Goal: Book appointment/travel/reservation

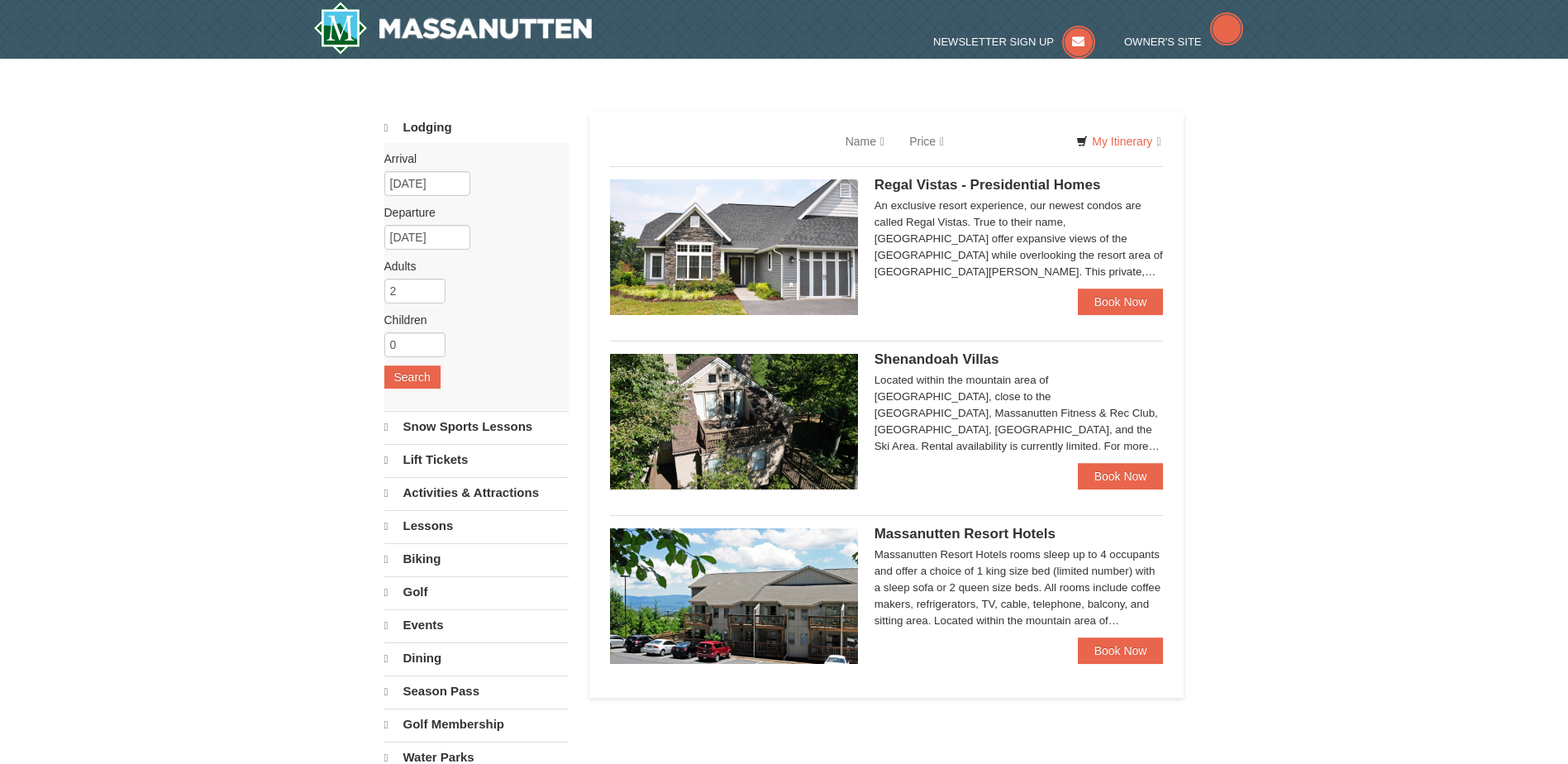
select select "10"
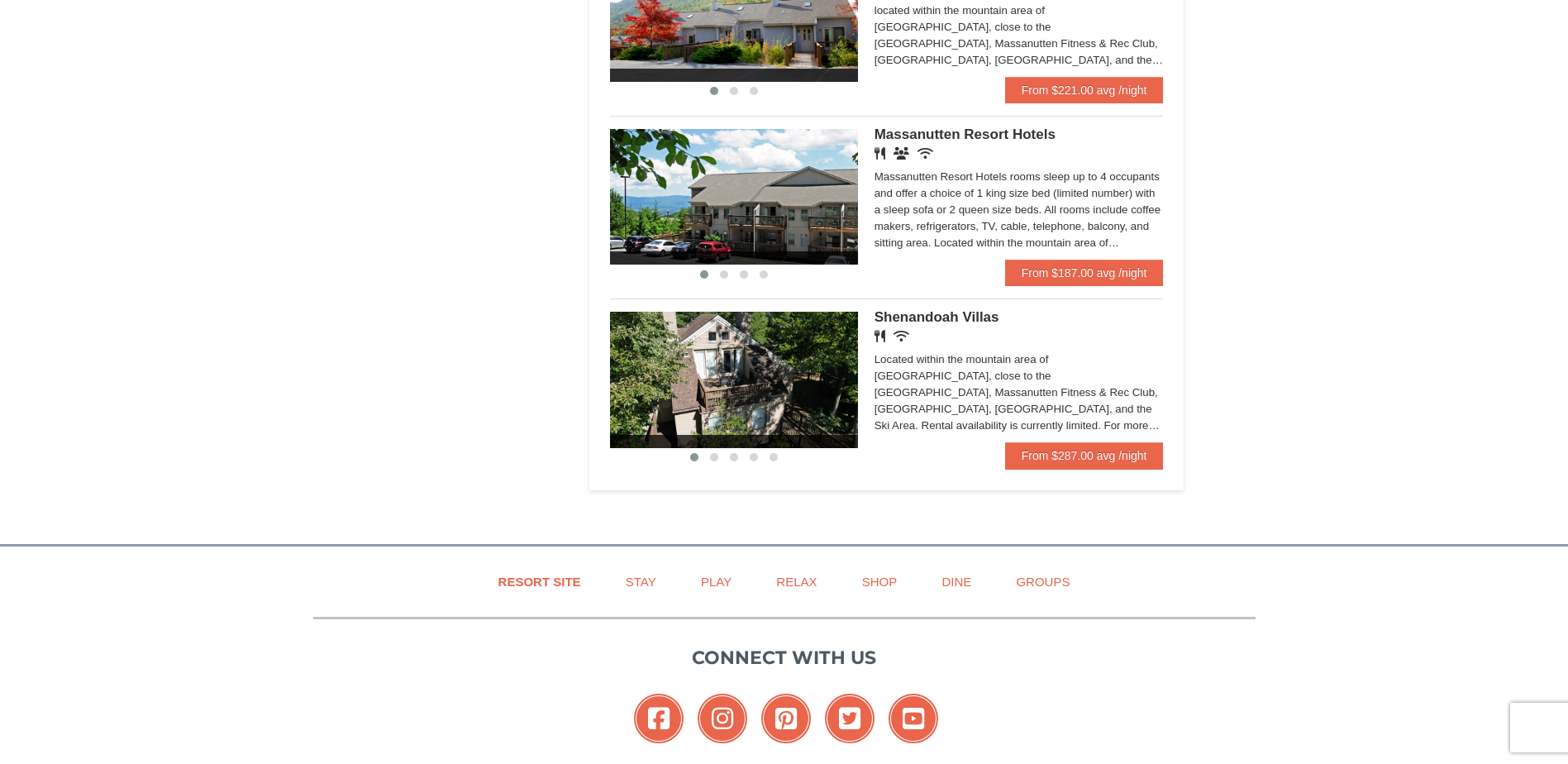
scroll to position [992, 0]
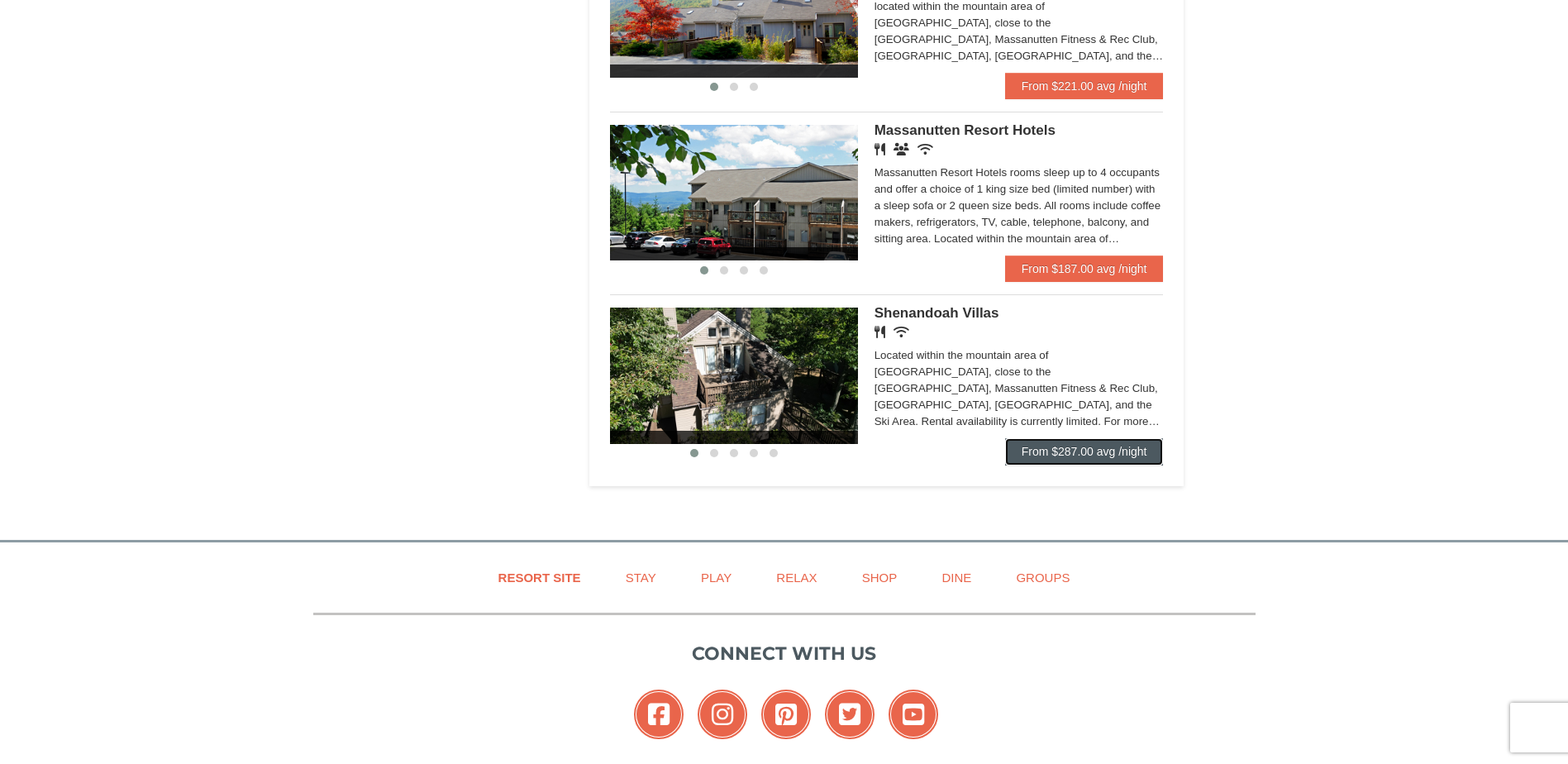
click at [1039, 447] on link "From $287.00 avg /night" at bounding box center [1084, 451] width 158 height 27
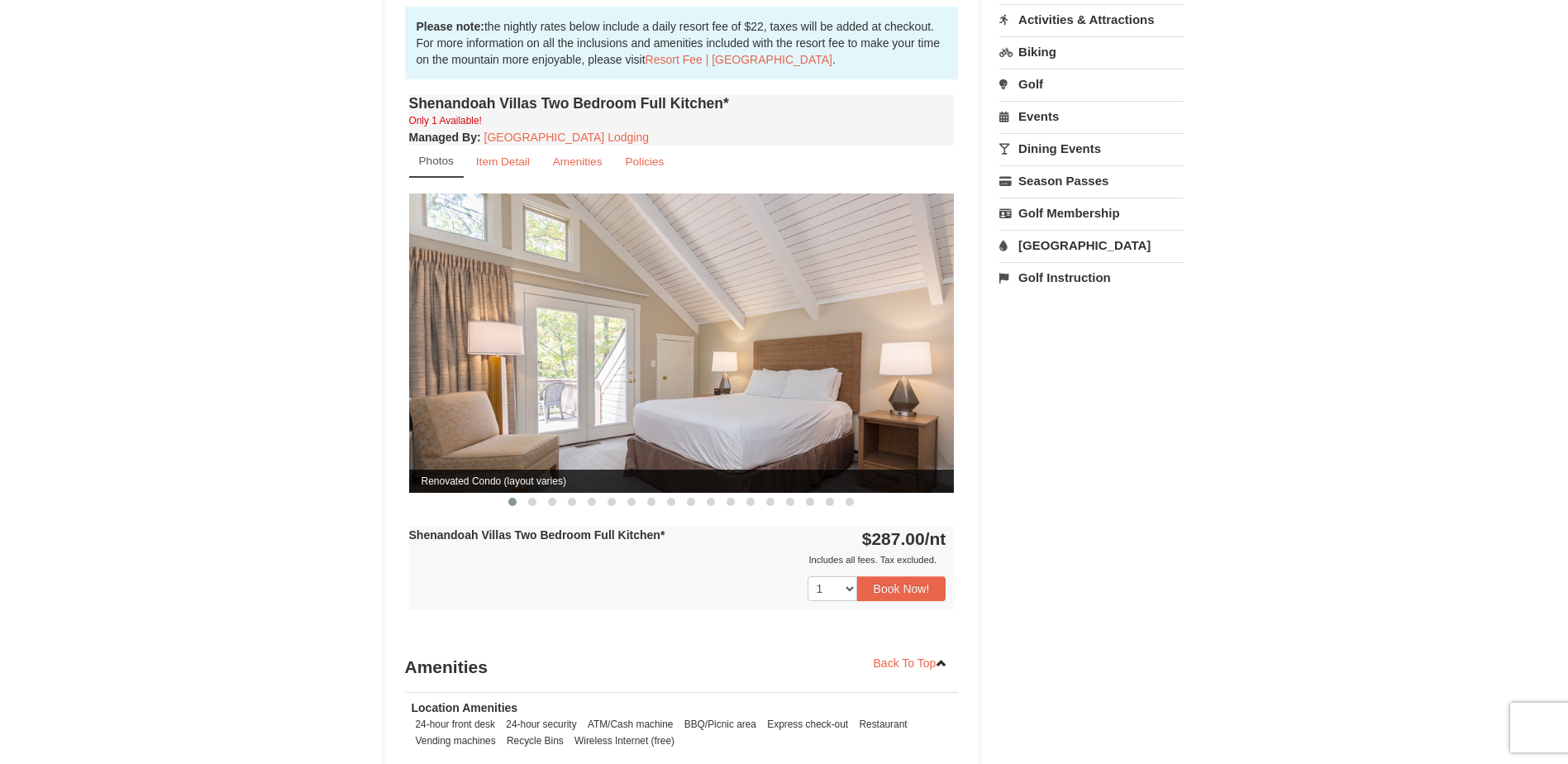
scroll to position [579, 0]
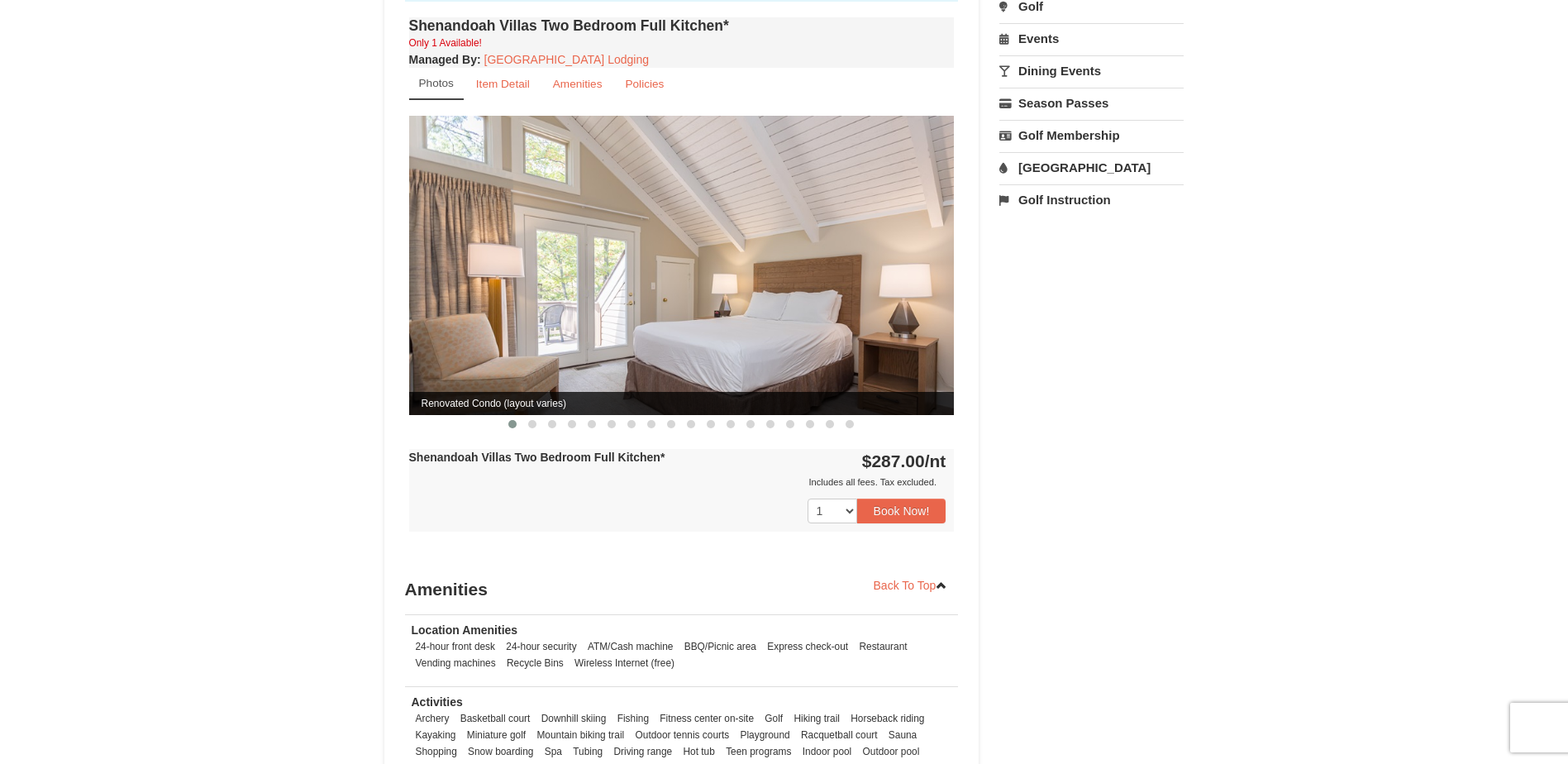
click at [935, 334] on img at bounding box center [682, 265] width 545 height 298
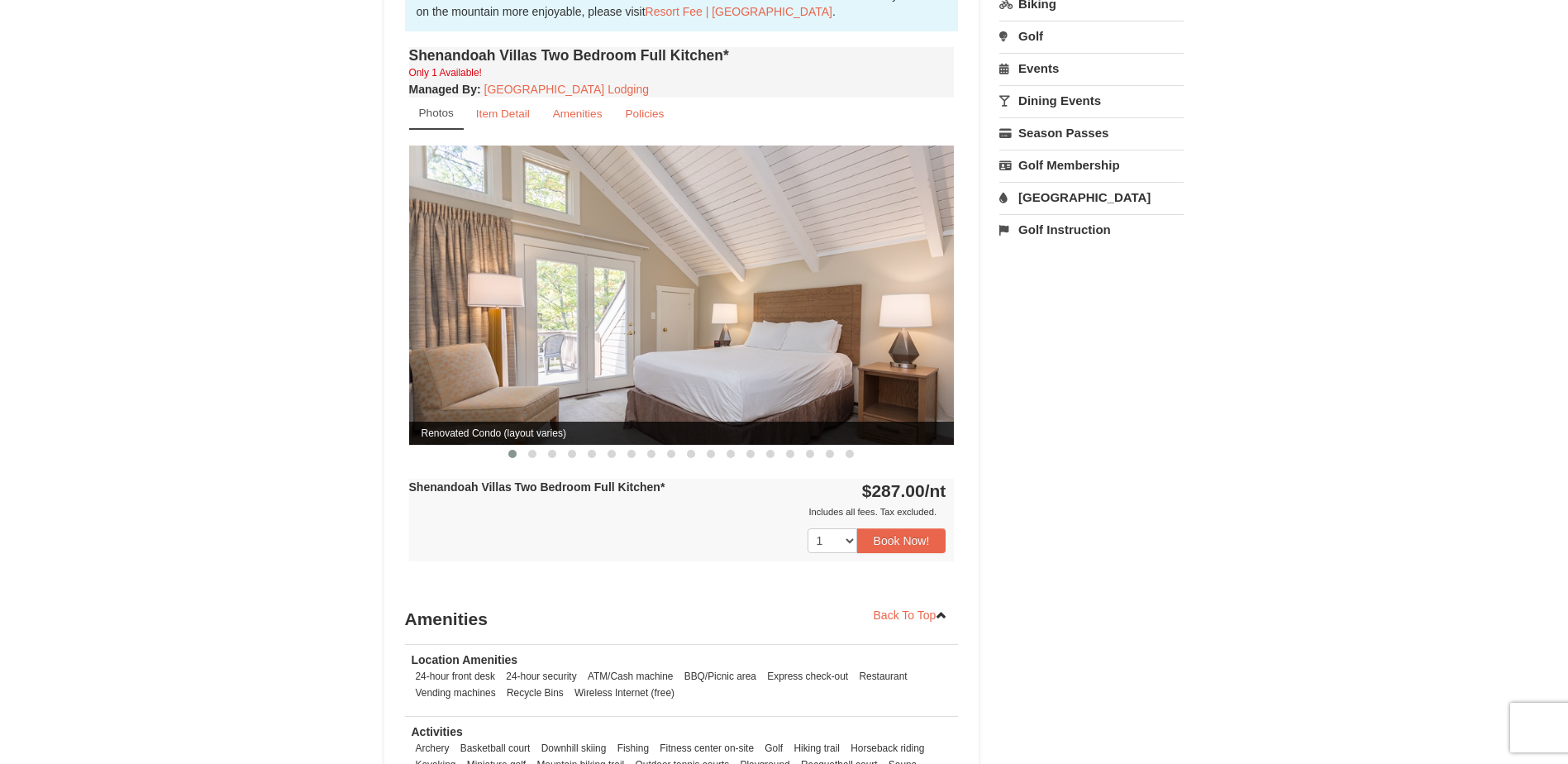
scroll to position [496, 0]
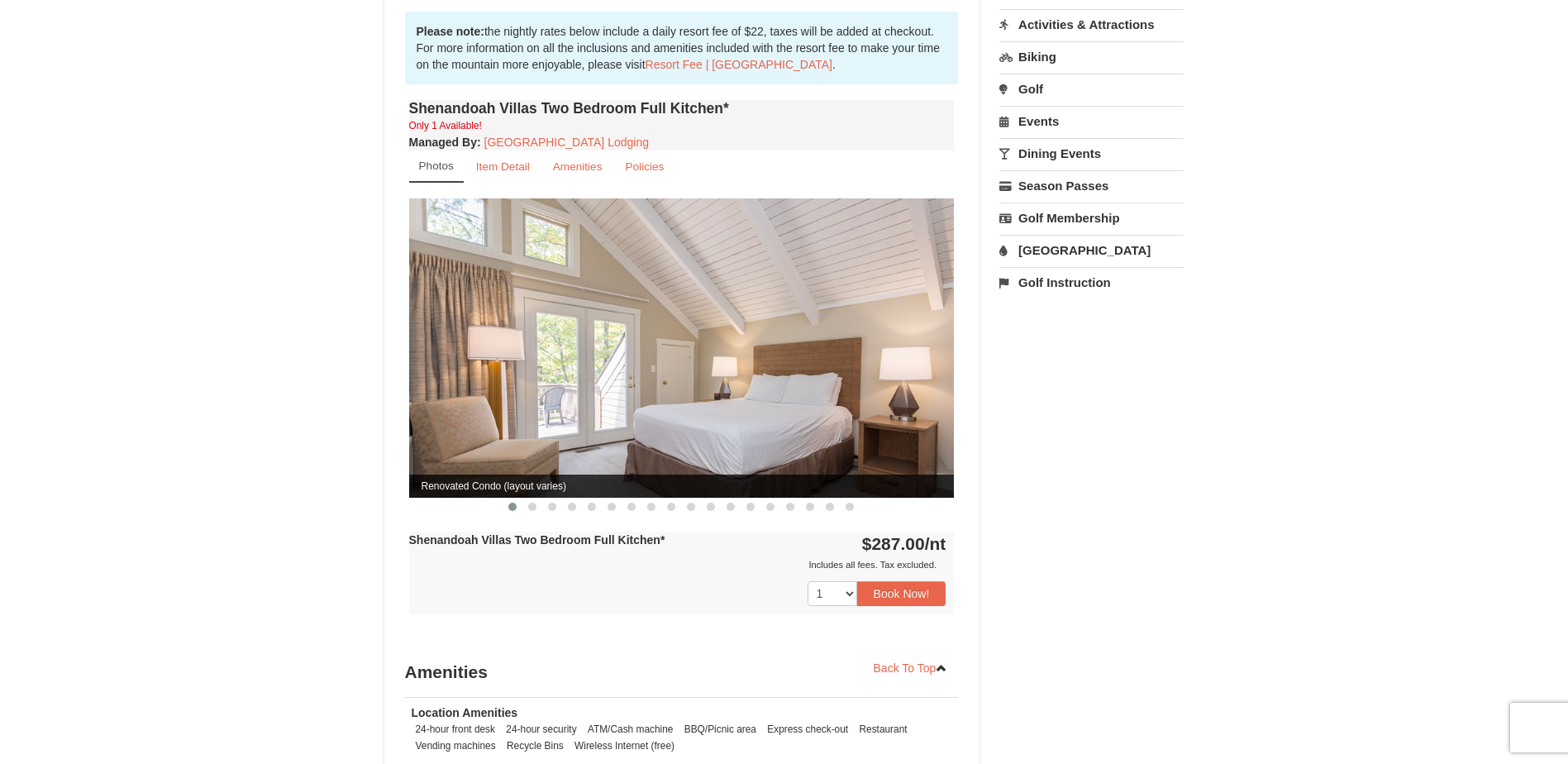
click at [928, 324] on img at bounding box center [682, 347] width 545 height 298
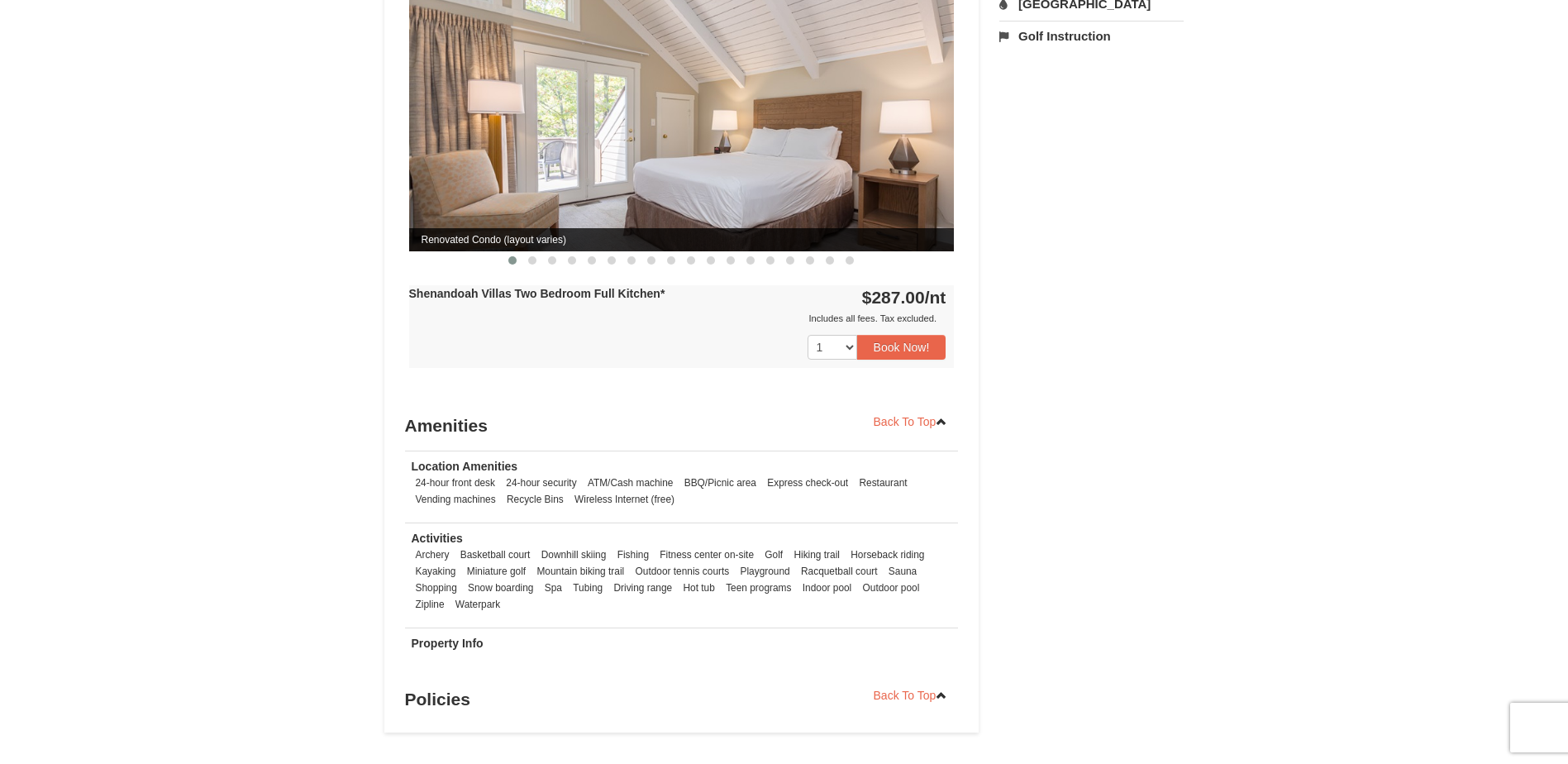
scroll to position [744, 0]
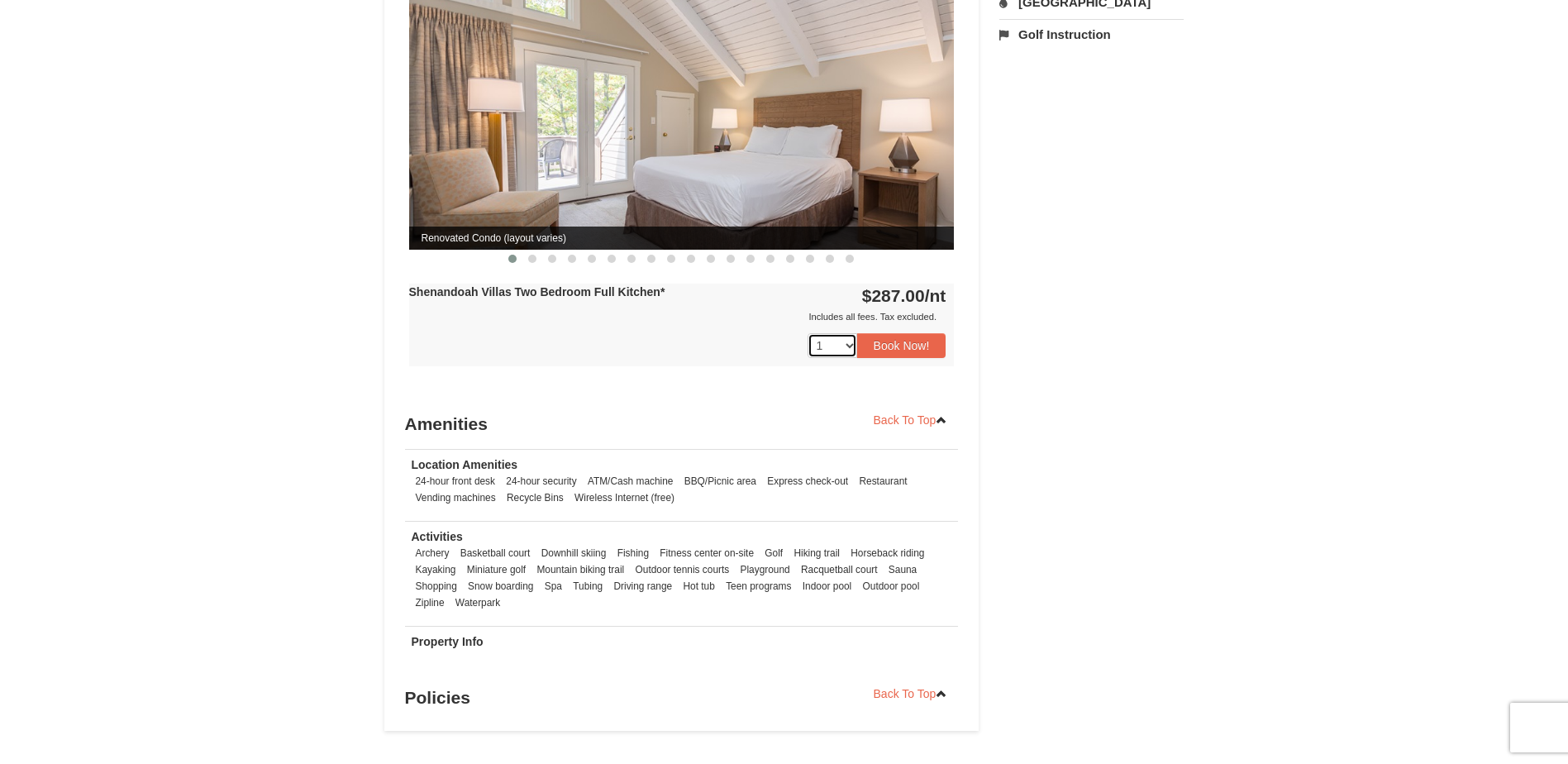
click at [851, 333] on select "1" at bounding box center [832, 345] width 50 height 25
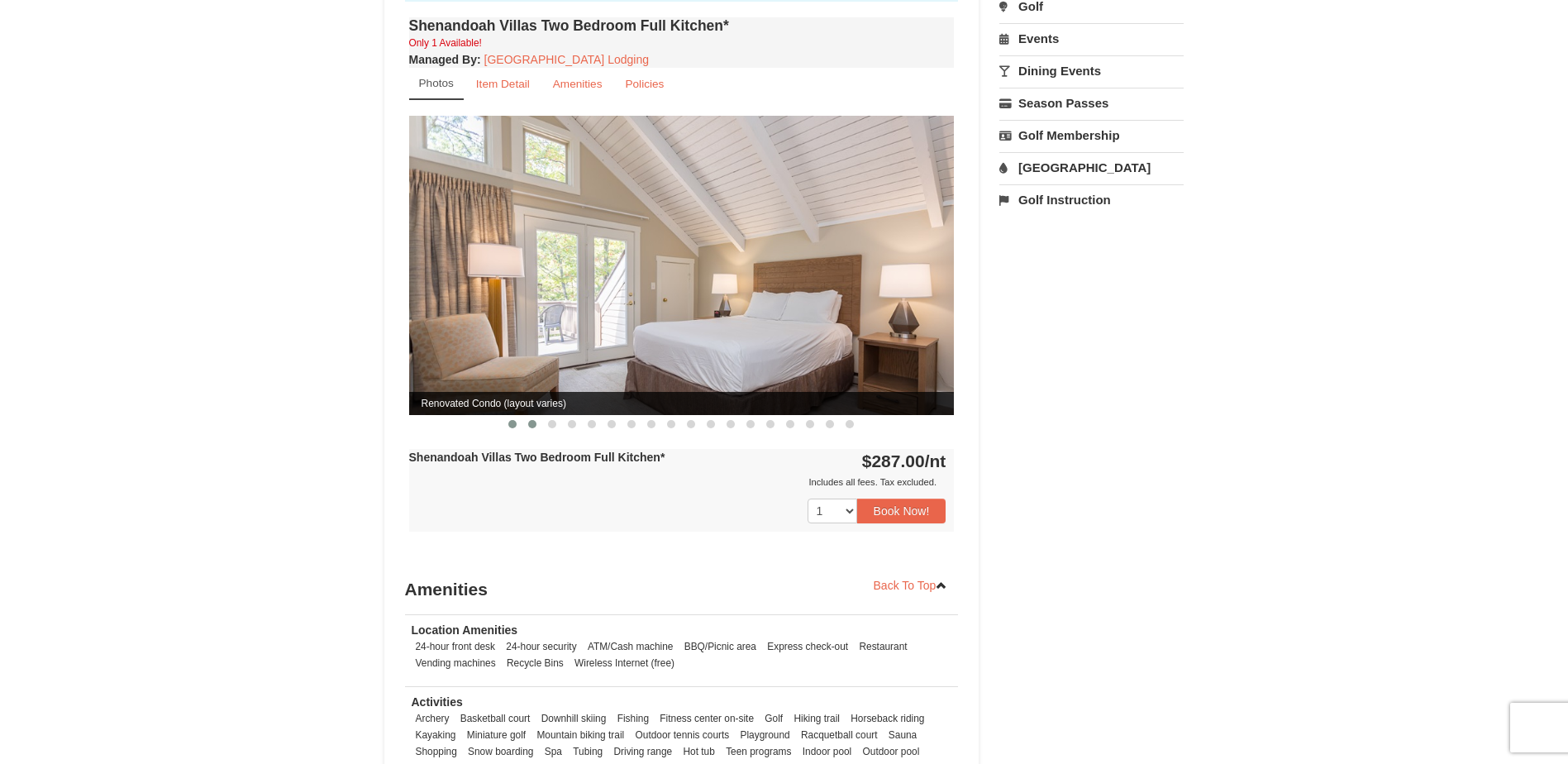
click at [529, 420] on span at bounding box center [532, 423] width 8 height 8
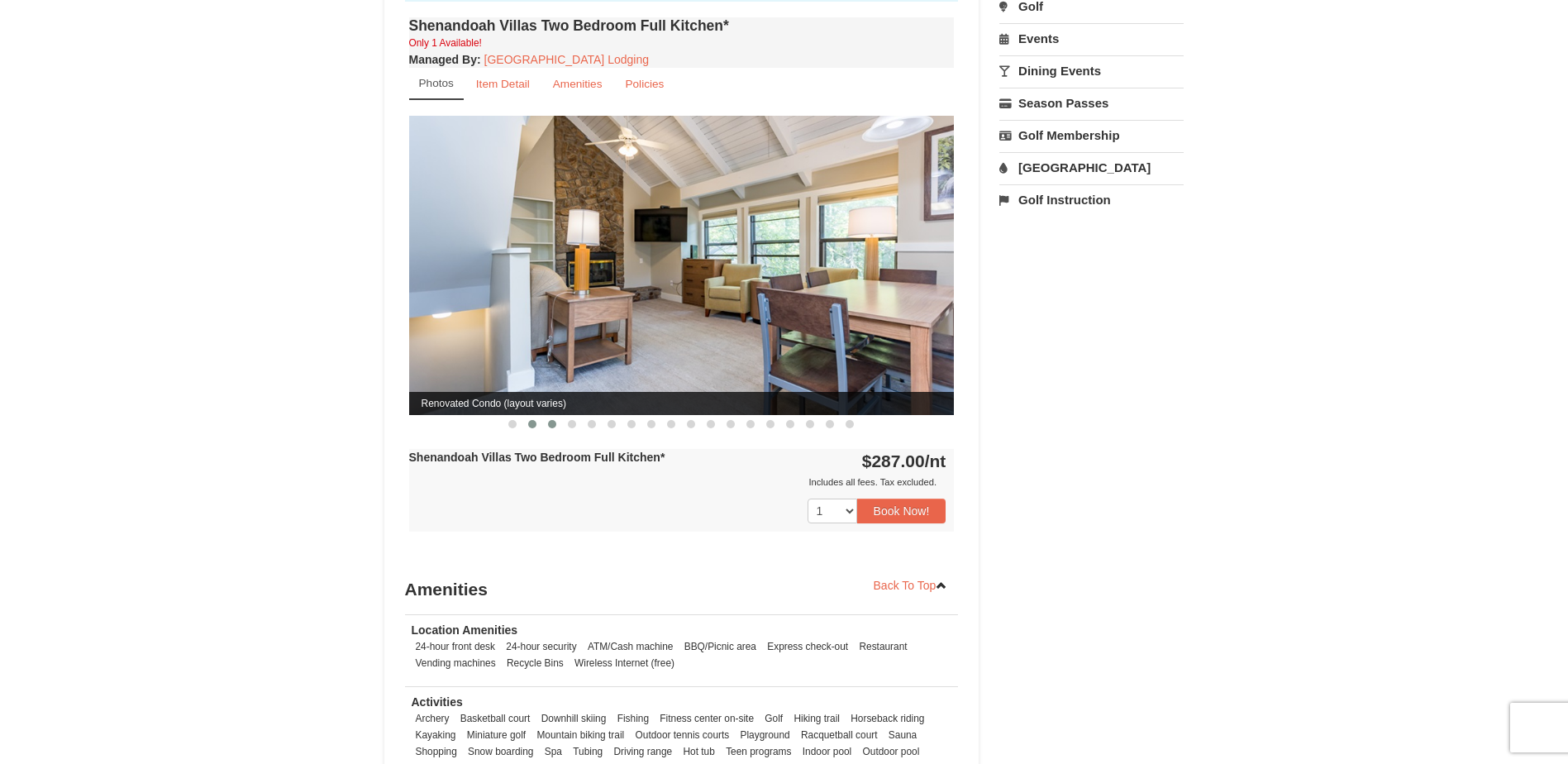
click at [554, 420] on span at bounding box center [552, 423] width 8 height 8
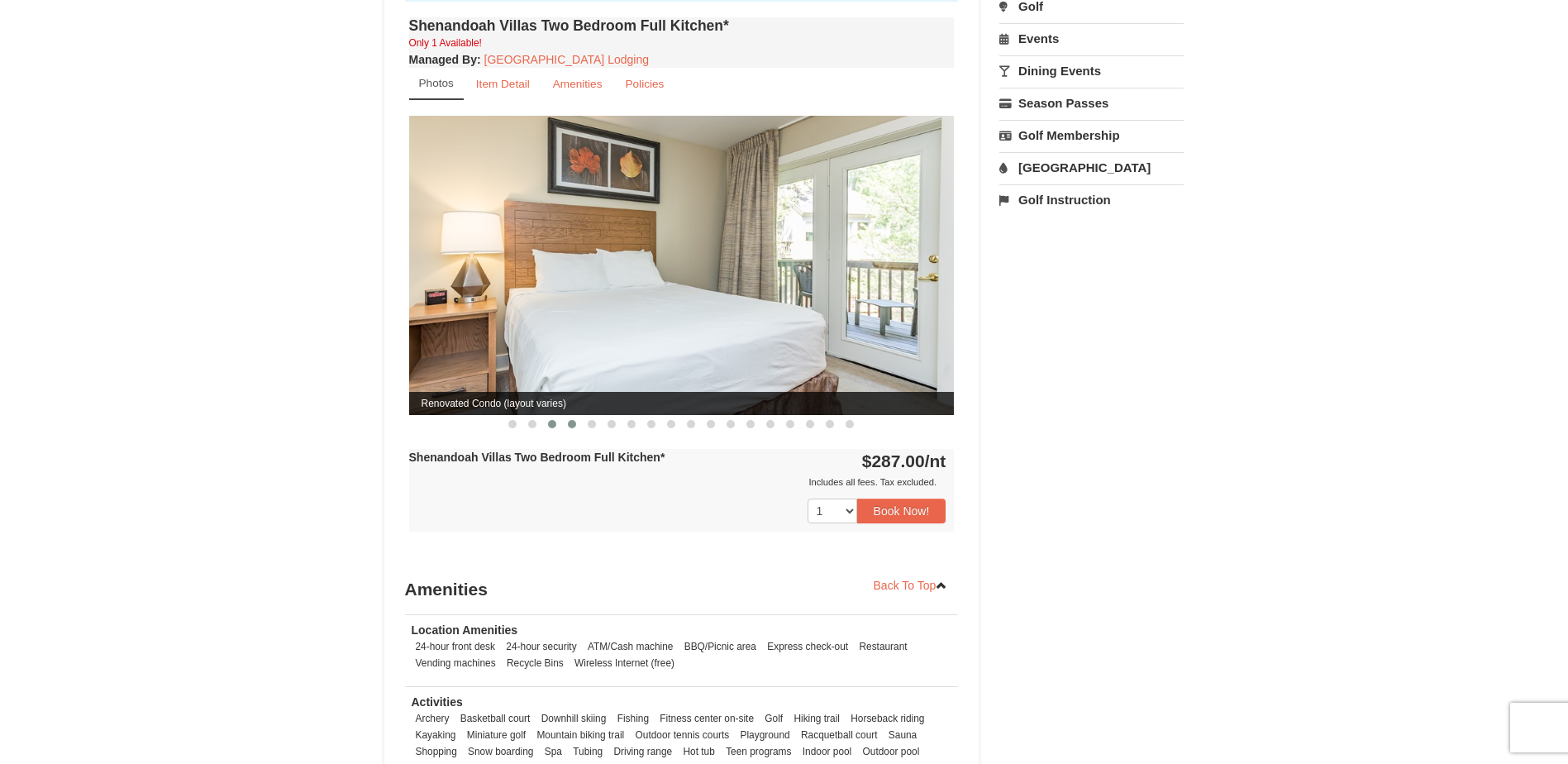
click at [571, 420] on span at bounding box center [571, 423] width 8 height 8
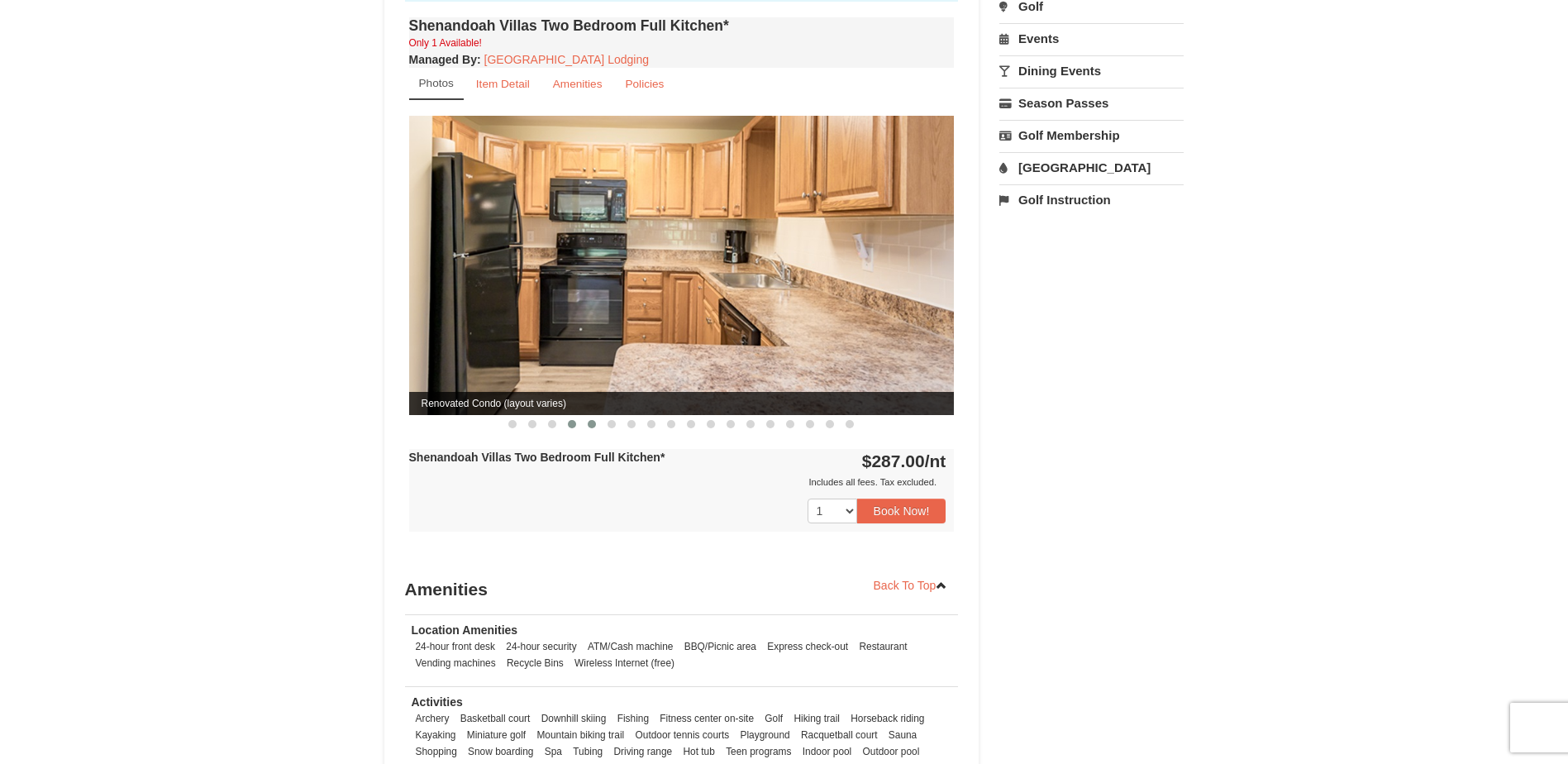
click at [591, 420] on span at bounding box center [591, 423] width 8 height 8
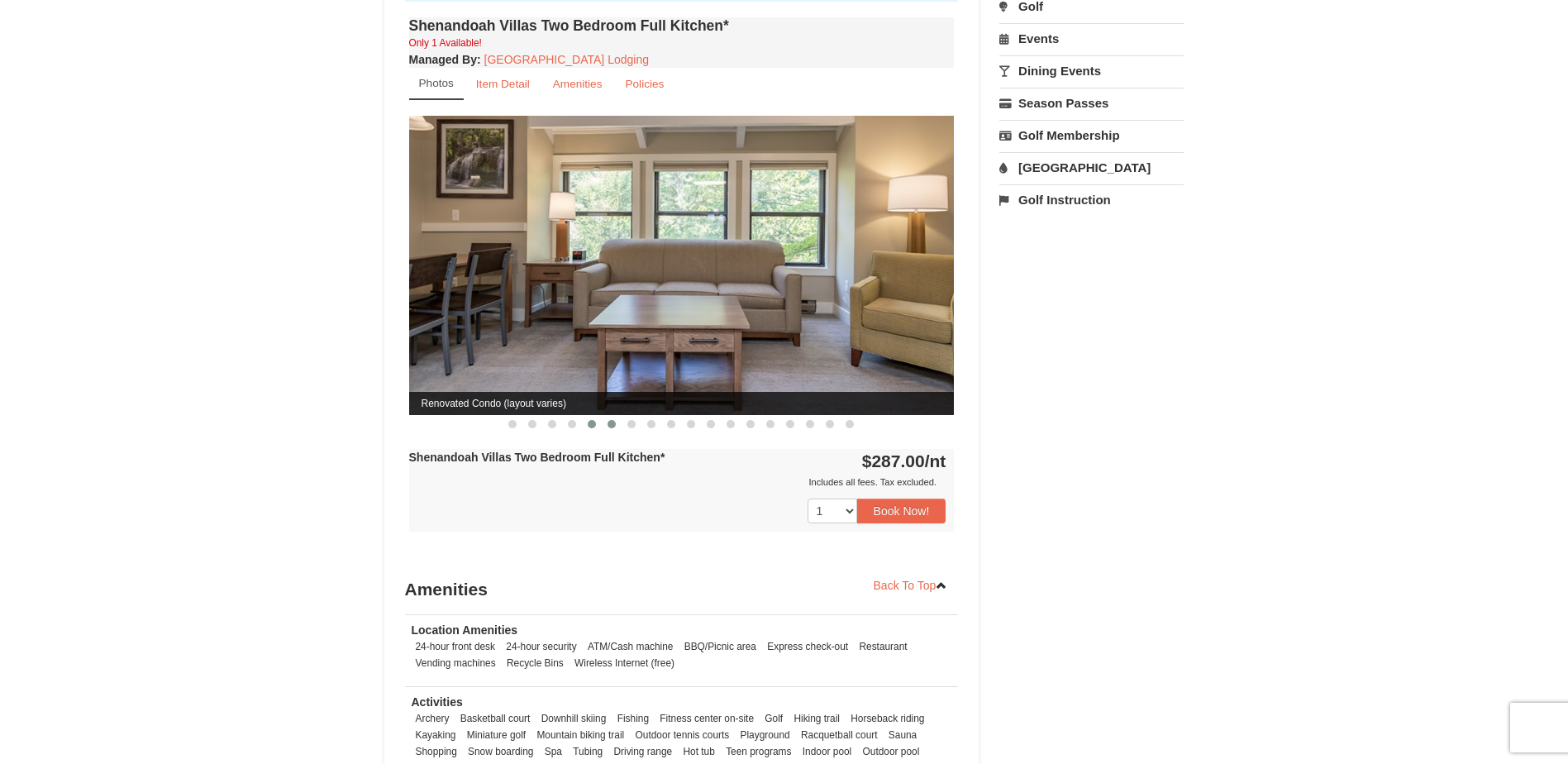
click at [608, 420] on span at bounding box center [611, 423] width 8 height 8
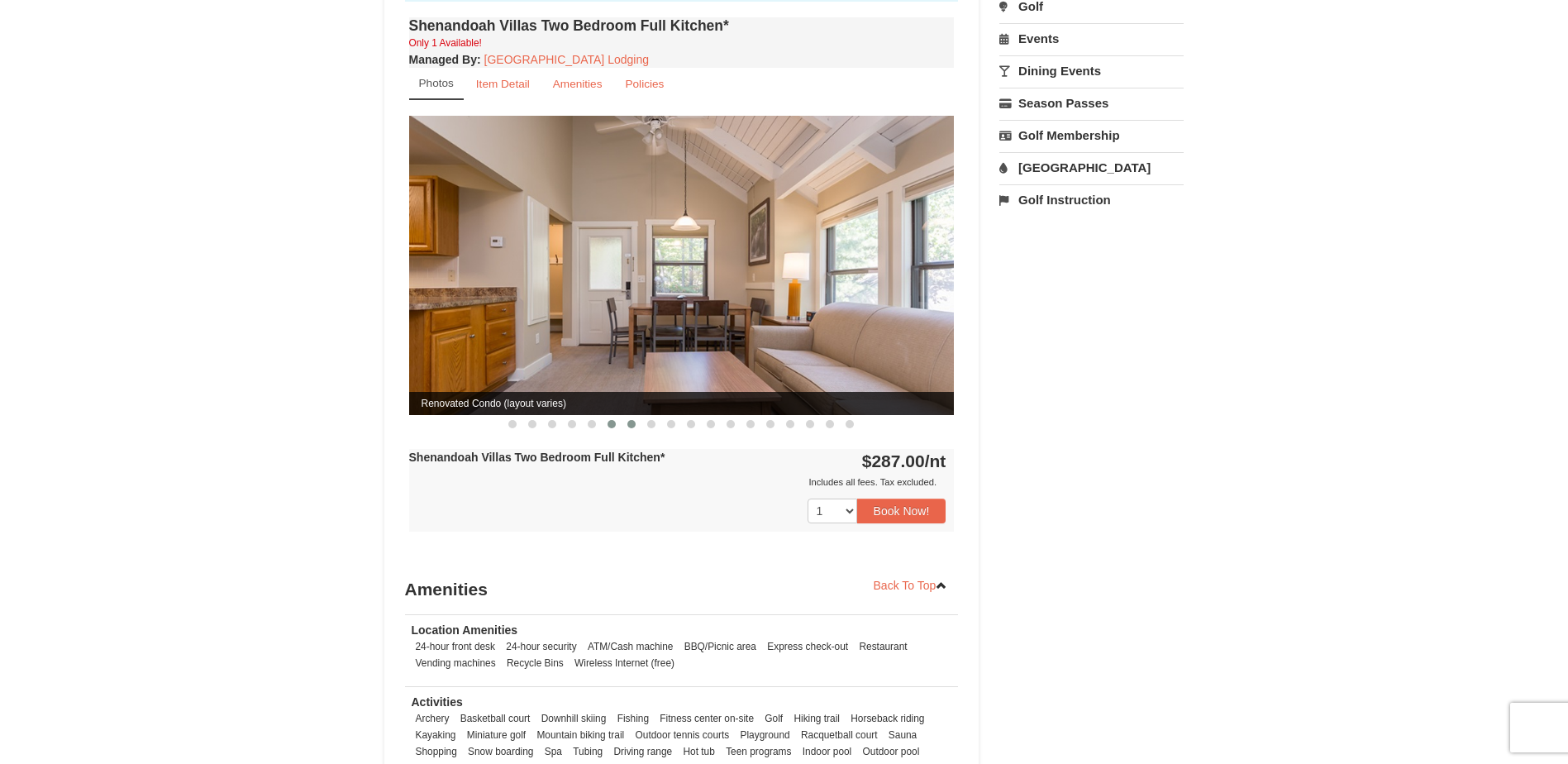
click at [629, 420] on span at bounding box center [631, 423] width 8 height 8
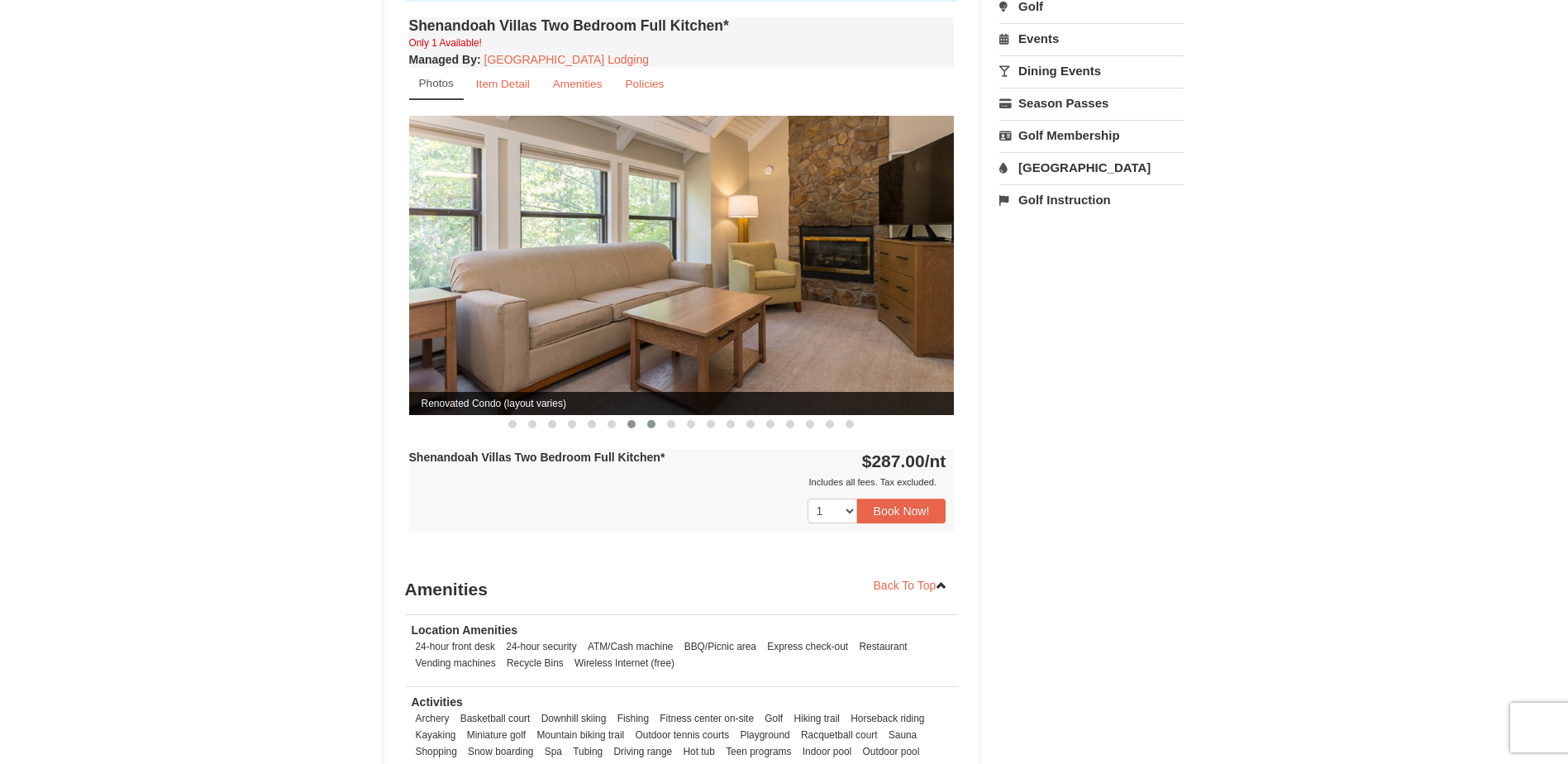
click at [655, 416] on button at bounding box center [652, 424] width 19 height 17
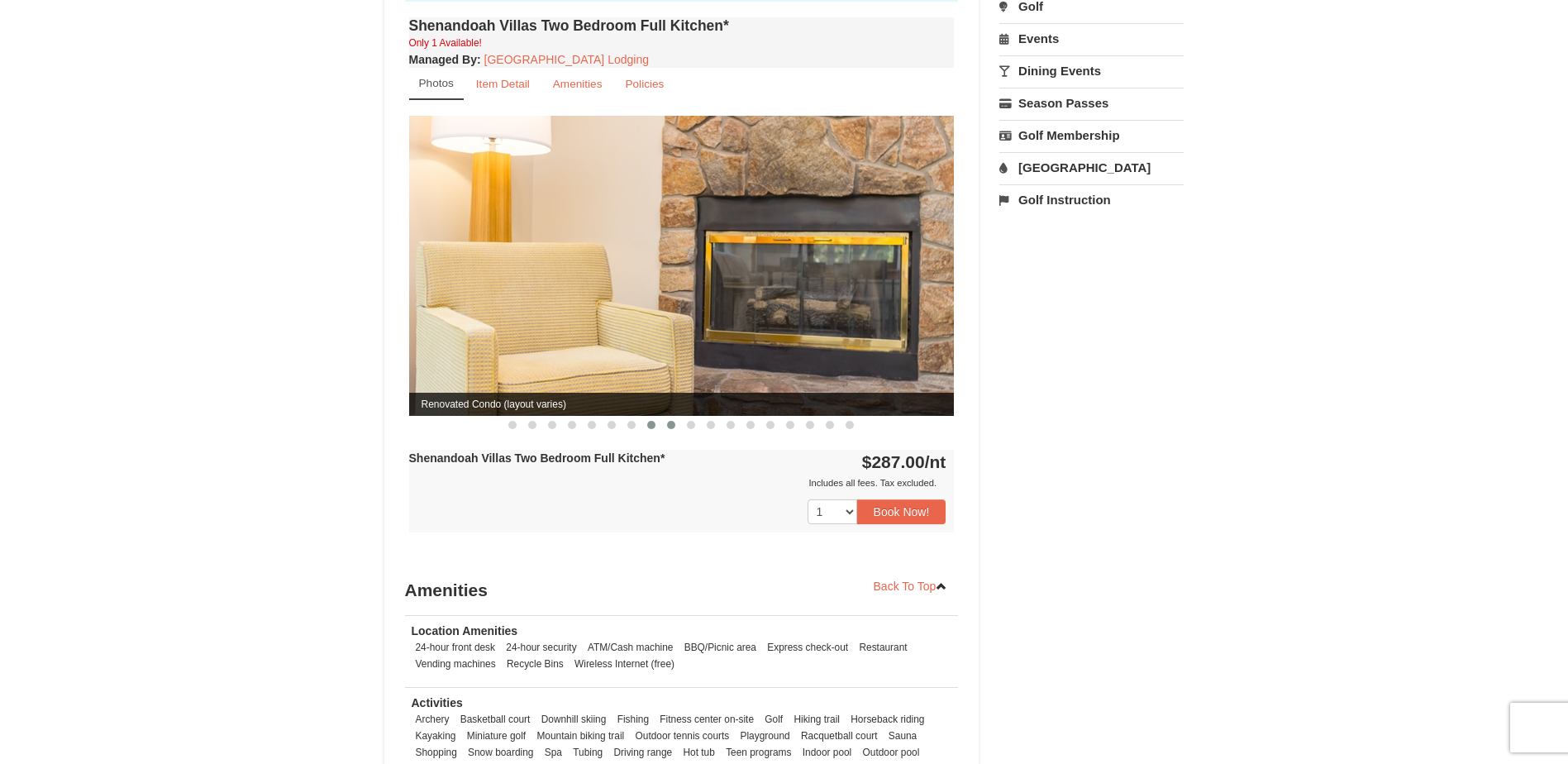
click at [666, 417] on button at bounding box center [671, 425] width 19 height 17
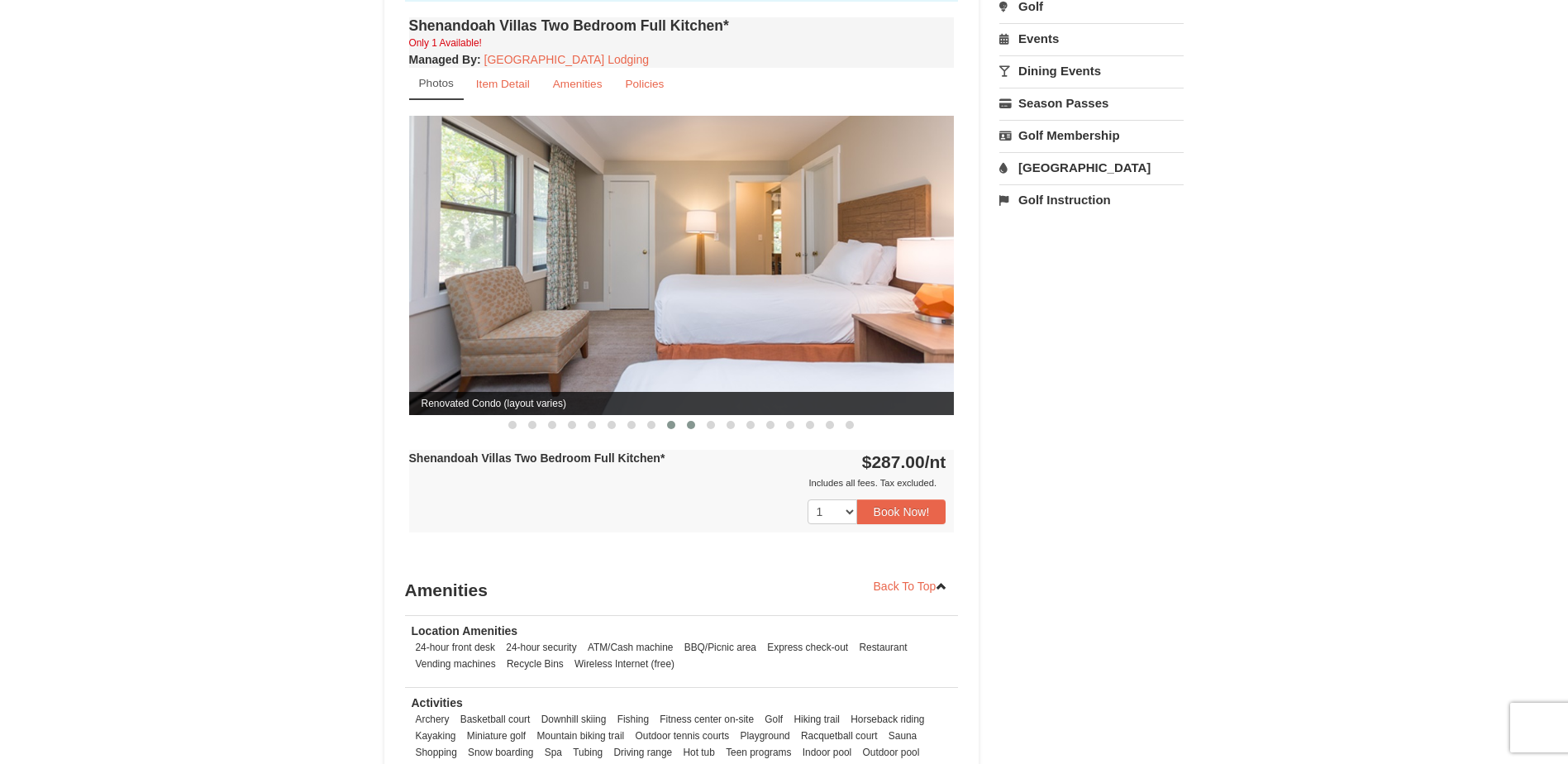
click at [691, 421] on span at bounding box center [691, 424] width 8 height 8
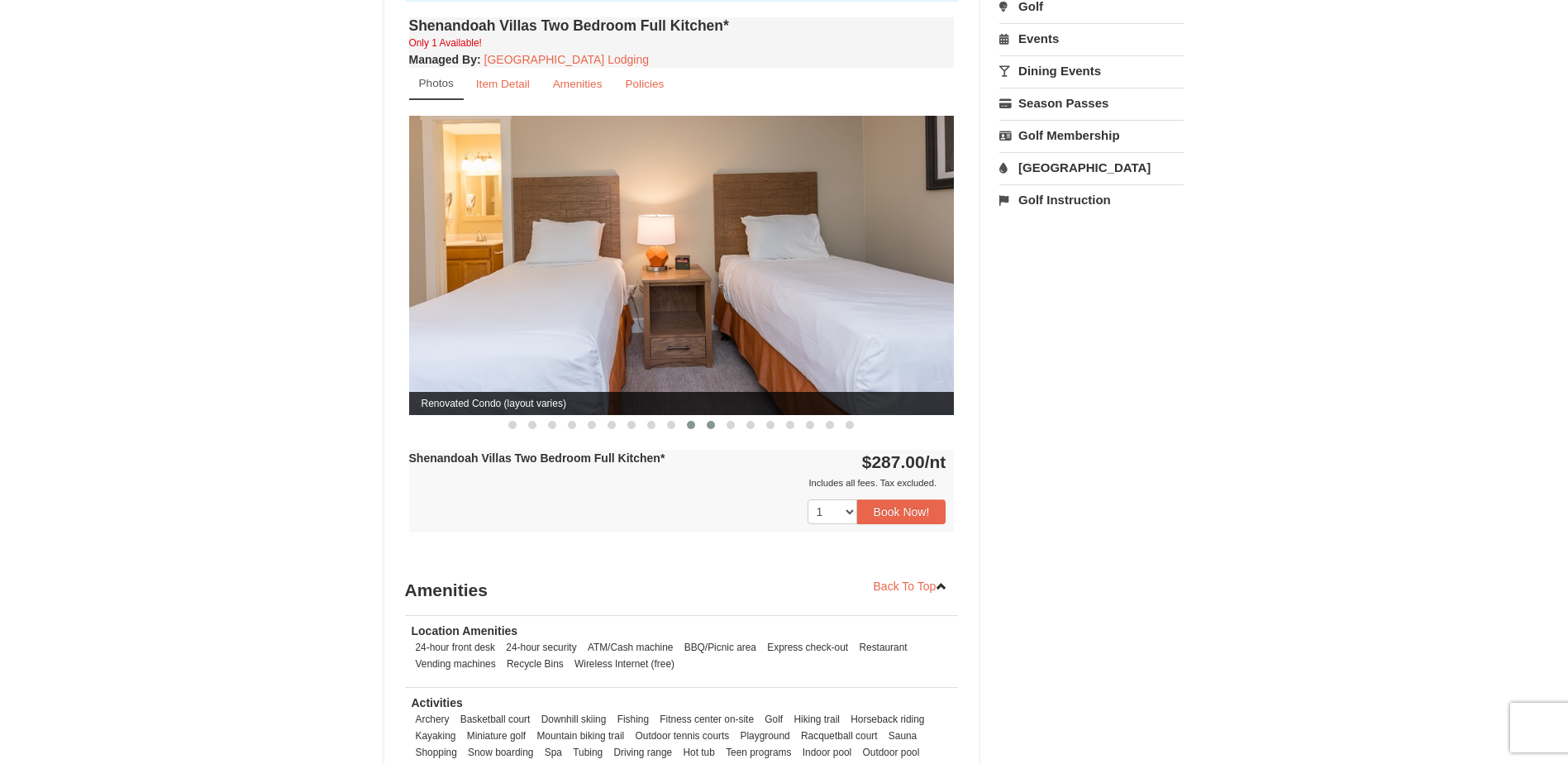
click at [707, 421] on span at bounding box center [710, 424] width 8 height 8
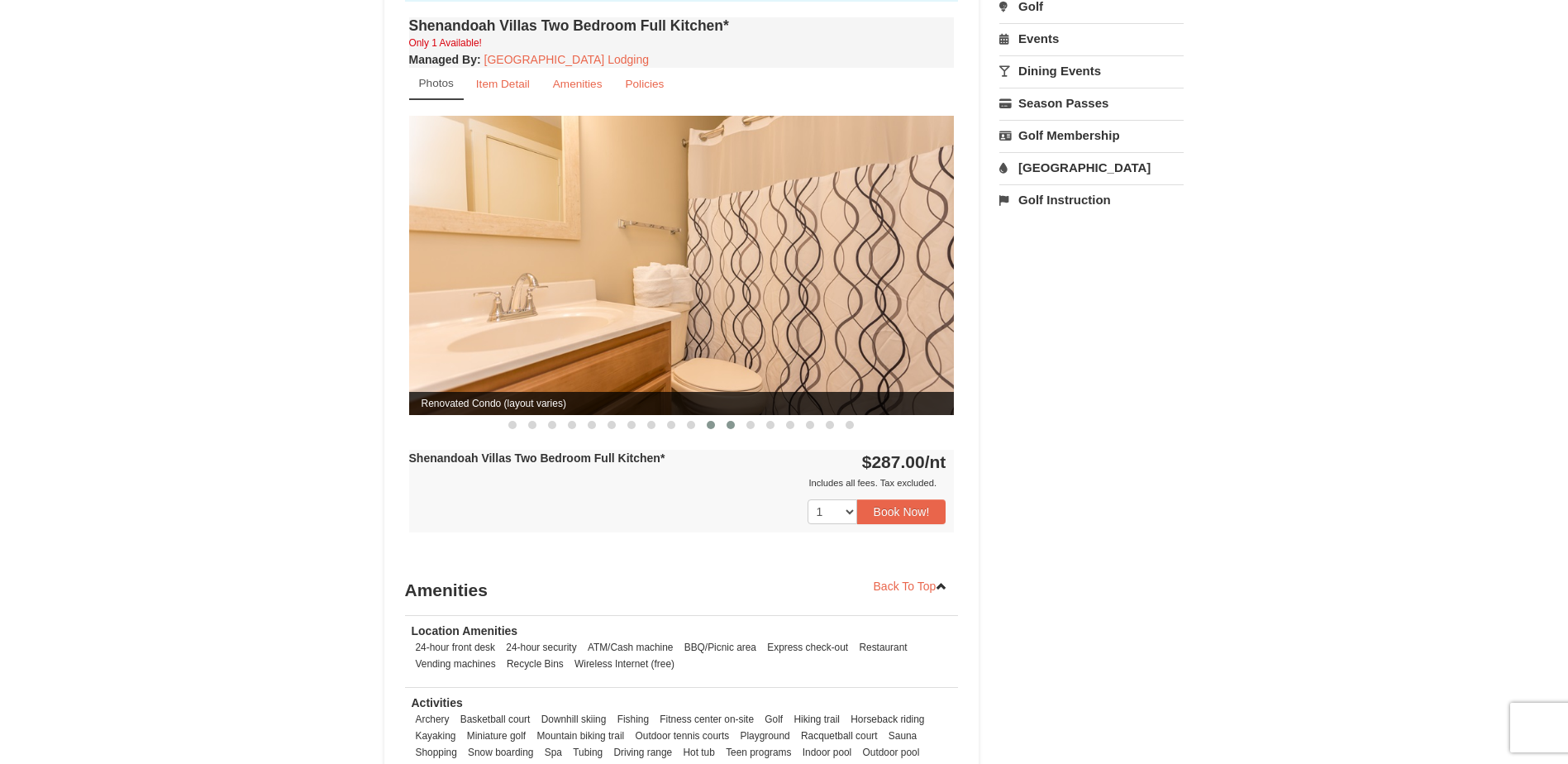
click at [723, 417] on button at bounding box center [730, 425] width 19 height 17
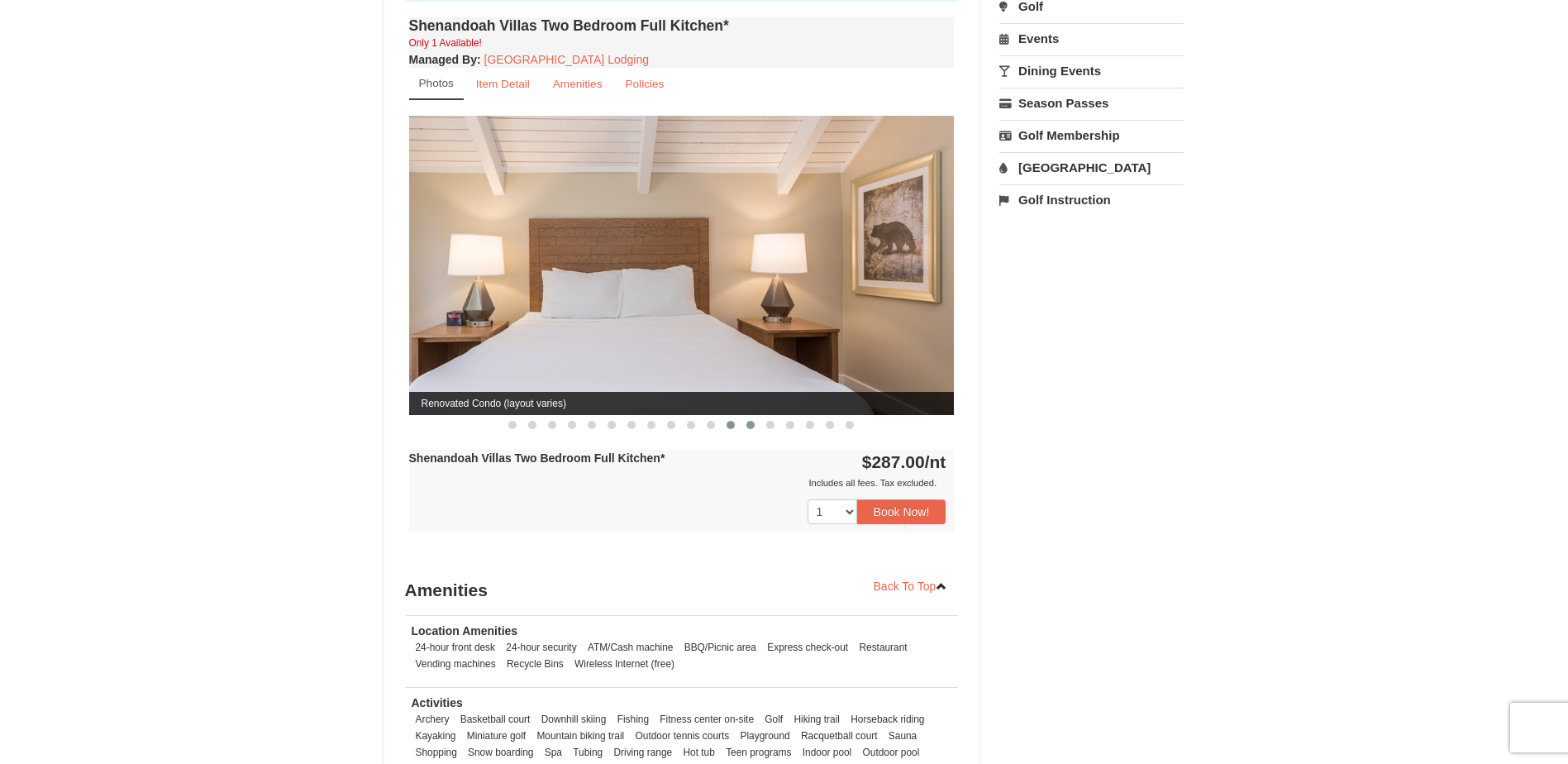
click at [753, 421] on span at bounding box center [750, 424] width 8 height 8
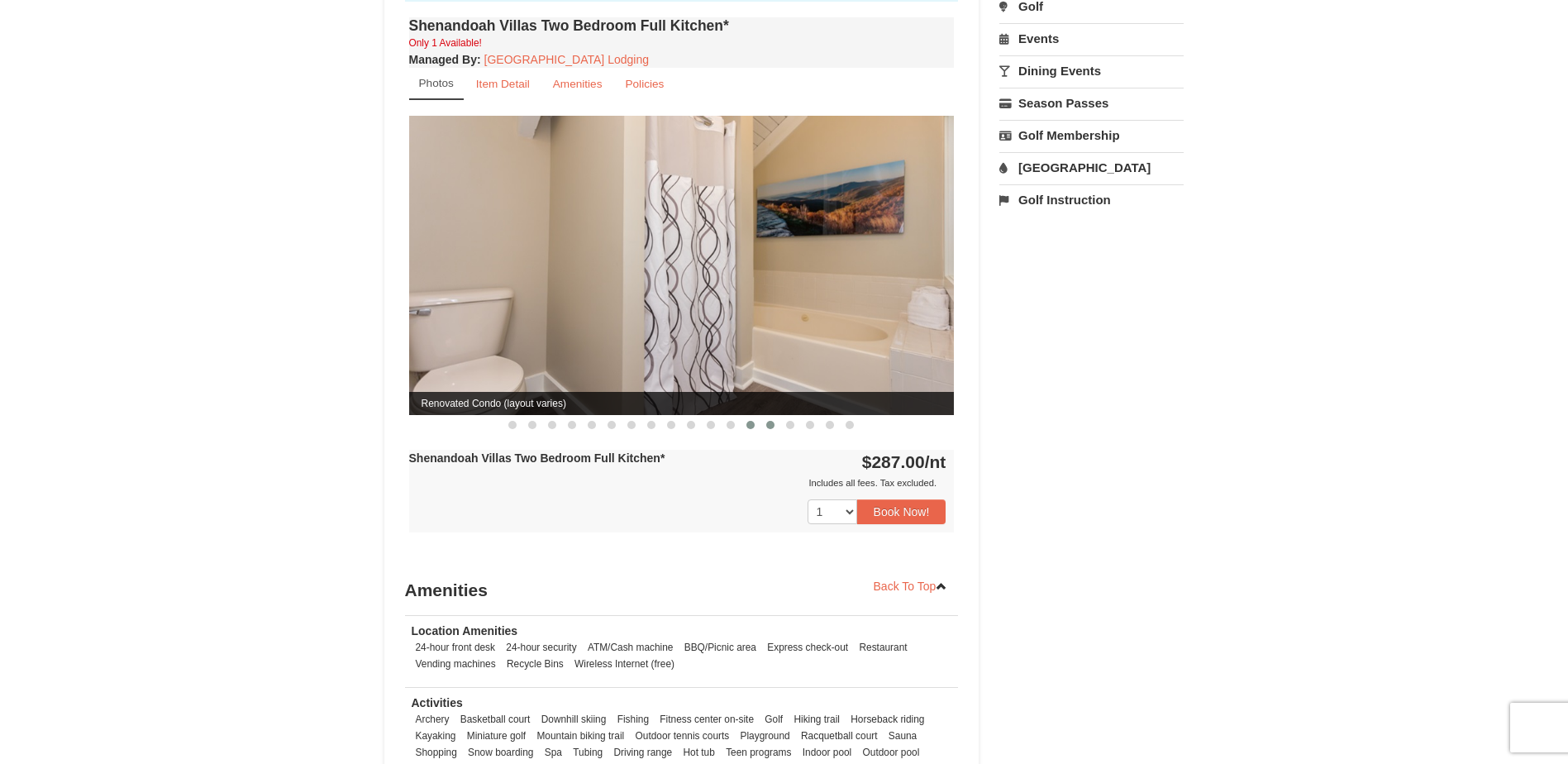
click at [774, 421] on span at bounding box center [769, 424] width 8 height 8
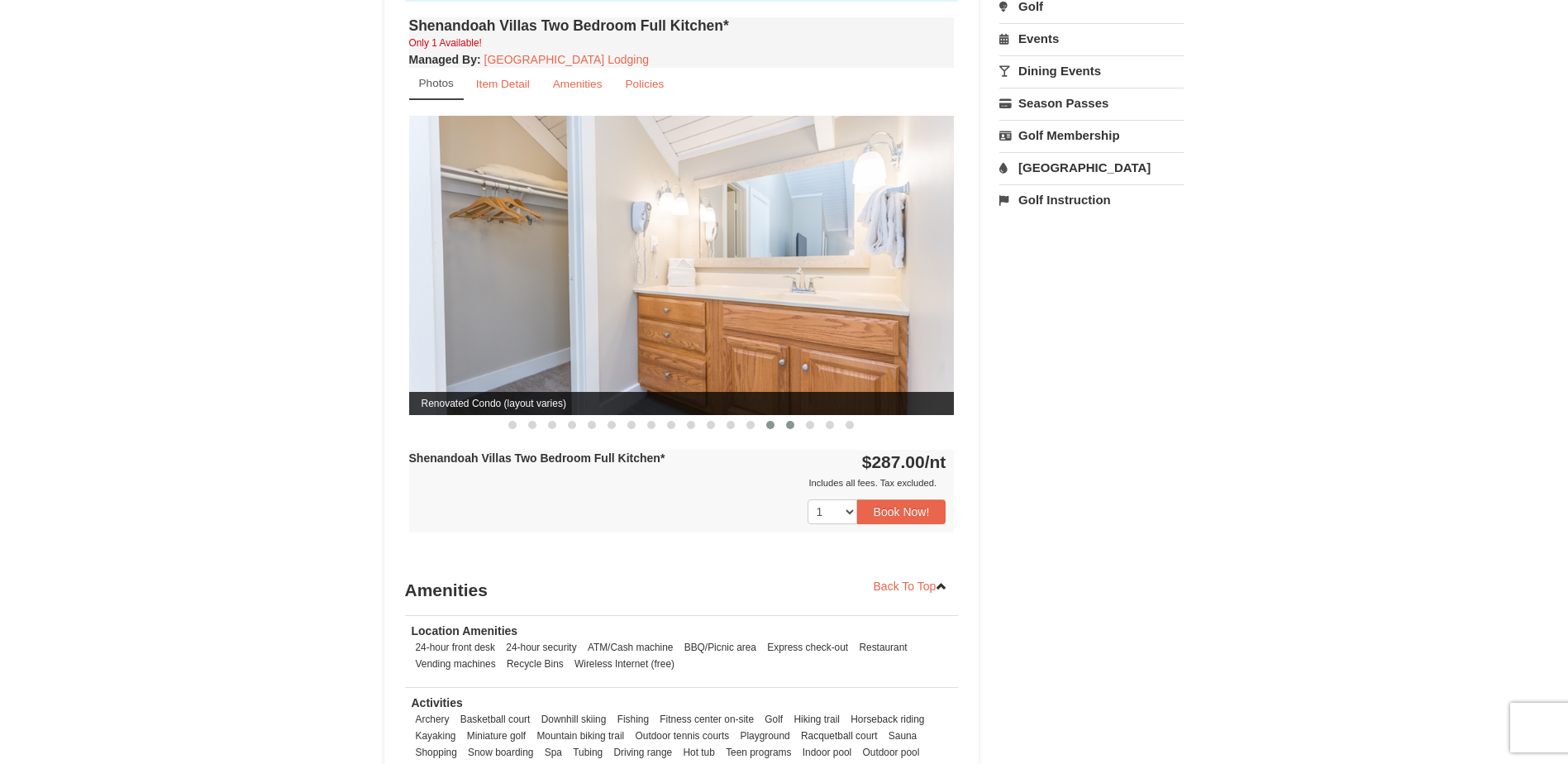
click at [791, 421] on span at bounding box center [790, 424] width 8 height 8
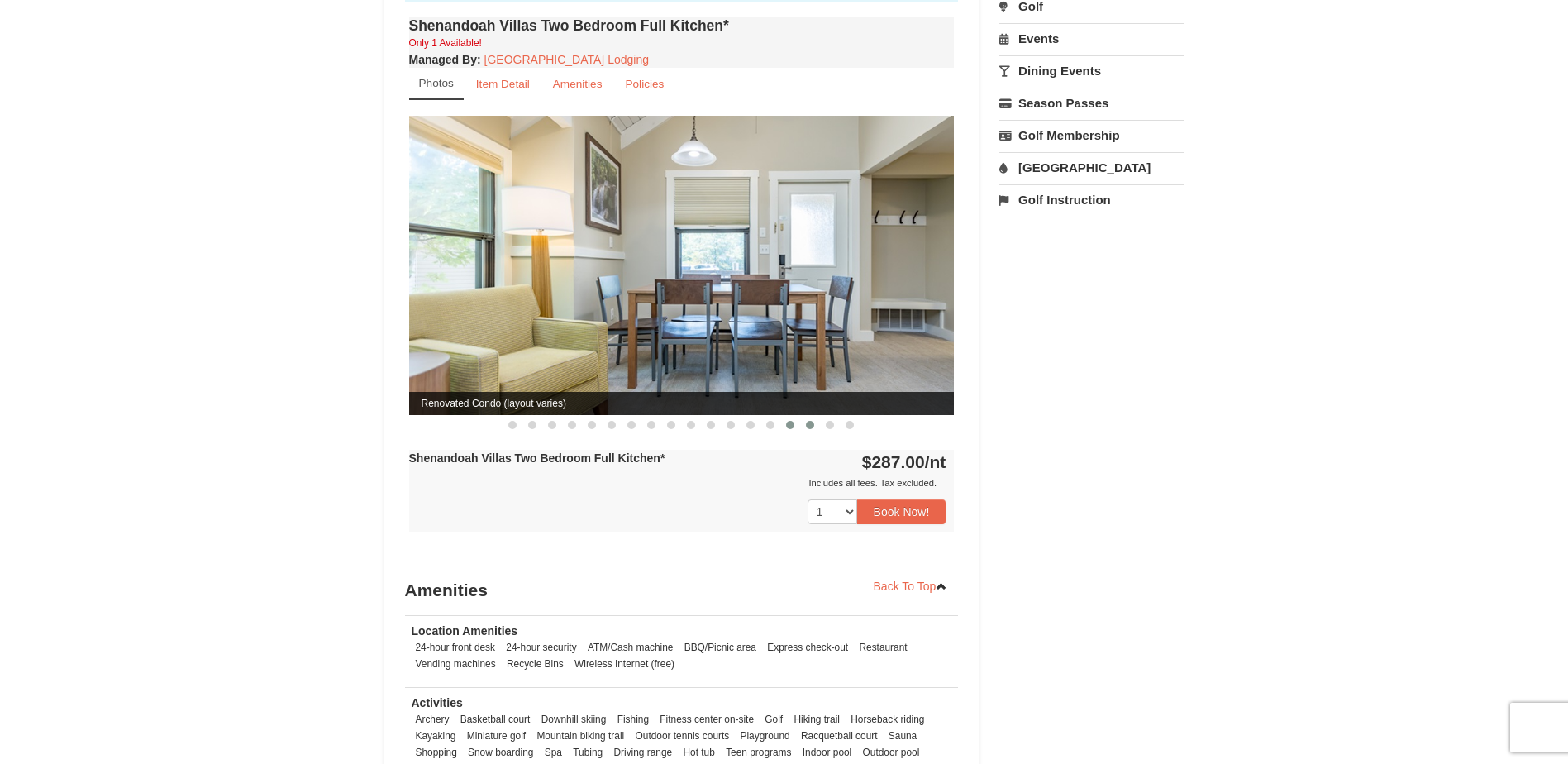
click at [810, 421] on span at bounding box center [809, 424] width 8 height 8
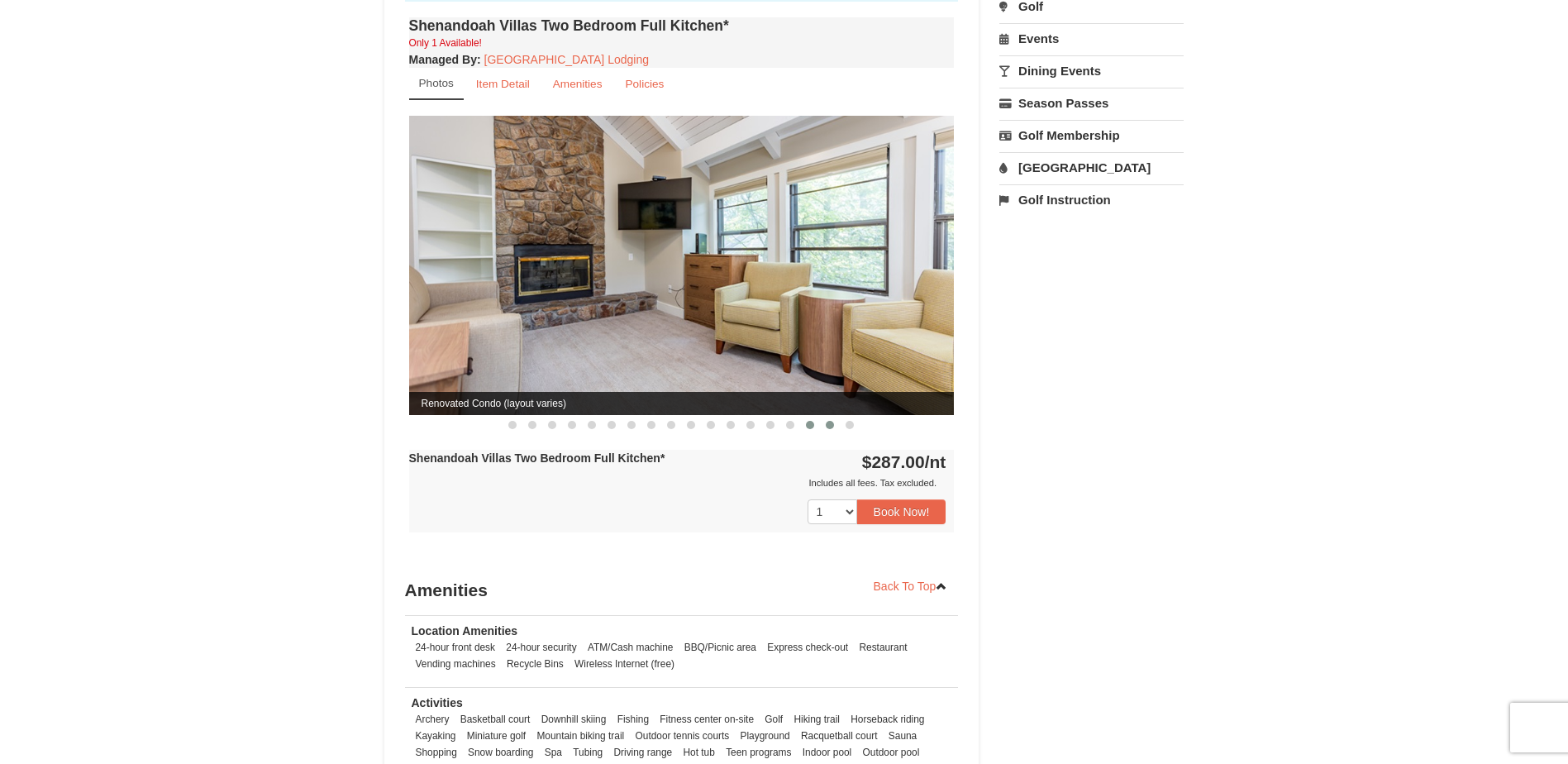
click at [829, 421] on span at bounding box center [830, 424] width 8 height 8
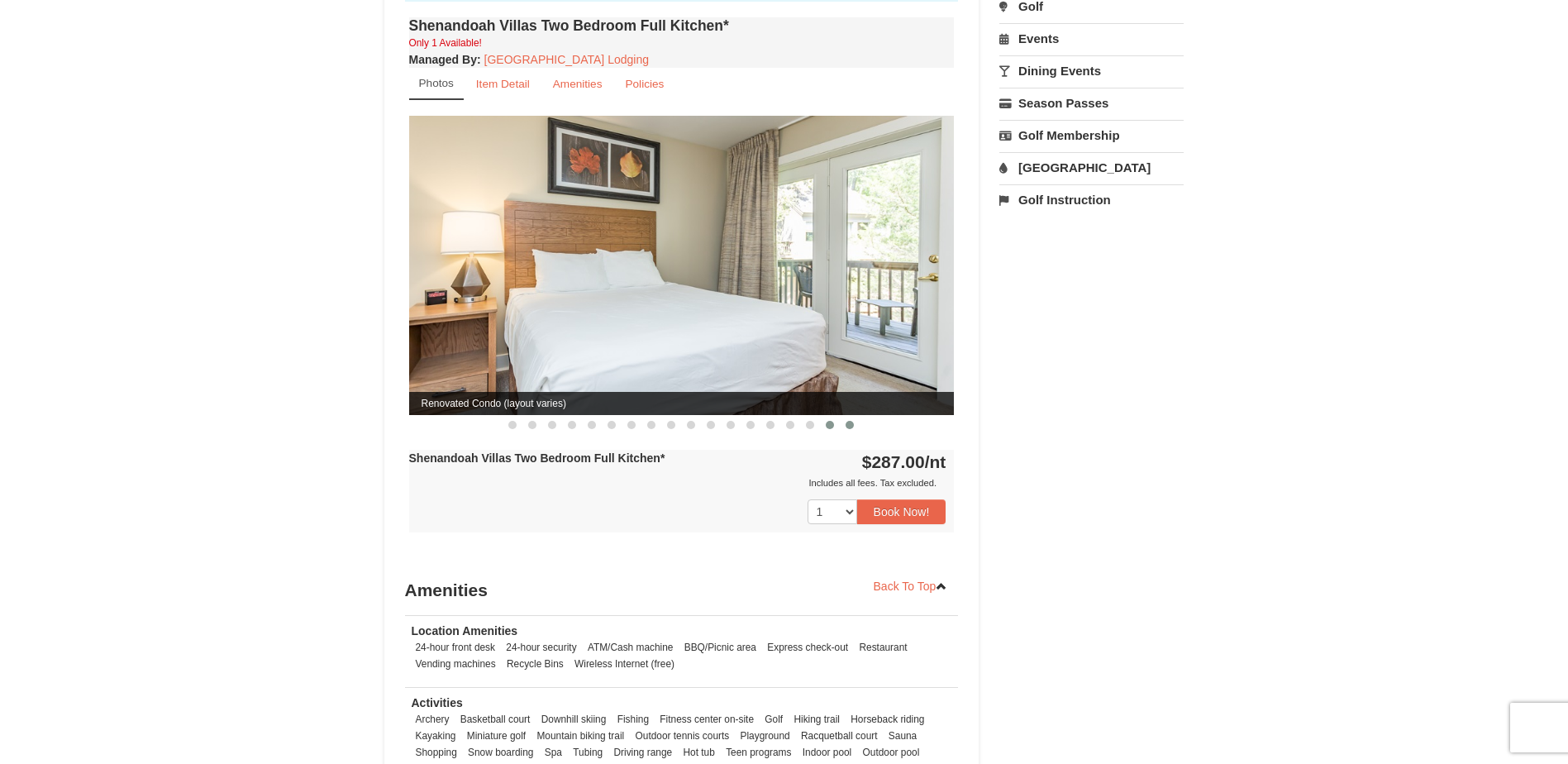
click at [853, 421] on span at bounding box center [849, 424] width 8 height 8
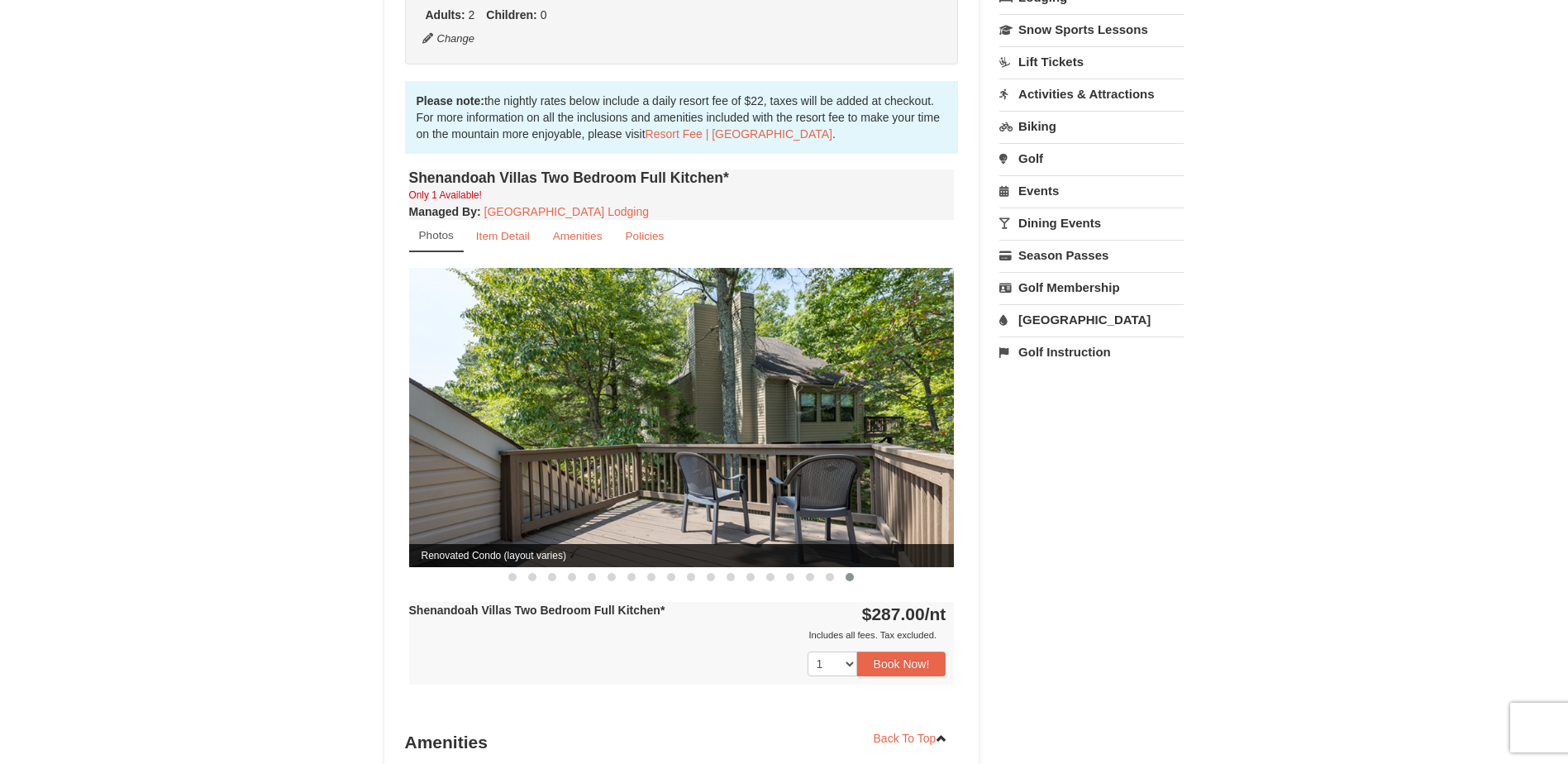
scroll to position [413, 0]
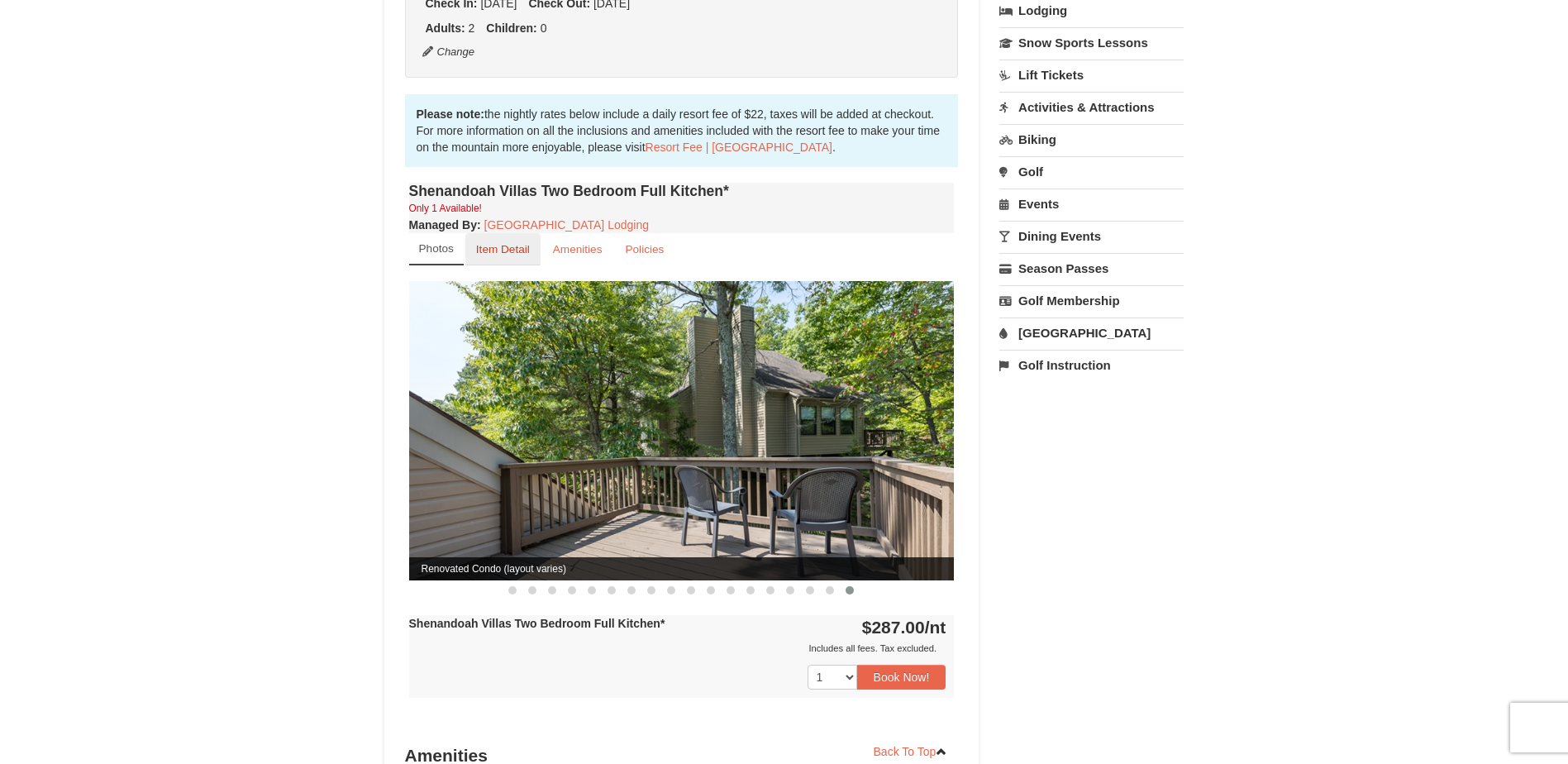
click at [506, 243] on small "Item Detail" at bounding box center [503, 249] width 54 height 12
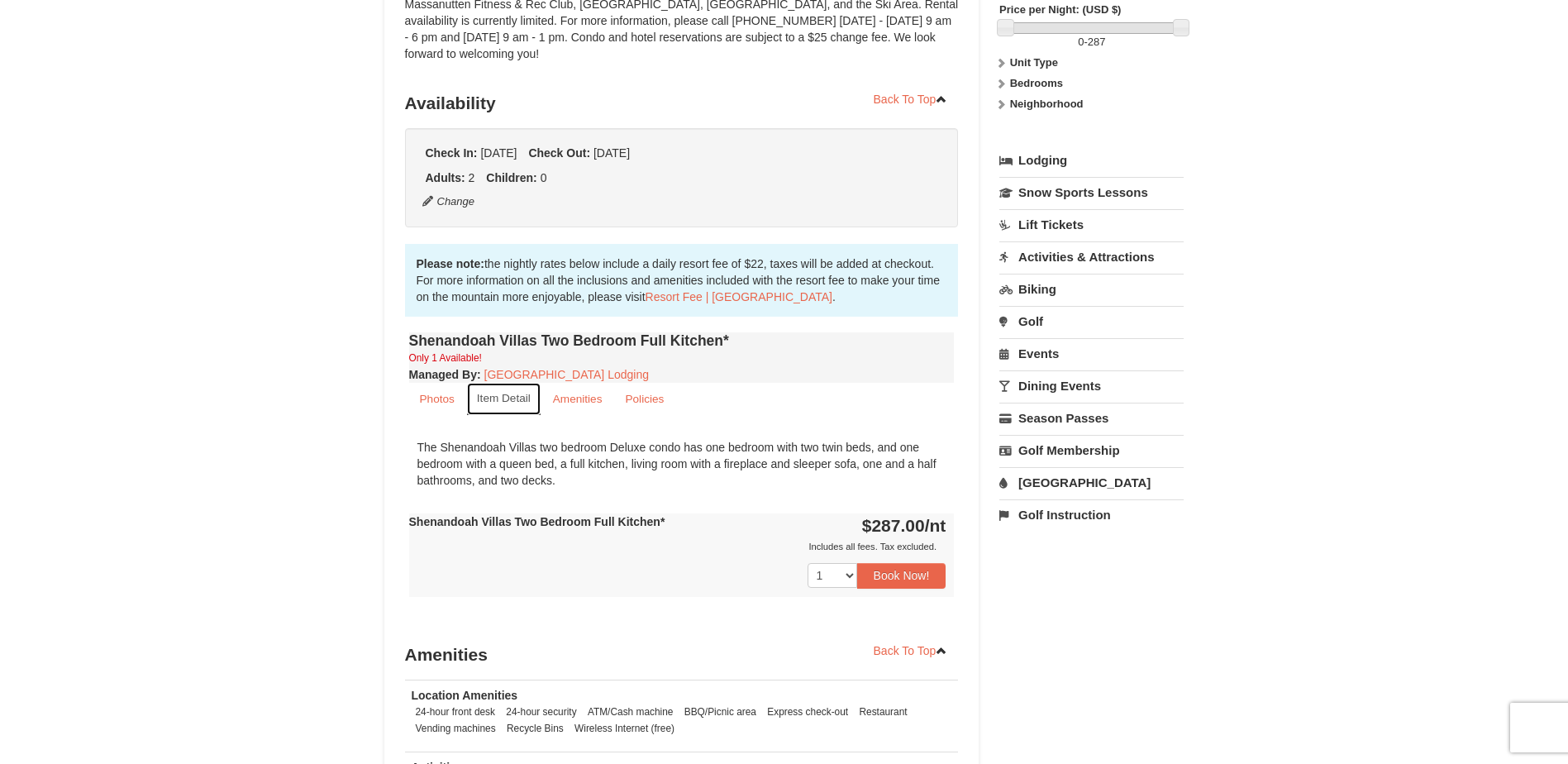
scroll to position [248, 0]
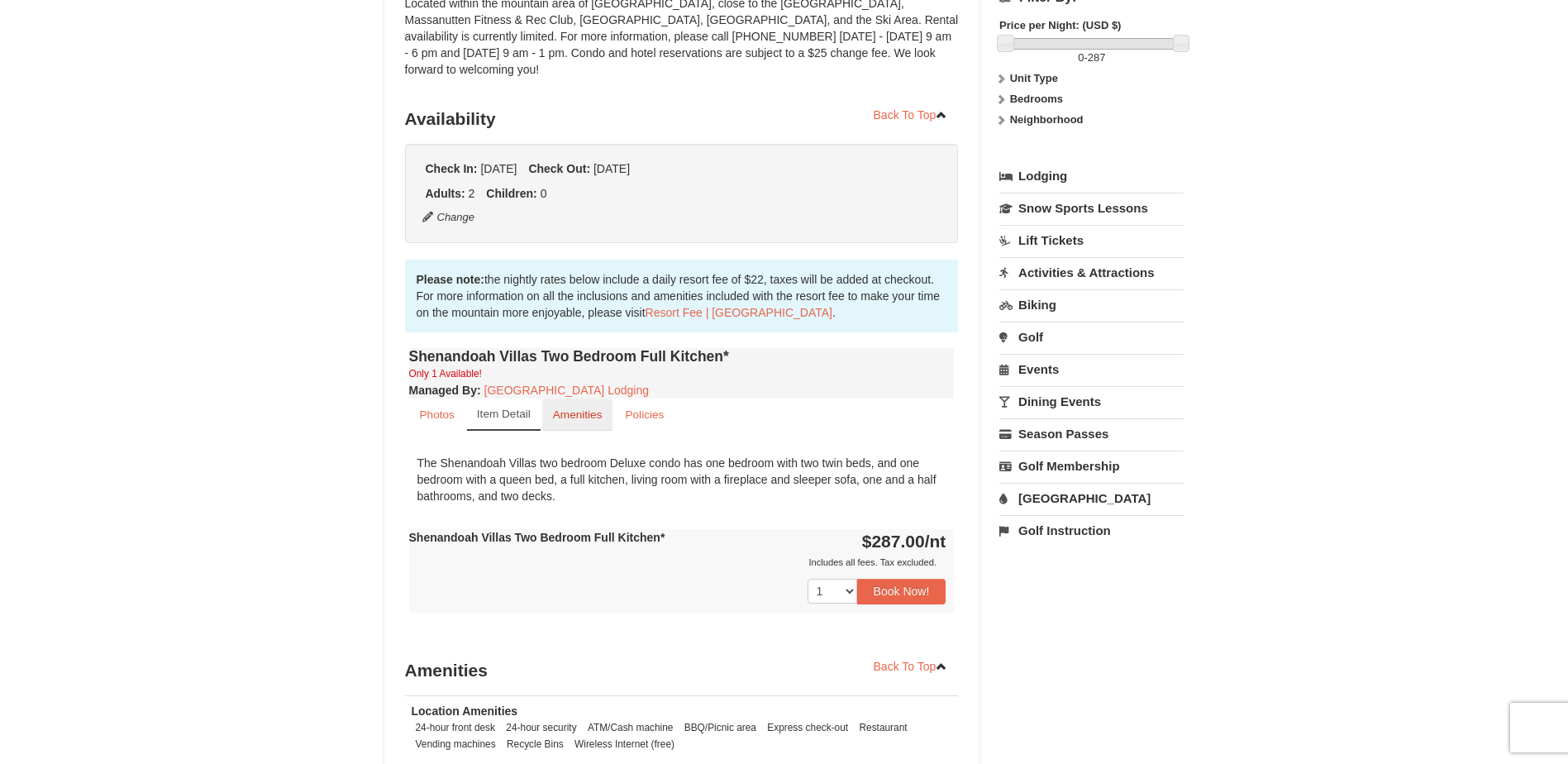
click at [591, 408] on small "Amenities" at bounding box center [578, 414] width 50 height 12
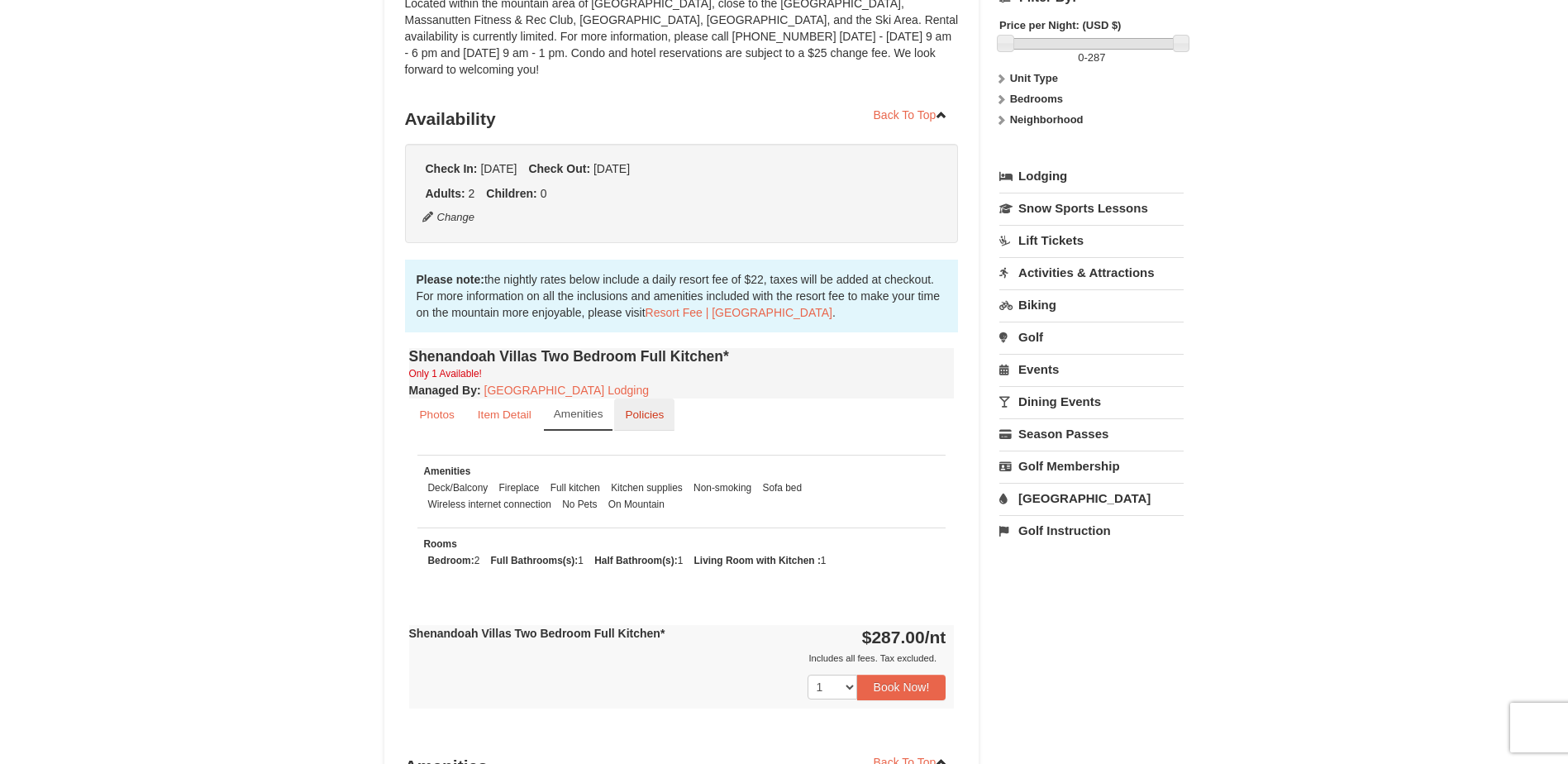
click at [637, 408] on small "Policies" at bounding box center [645, 414] width 39 height 12
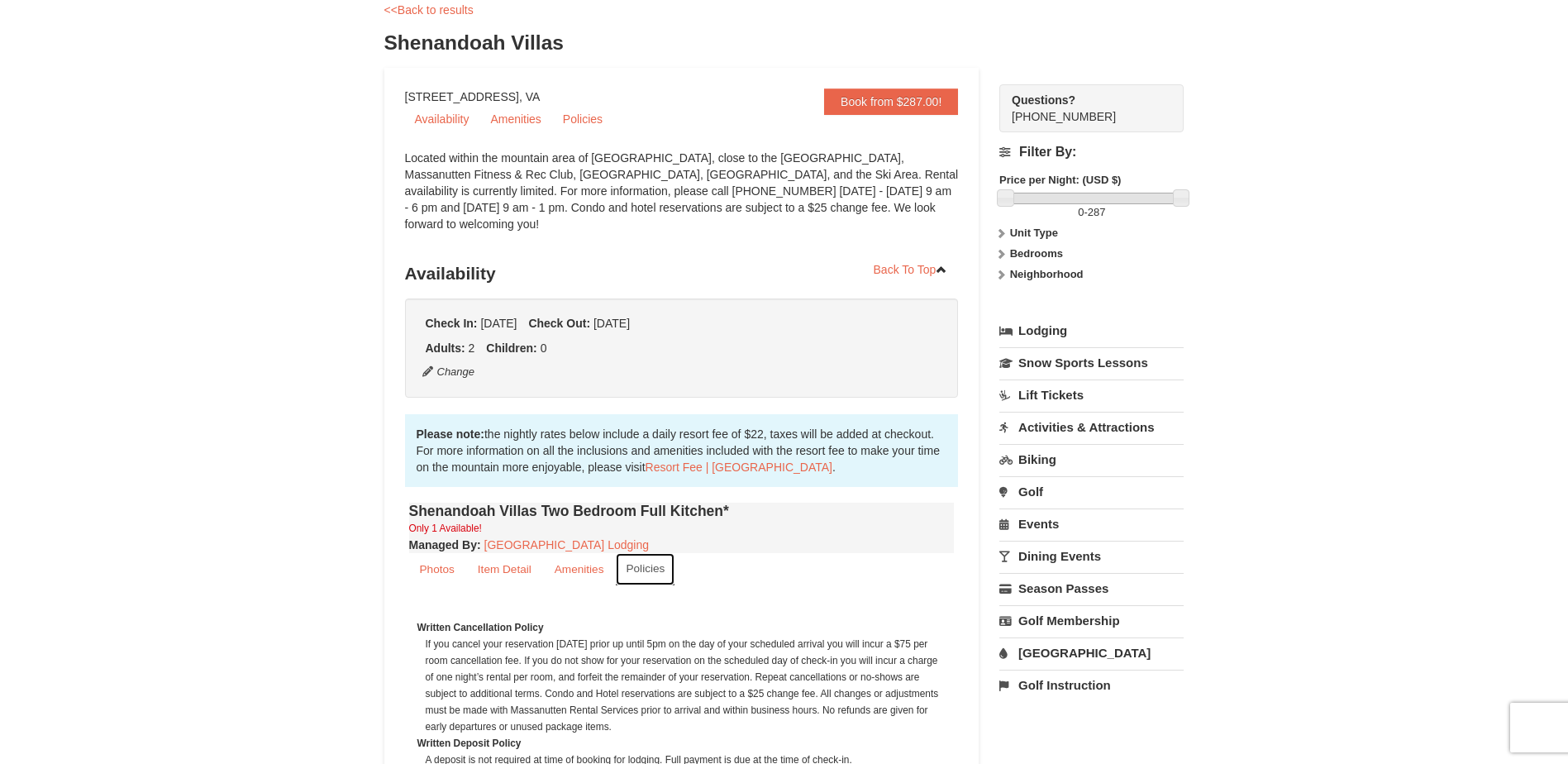
scroll to position [82, 0]
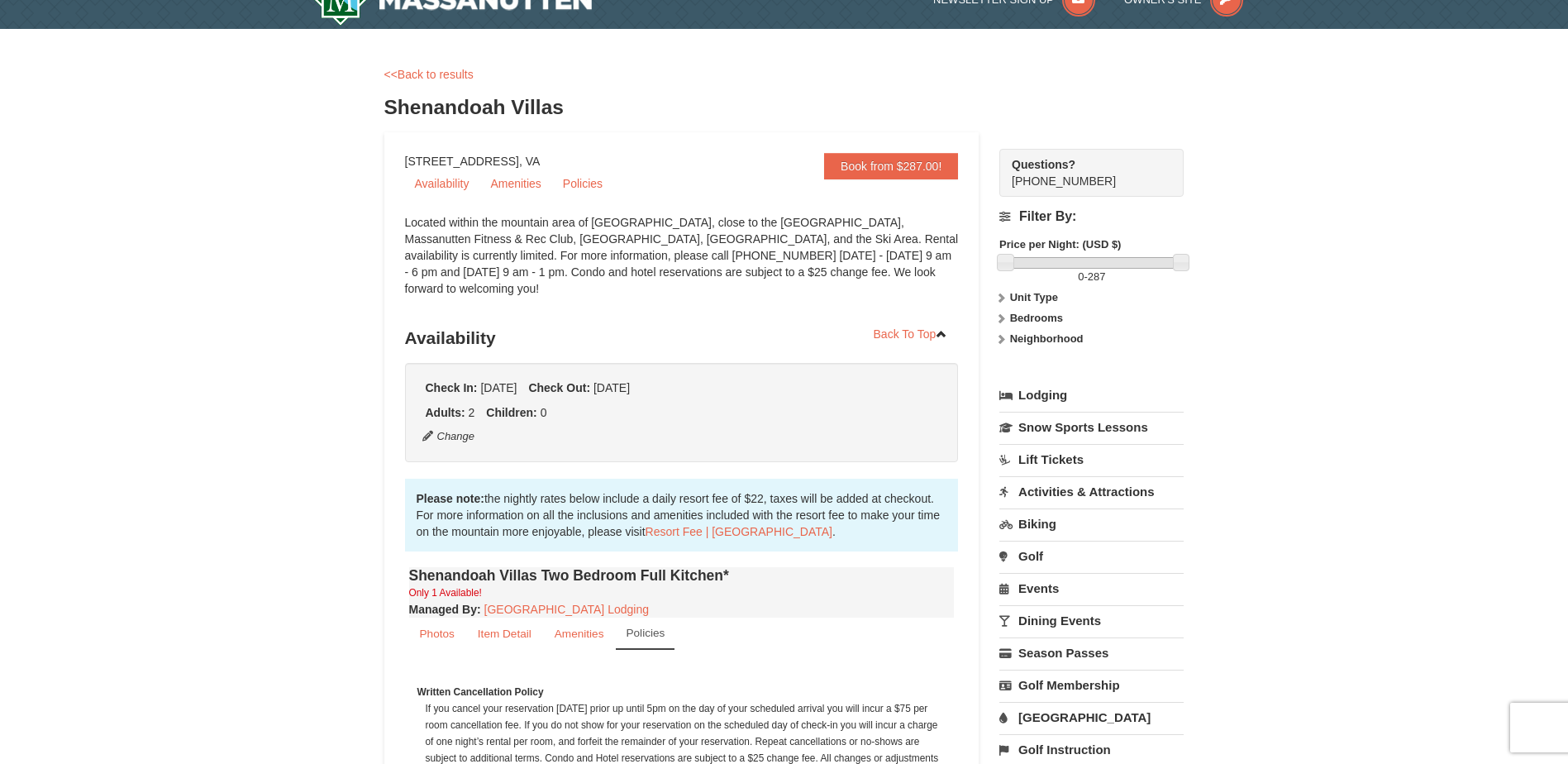
scroll to position [0, 0]
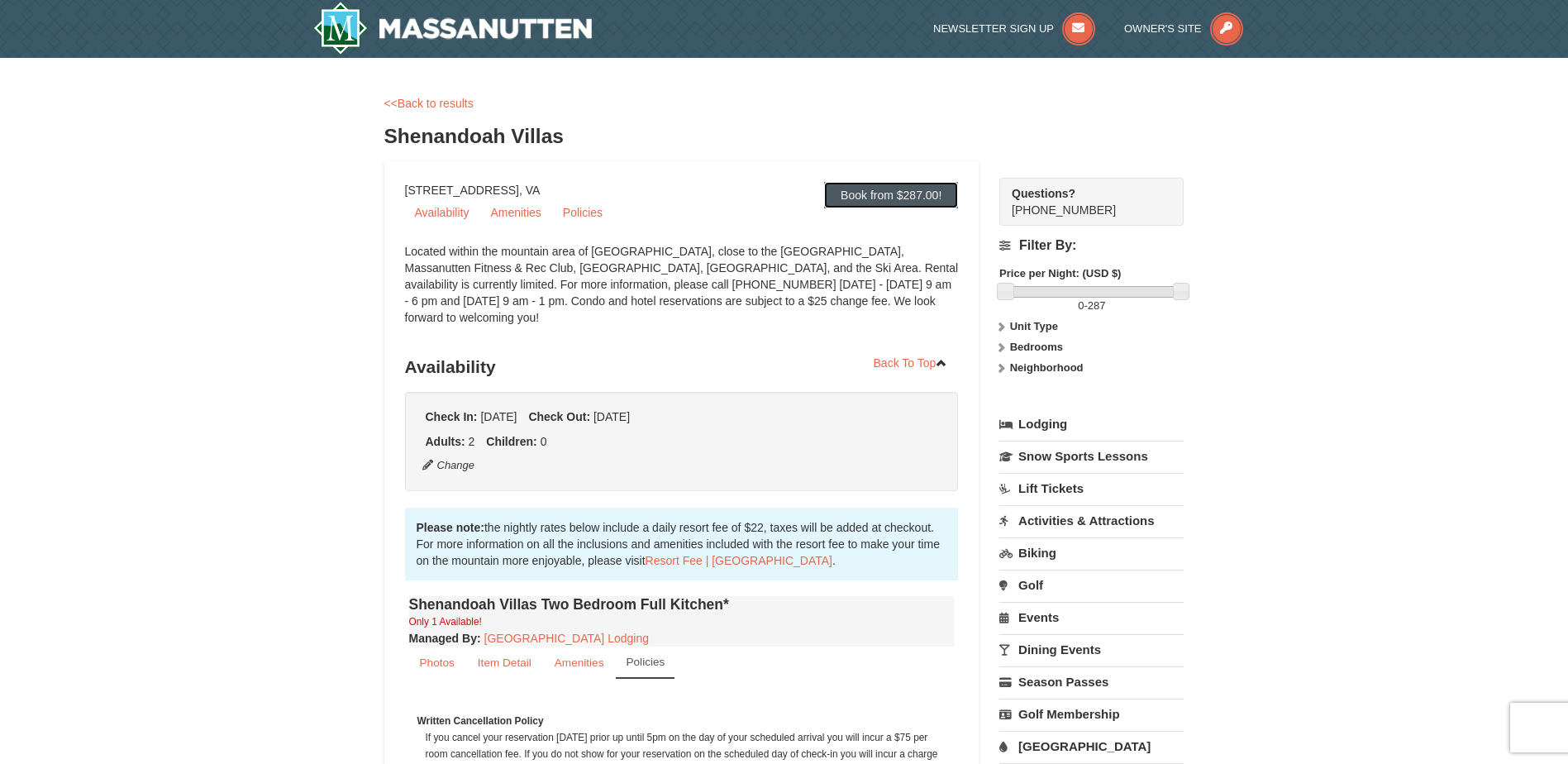
click at [884, 196] on link "Book from $287.00!" at bounding box center [891, 195] width 134 height 27
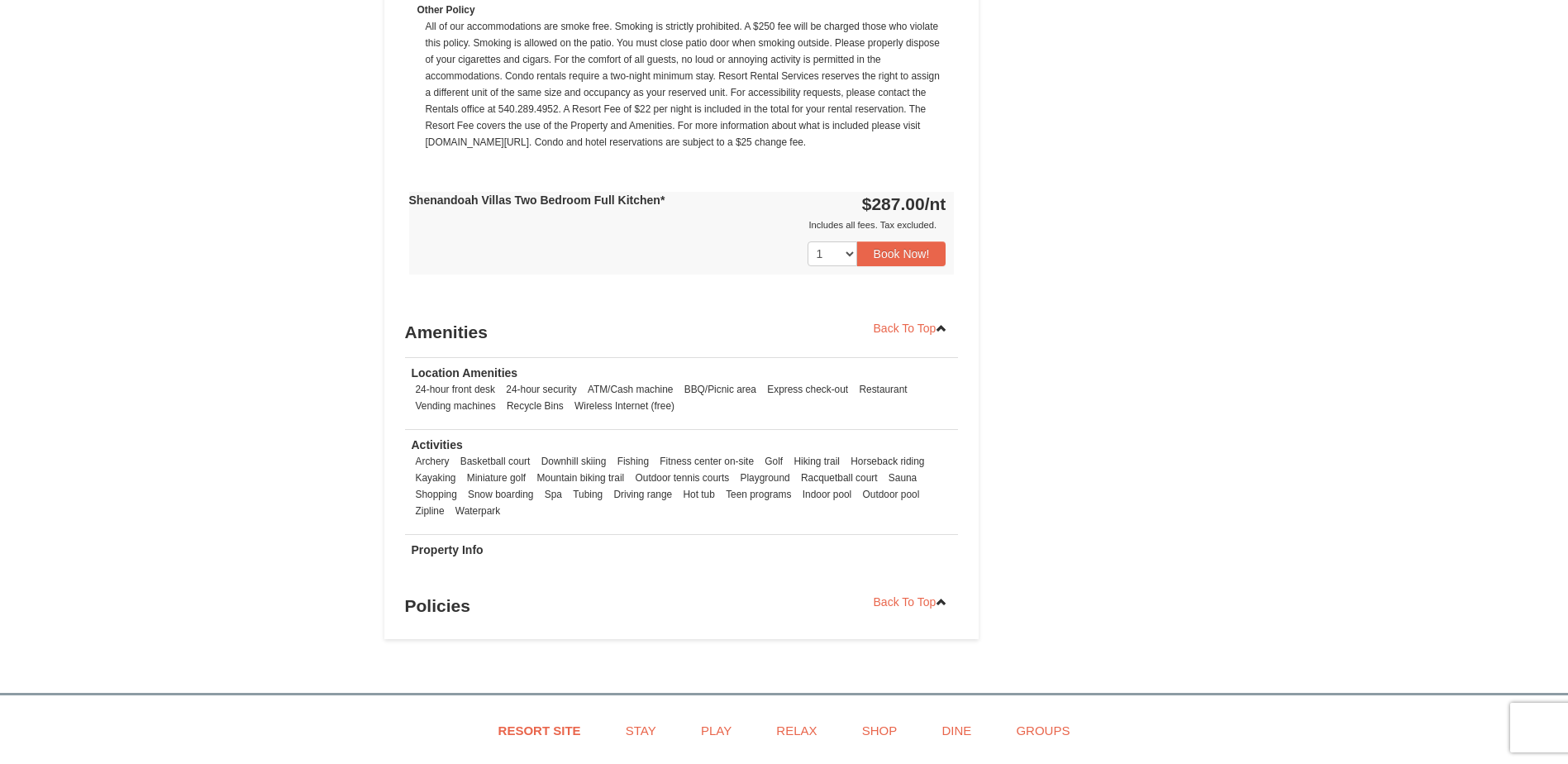
scroll to position [1326, 0]
click at [906, 238] on button "Book Now!" at bounding box center [901, 251] width 89 height 25
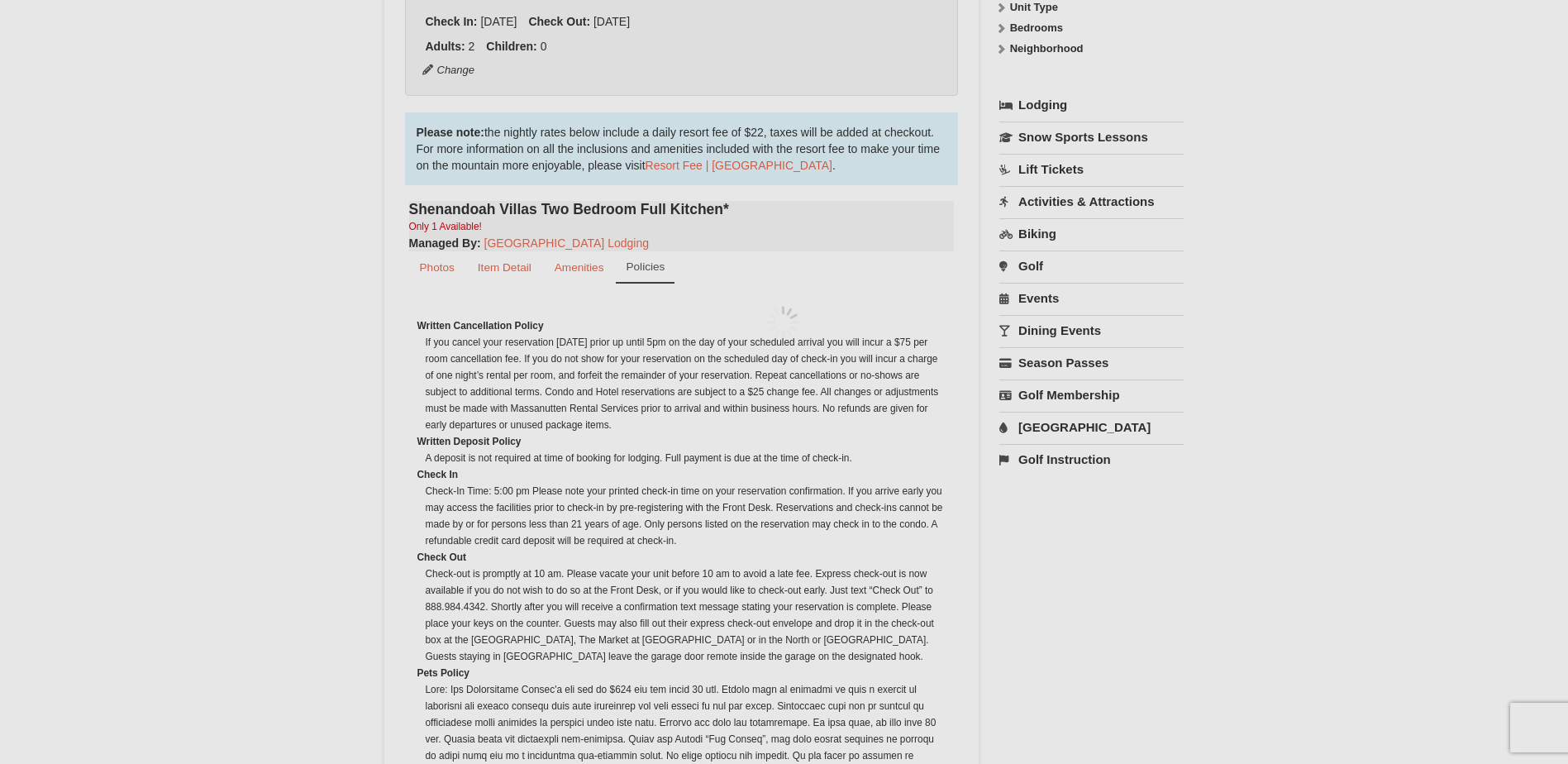
scroll to position [161, 0]
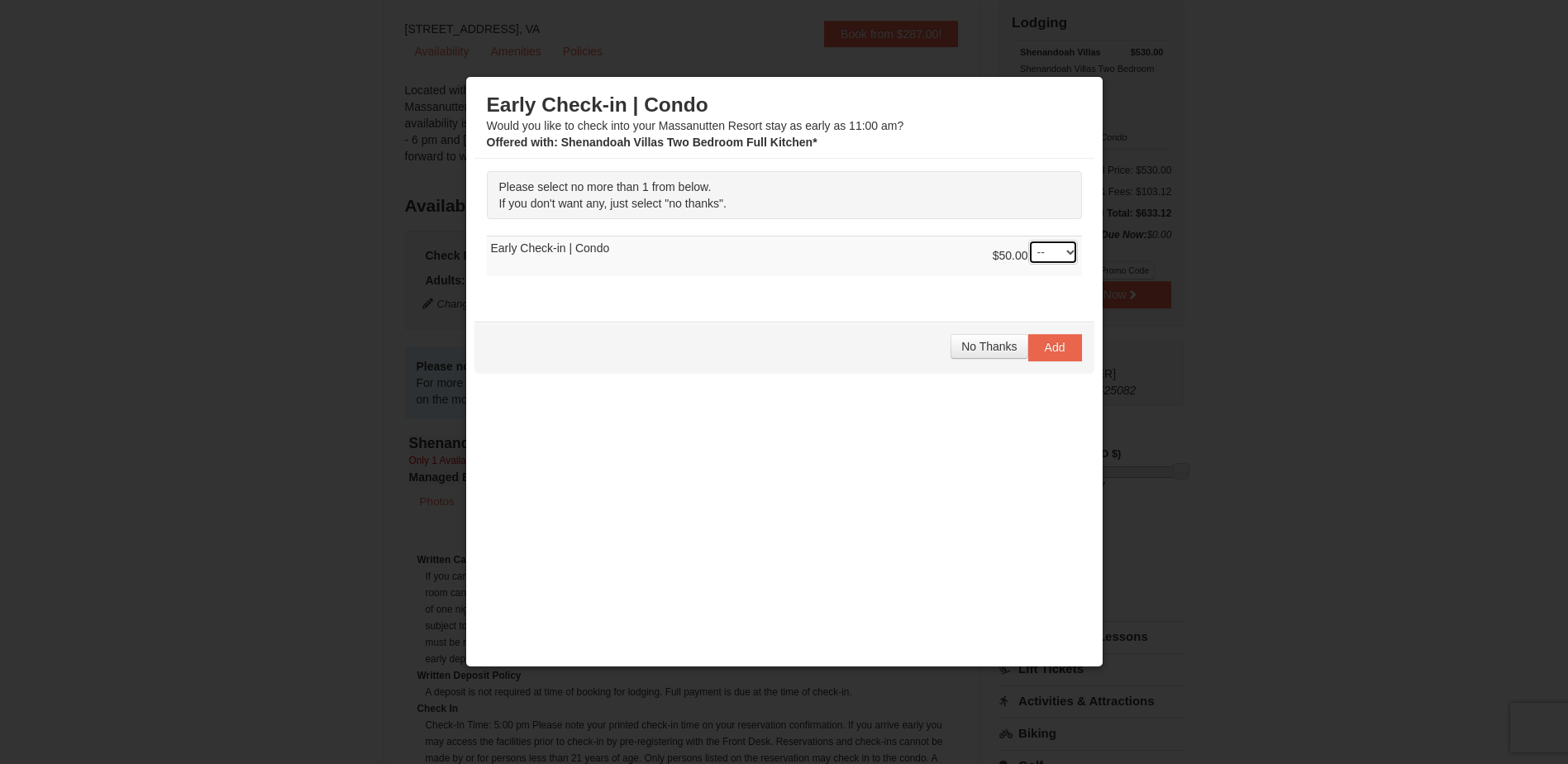
click at [1060, 255] on select "-- 01" at bounding box center [1053, 252] width 50 height 25
click at [989, 344] on span "No Thanks" at bounding box center [989, 346] width 56 height 13
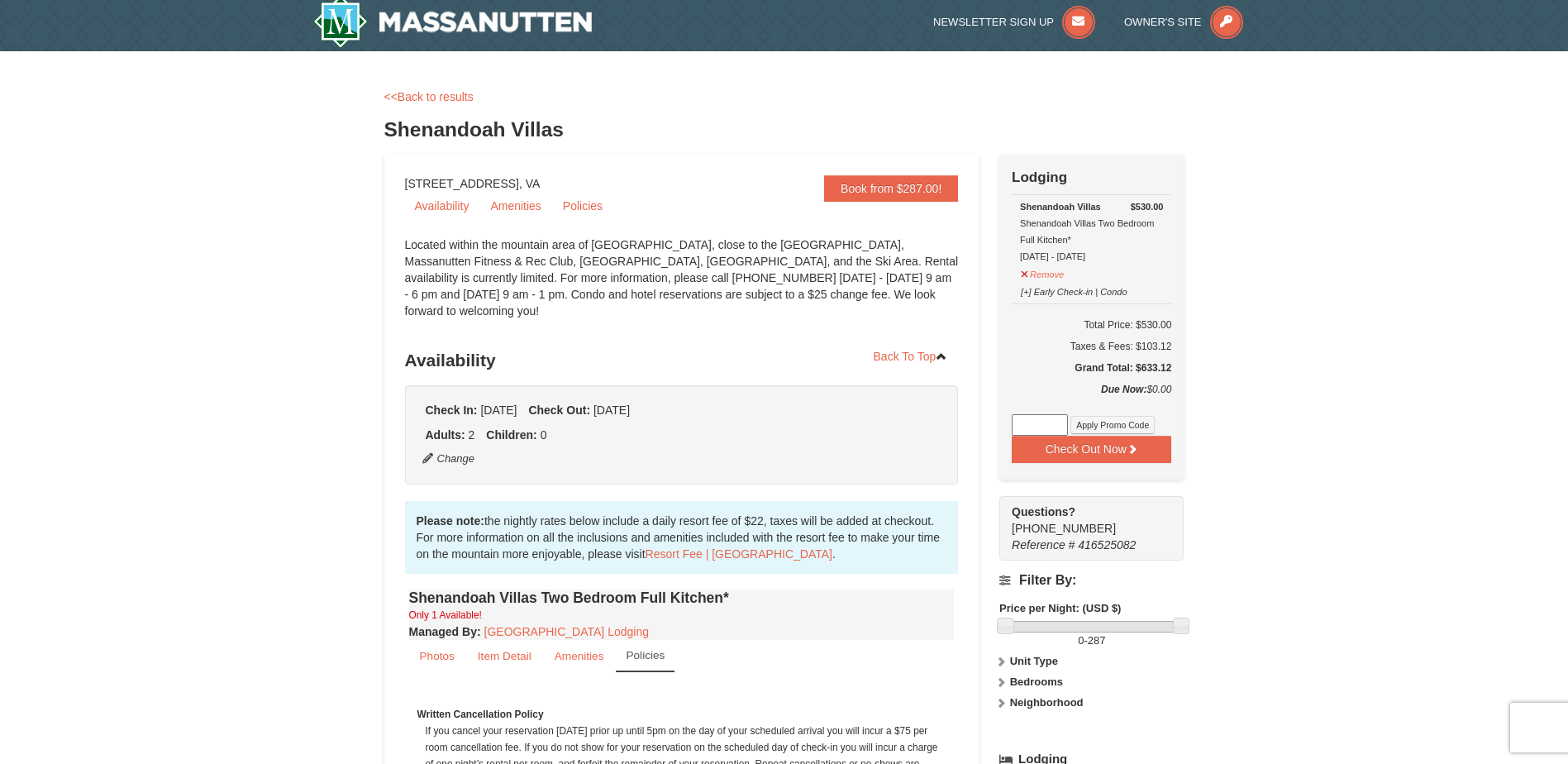
scroll to position [0, 0]
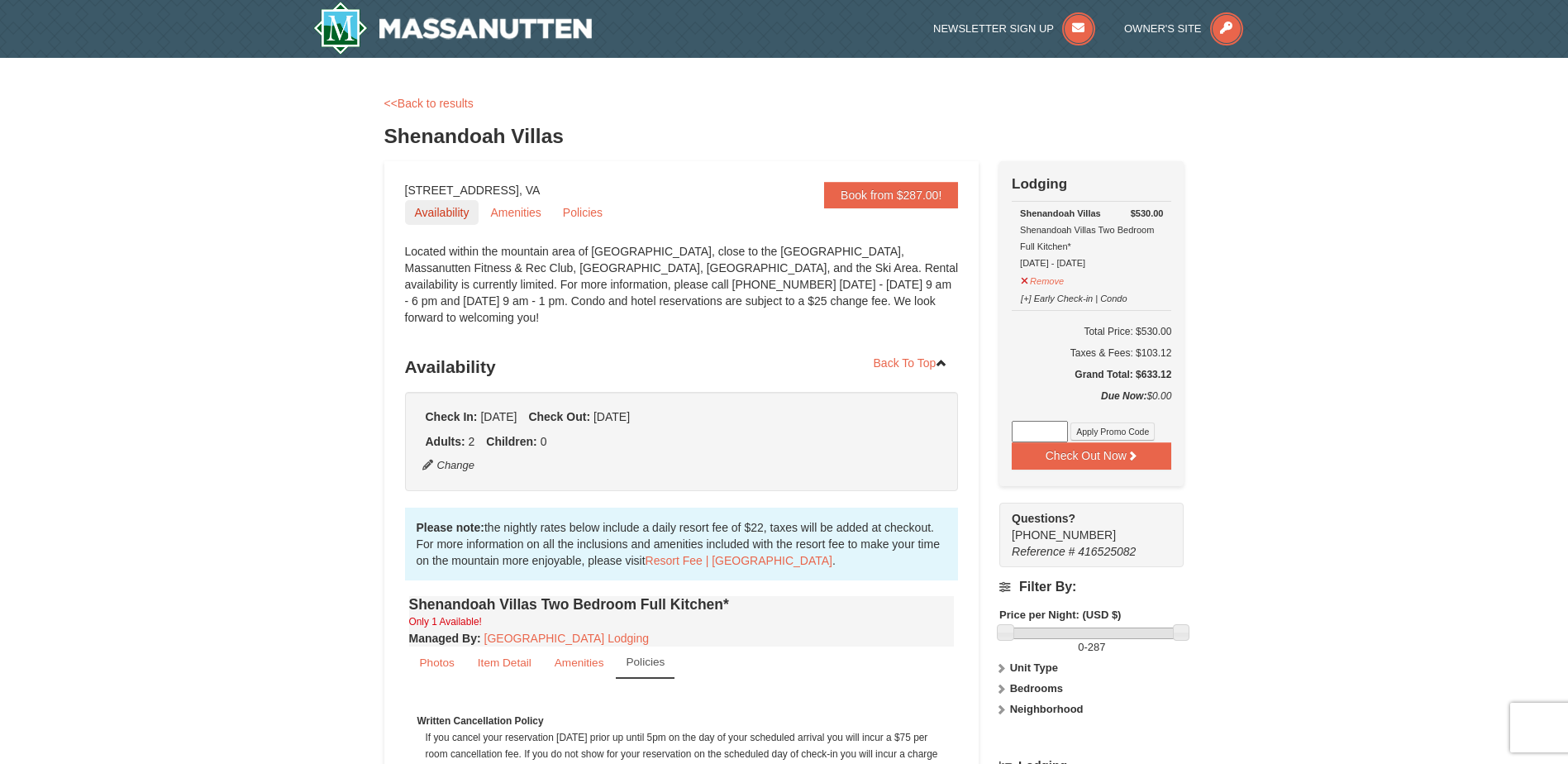
click at [436, 206] on link "Availability" at bounding box center [442, 212] width 74 height 25
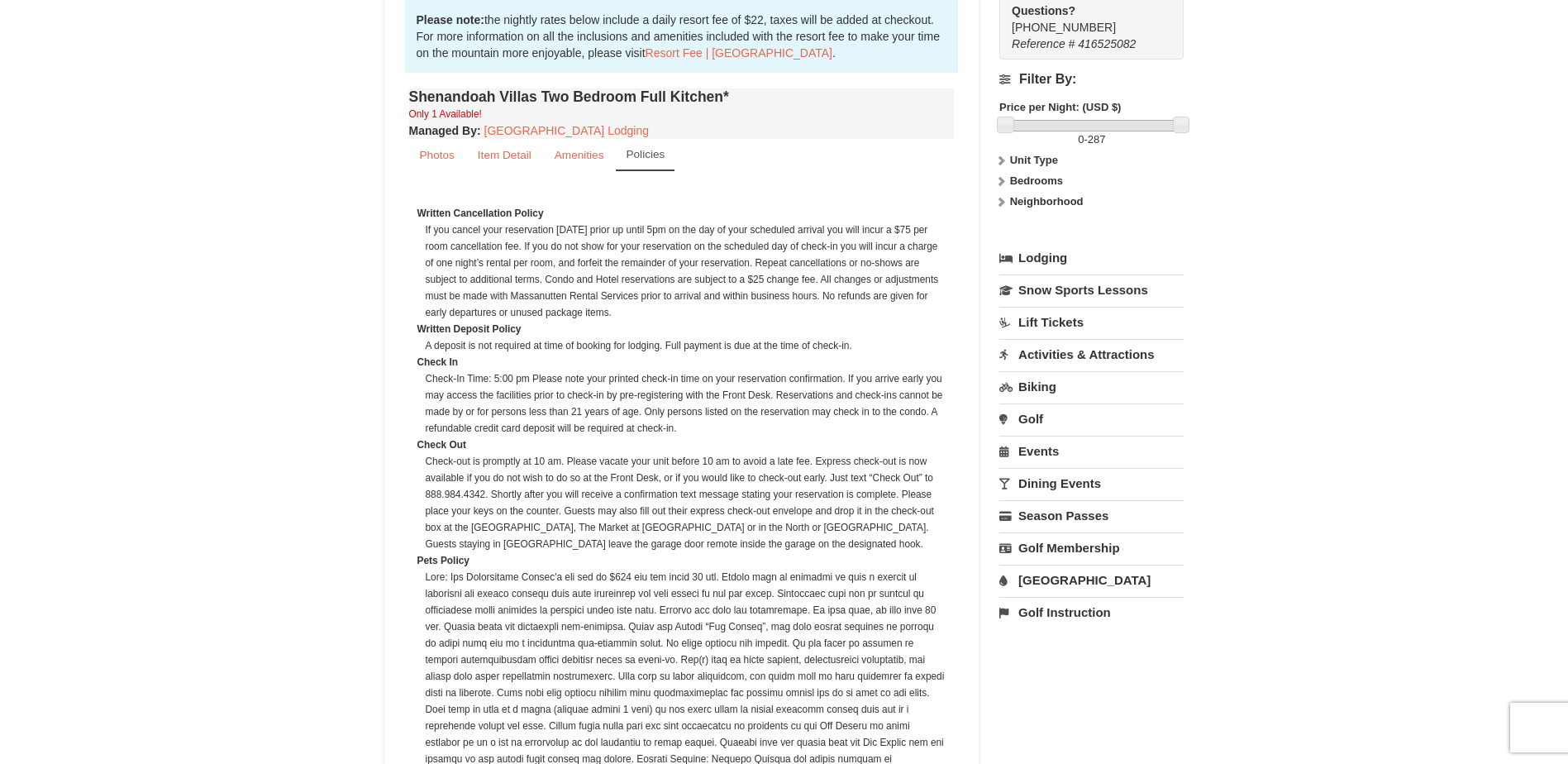
scroll to position [499, 0]
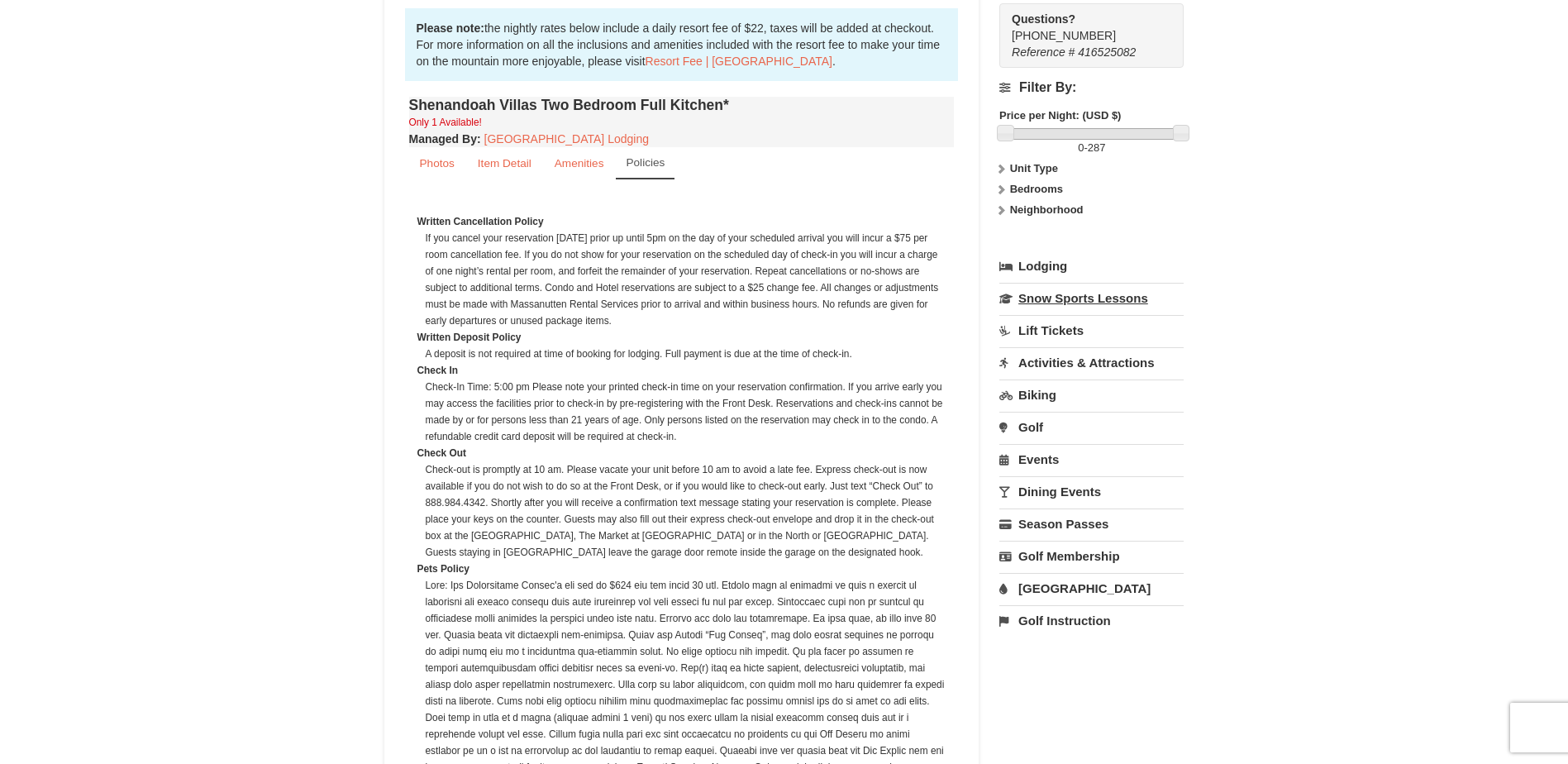
click at [1052, 301] on link "Snow Sports Lessons" at bounding box center [1092, 297] width 184 height 31
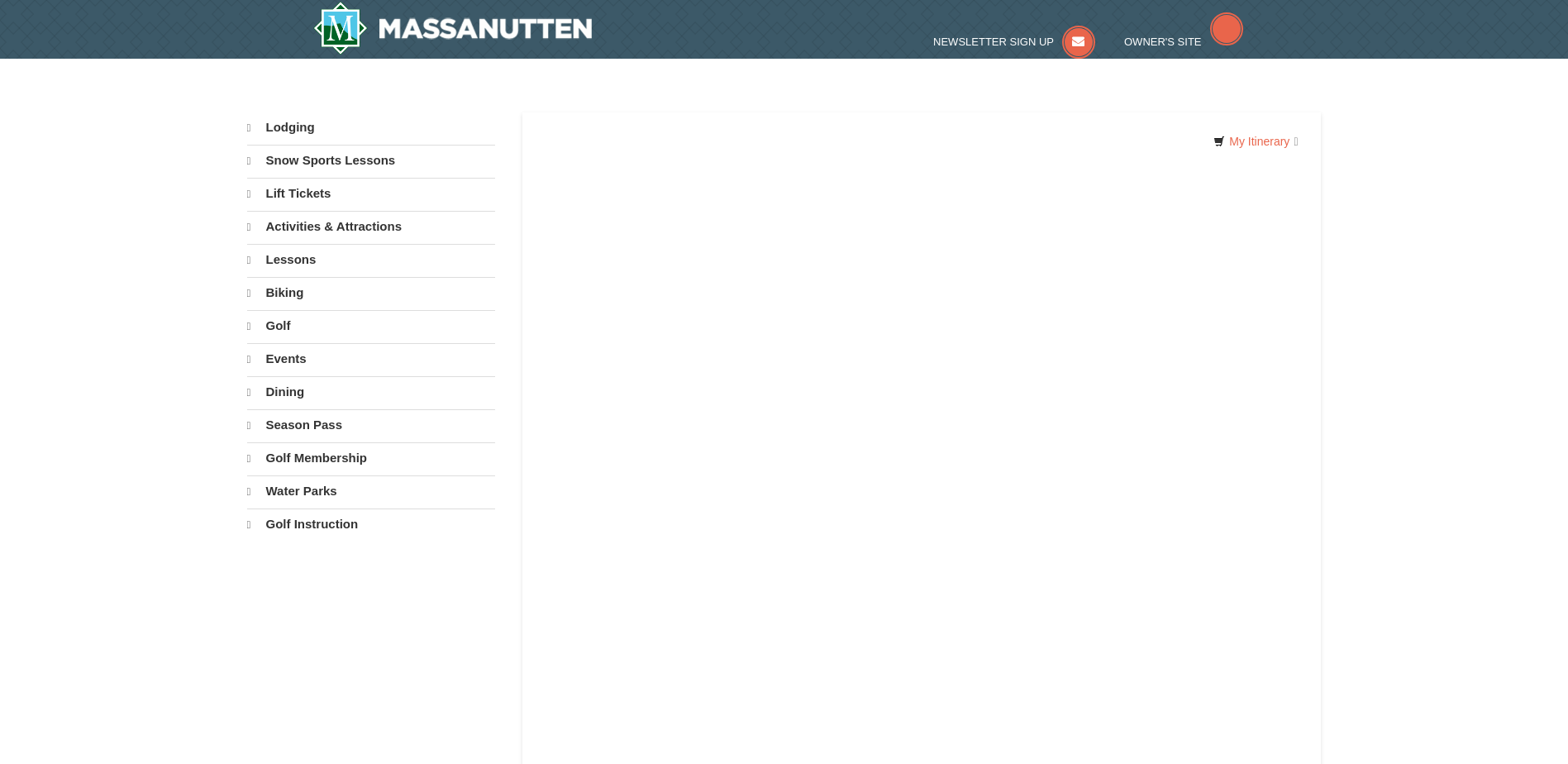
select select "10"
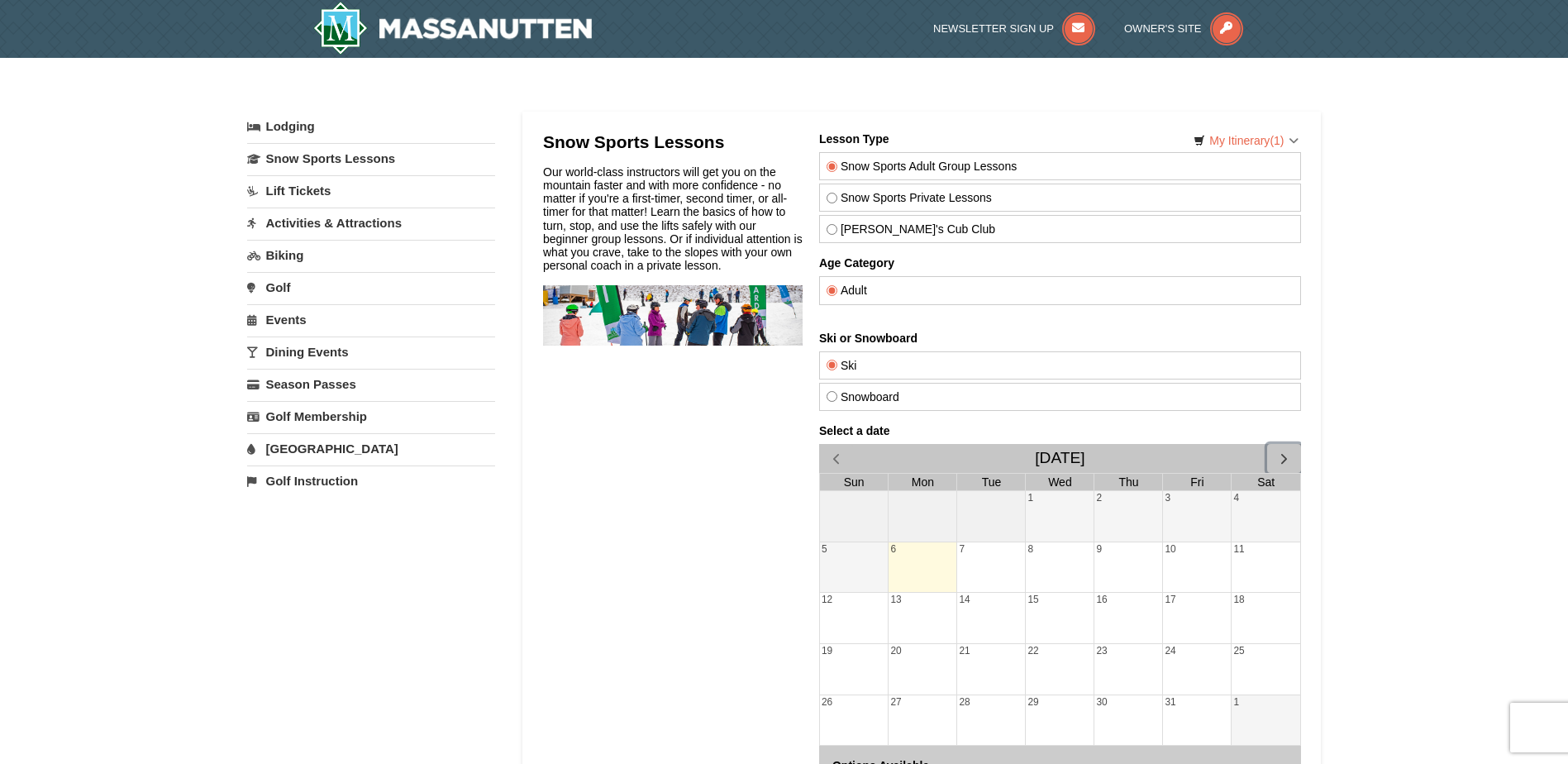
click at [1284, 456] on span "button" at bounding box center [1284, 459] width 18 height 18
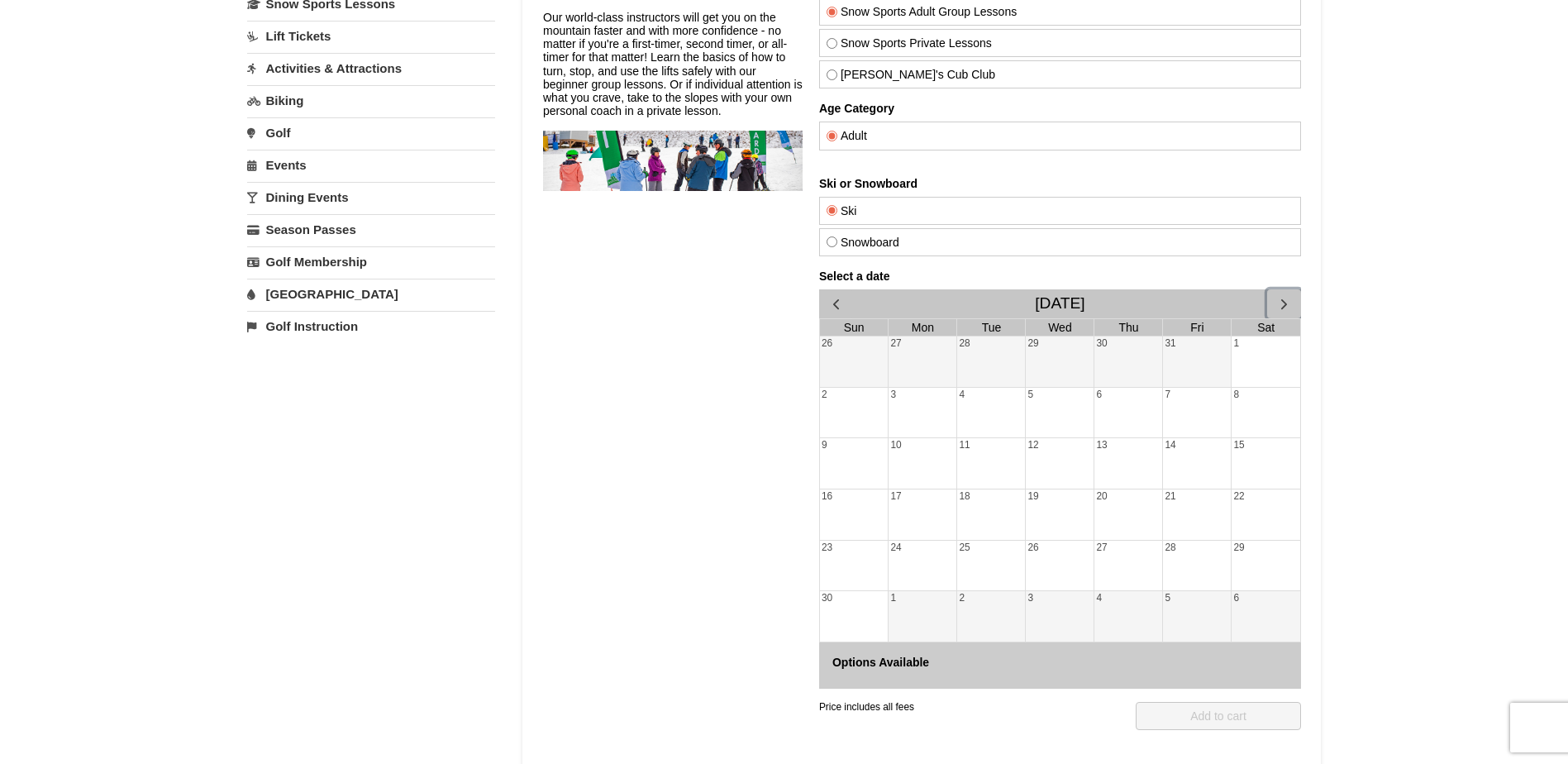
scroll to position [166, 0]
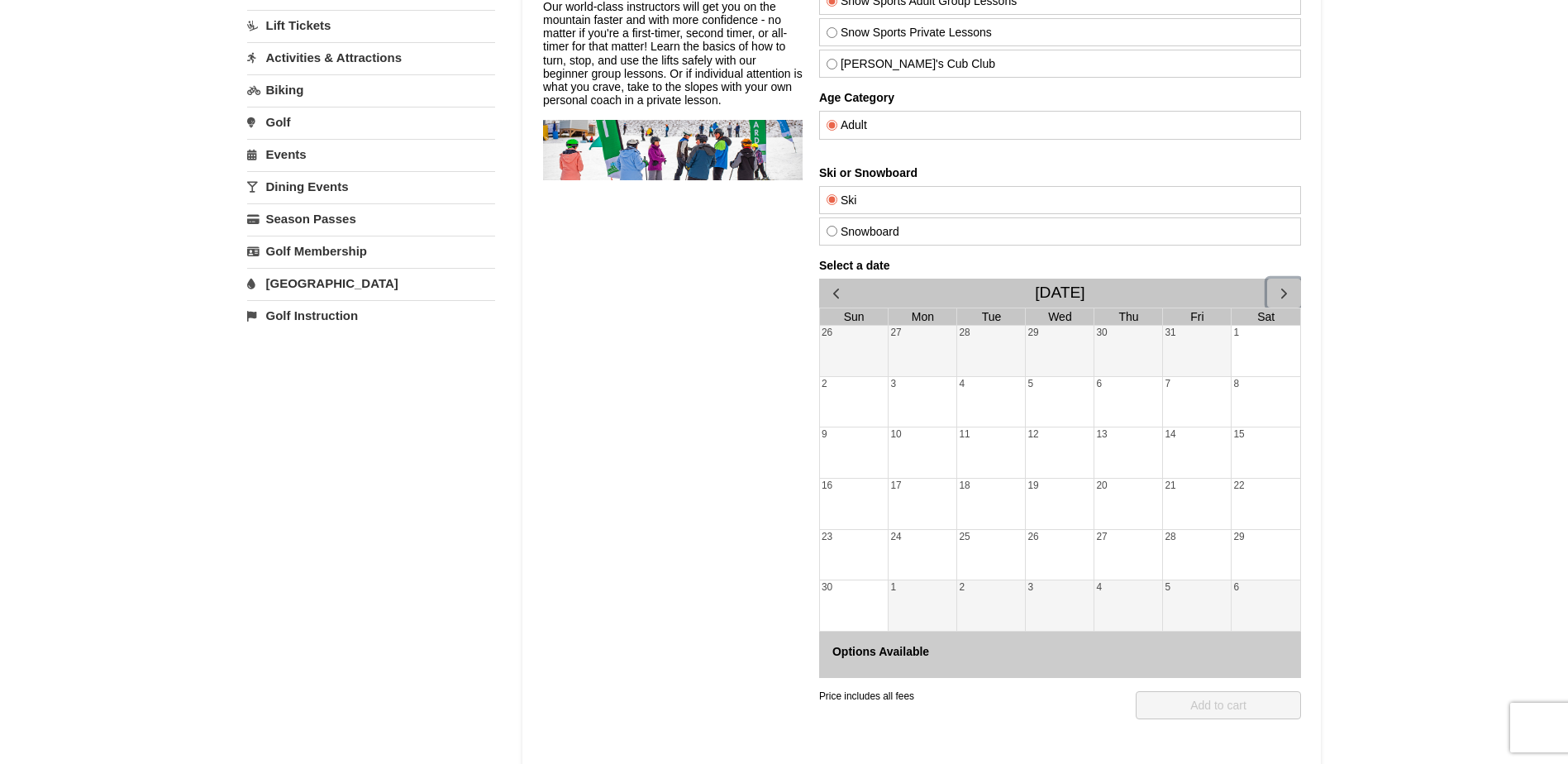
click at [1268, 545] on div "29" at bounding box center [1264, 554] width 68 height 50
click at [1177, 544] on div "28" at bounding box center [1196, 554] width 68 height 50
click at [847, 598] on div "30" at bounding box center [853, 605] width 68 height 50
click at [923, 606] on div "1" at bounding box center [922, 605] width 68 height 50
click at [829, 227] on input "Snowboard" at bounding box center [831, 231] width 11 height 11
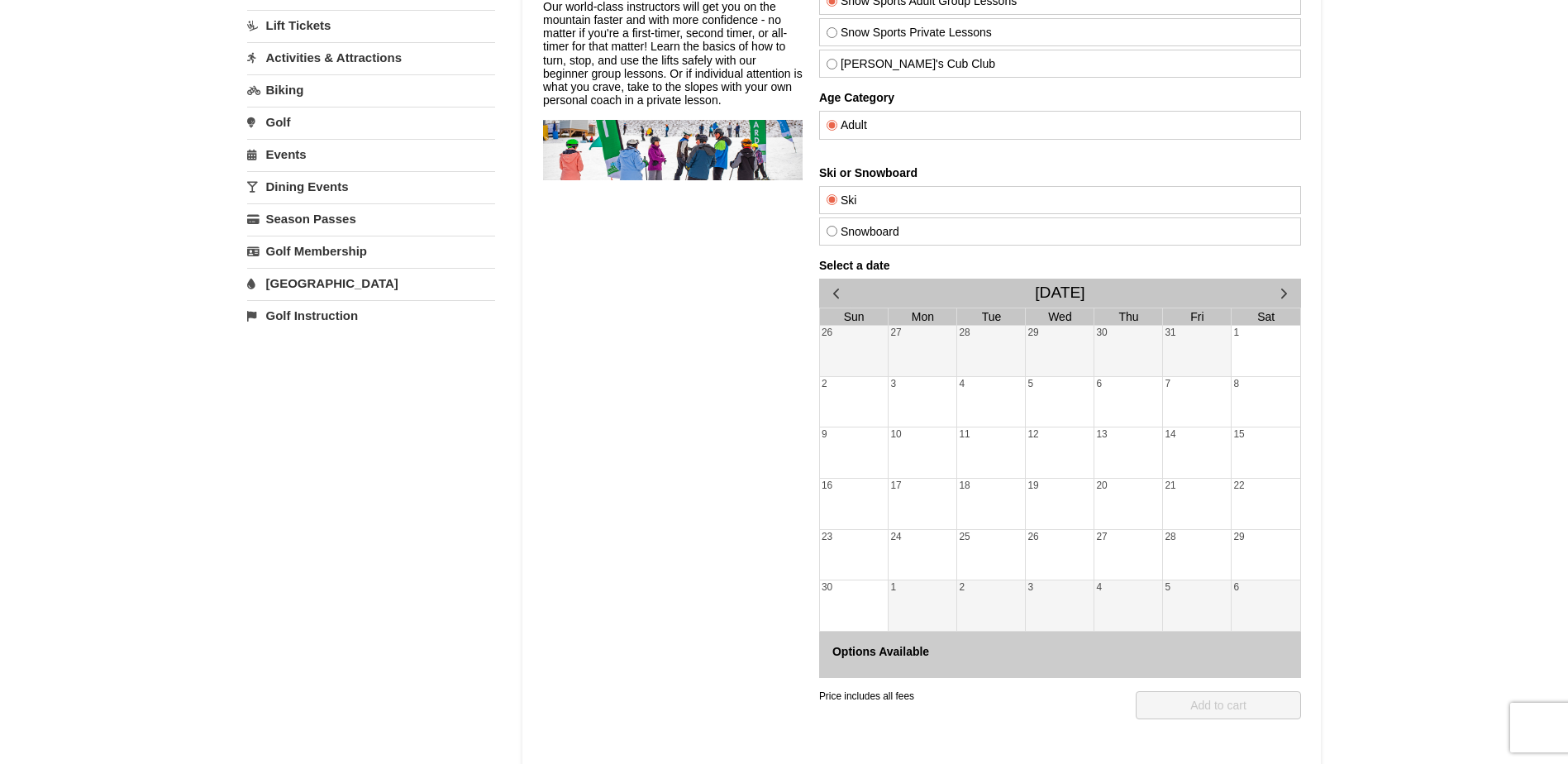
radio input "true"
click at [832, 200] on input "Ski" at bounding box center [831, 199] width 11 height 11
radio input "true"
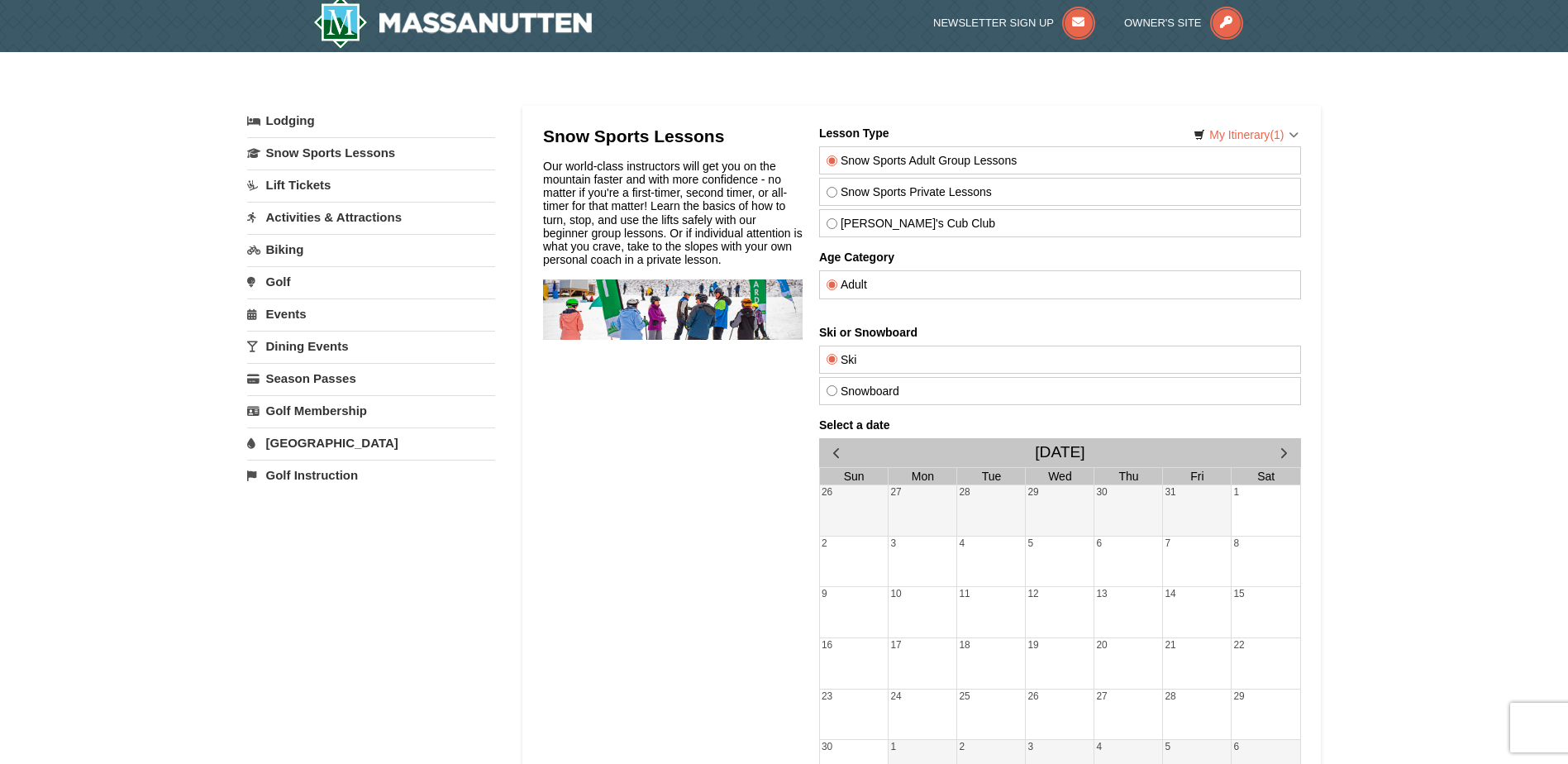
scroll to position [0, 0]
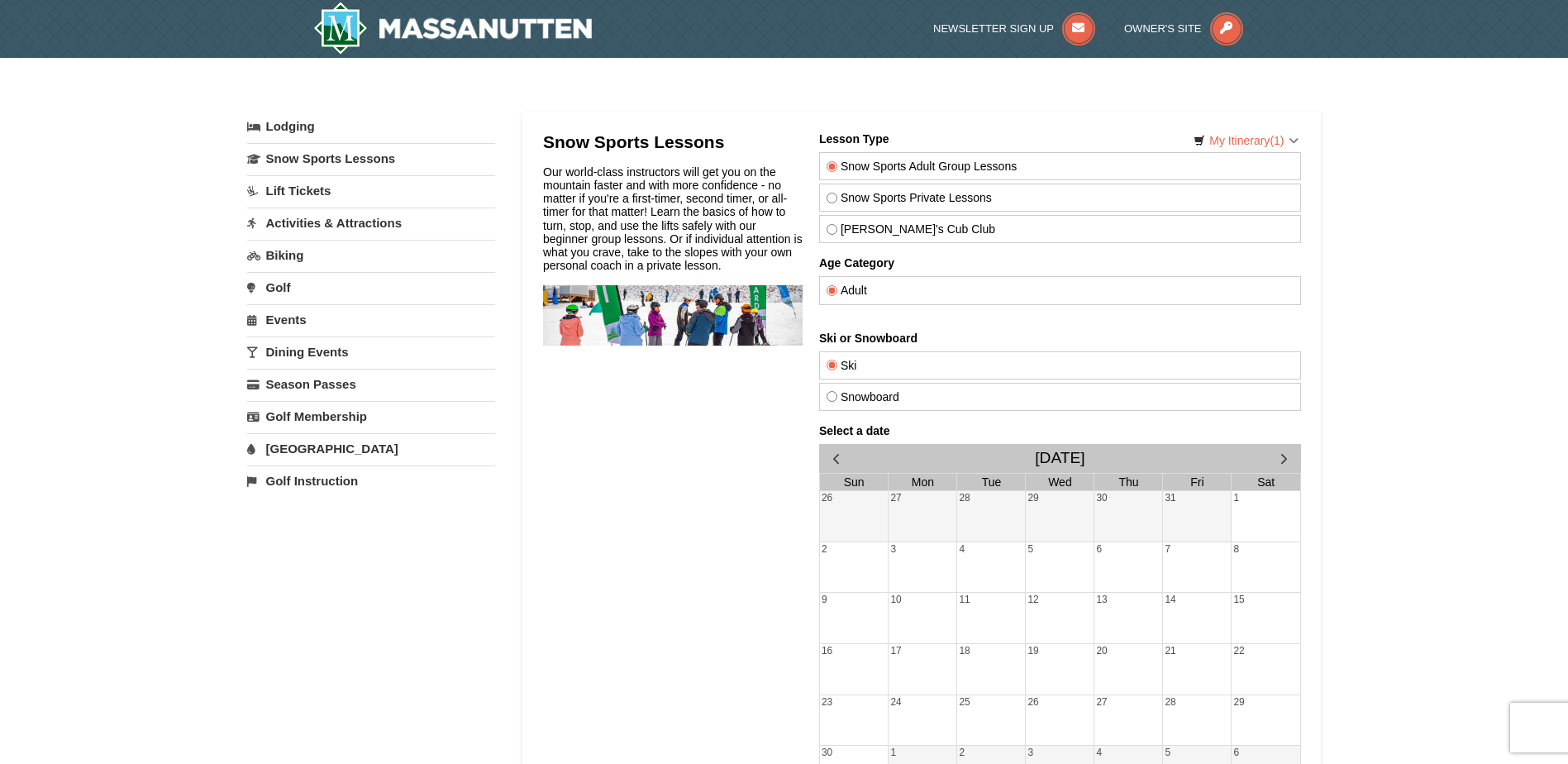
click at [830, 202] on input "Snow Sports Private Lessons" at bounding box center [831, 198] width 11 height 11
radio input "true"
click at [837, 231] on label "Theo's Cub Club" at bounding box center [1060, 228] width 467 height 13
click at [837, 231] on input "Theo's Cub Club" at bounding box center [831, 229] width 11 height 11
radio input "true"
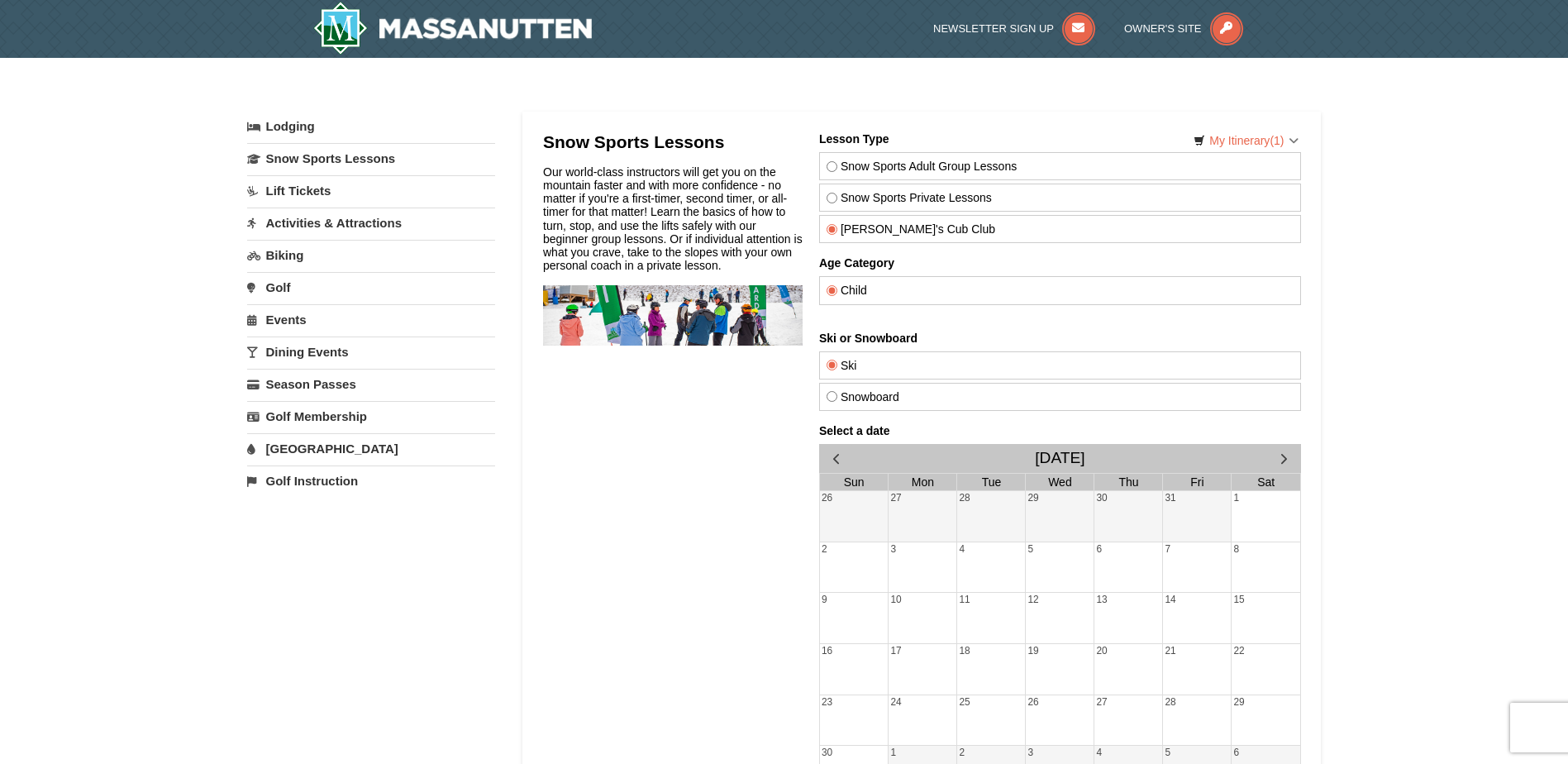
click at [837, 168] on label "Snow Sports Adult Group Lessons" at bounding box center [1060, 166] width 467 height 13
click at [837, 168] on input "Snow Sports Adult Group Lessons" at bounding box center [831, 166] width 11 height 11
radio input "true"
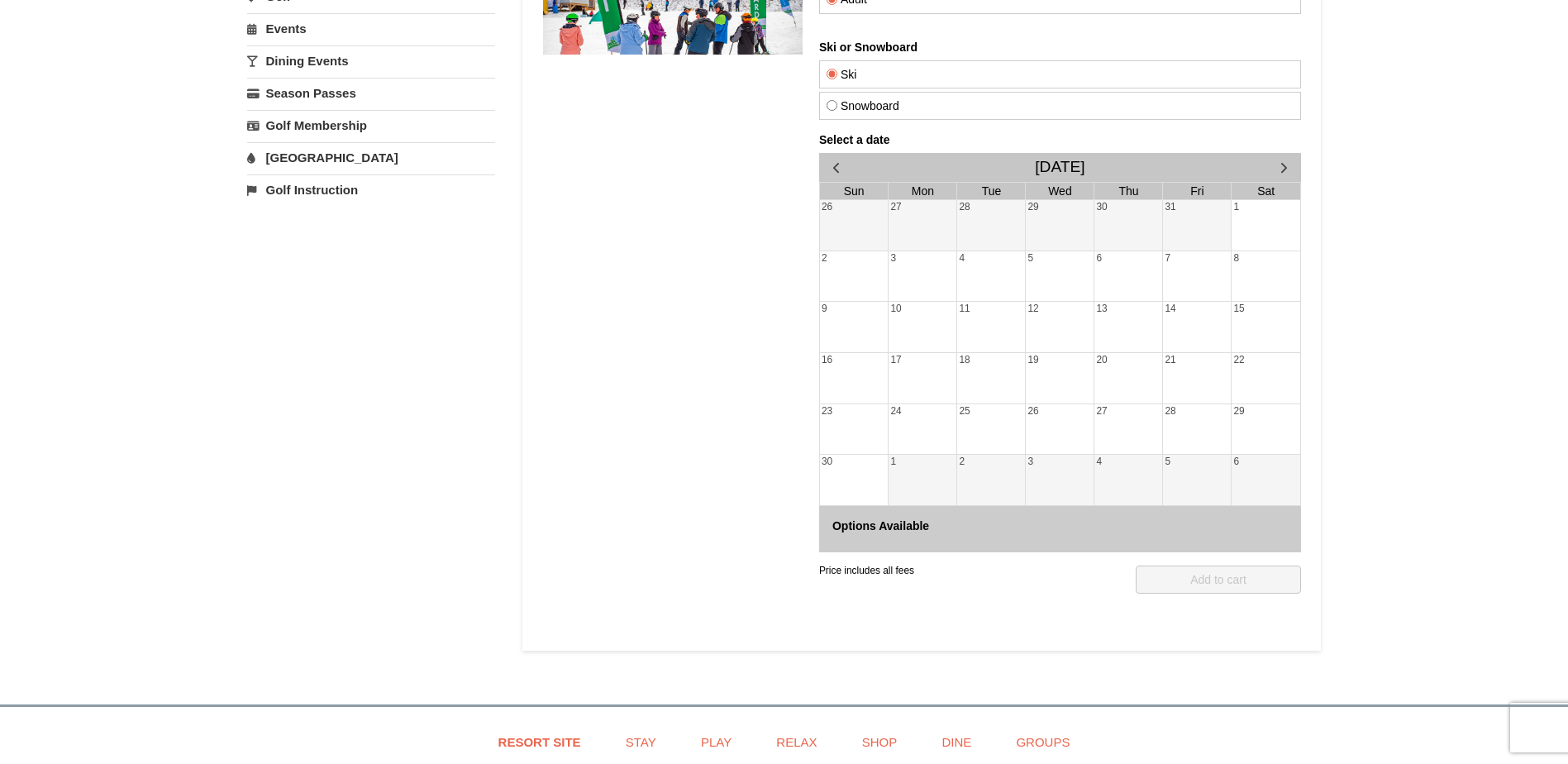
scroll to position [330, 0]
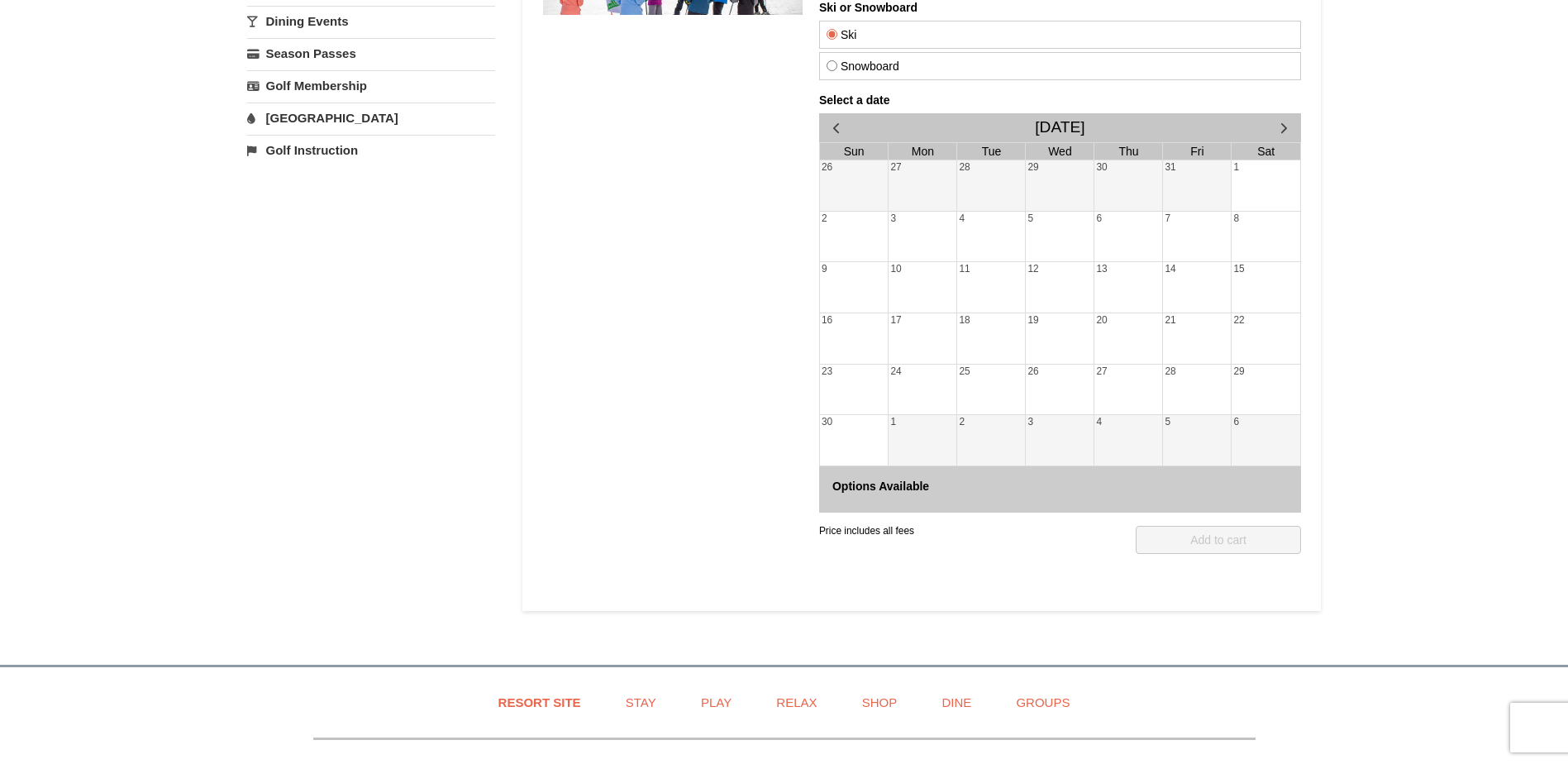
click at [839, 163] on div "26" at bounding box center [853, 185] width 68 height 50
click at [951, 186] on div "27" at bounding box center [922, 185] width 68 height 50
click at [977, 233] on div "4" at bounding box center [990, 236] width 68 height 50
drag, startPoint x: 1057, startPoint y: 305, endPoint x: 1203, endPoint y: 423, distance: 187.7
click at [1063, 313] on div "12" at bounding box center [1059, 287] width 68 height 50
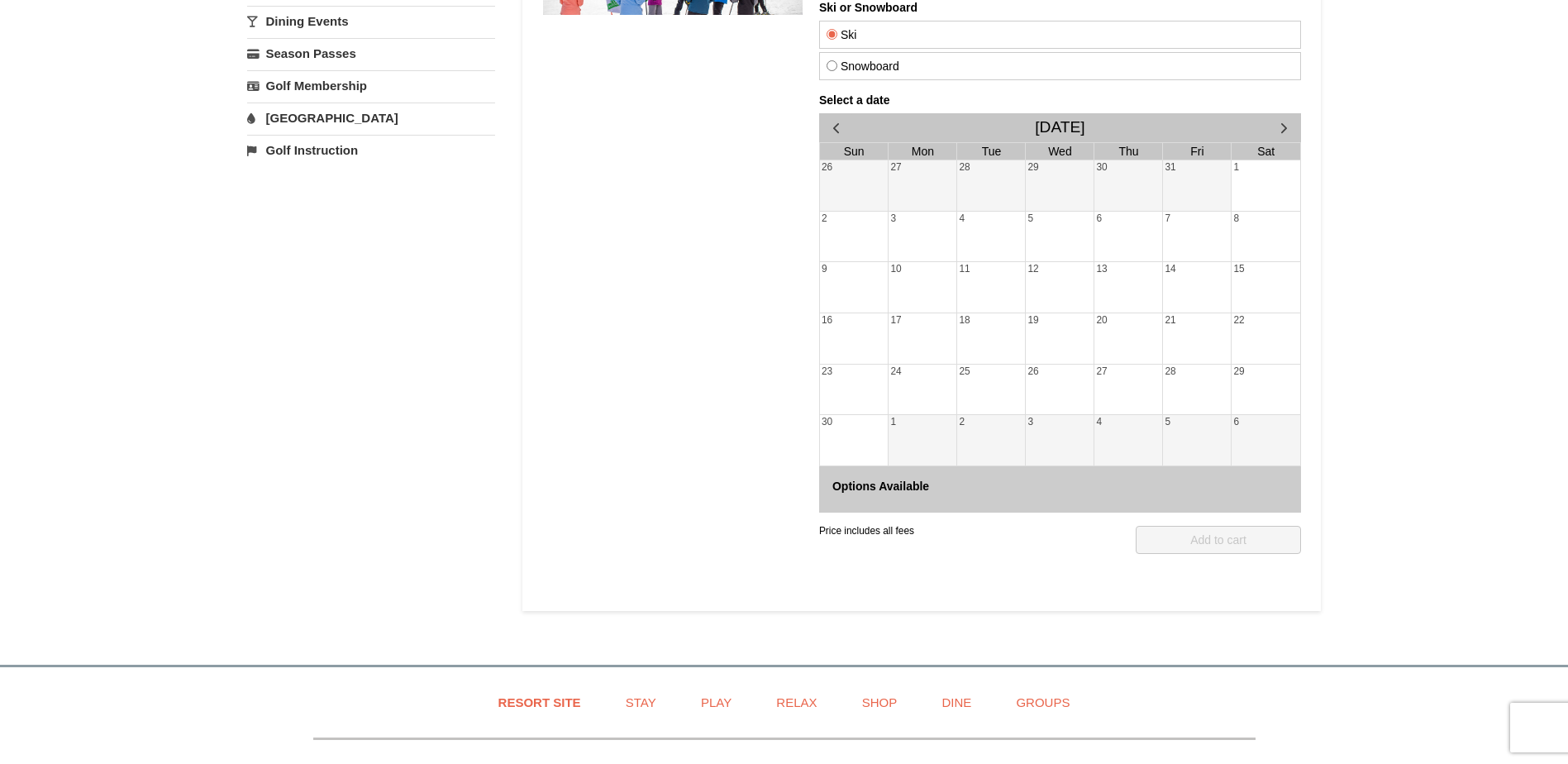
click at [1210, 428] on div "5" at bounding box center [1196, 440] width 68 height 50
drag, startPoint x: 1262, startPoint y: 459, endPoint x: 1289, endPoint y: 459, distance: 27.0
click at [1263, 459] on div "6" at bounding box center [1264, 440] width 68 height 50
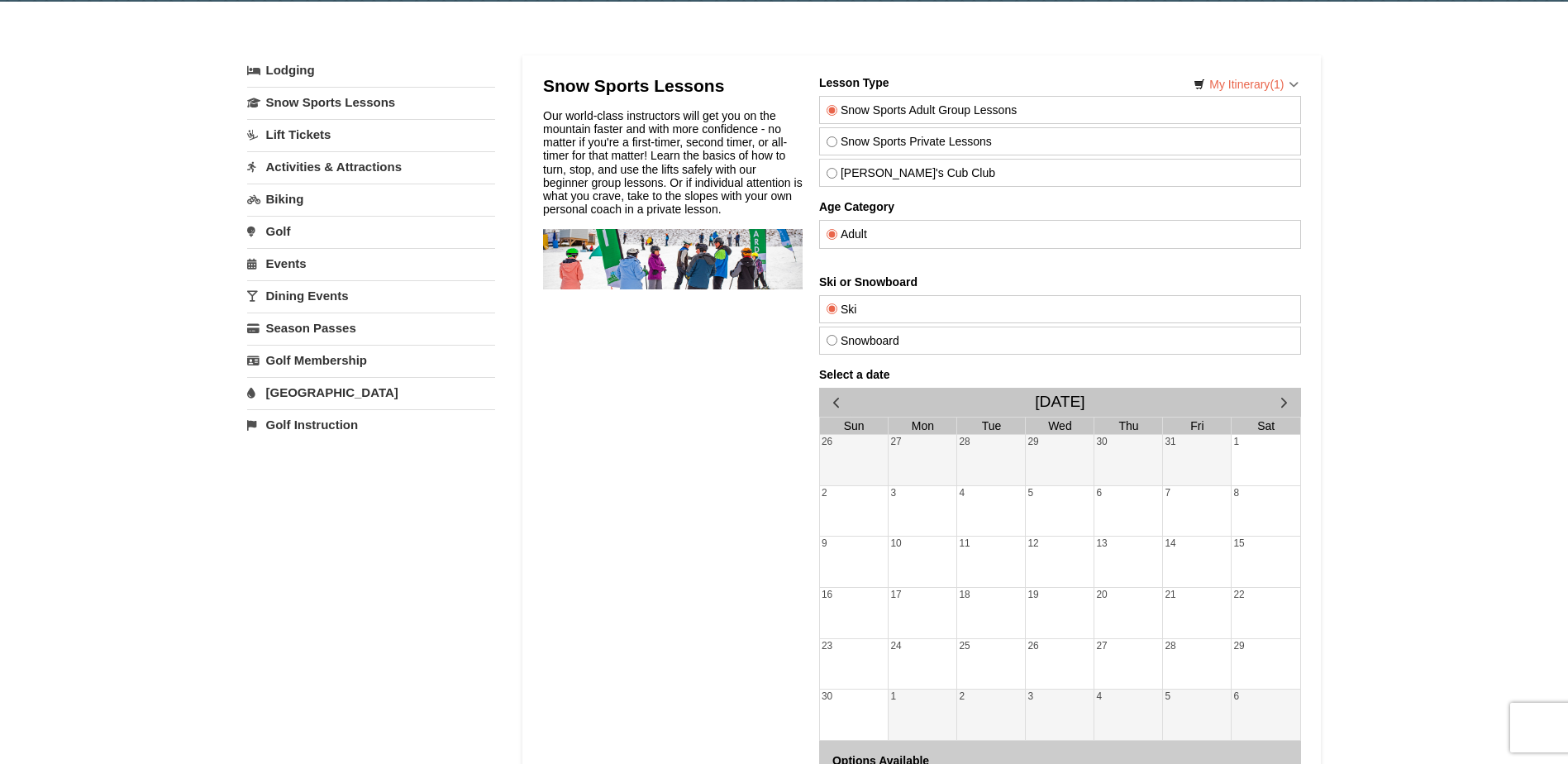
scroll to position [0, 0]
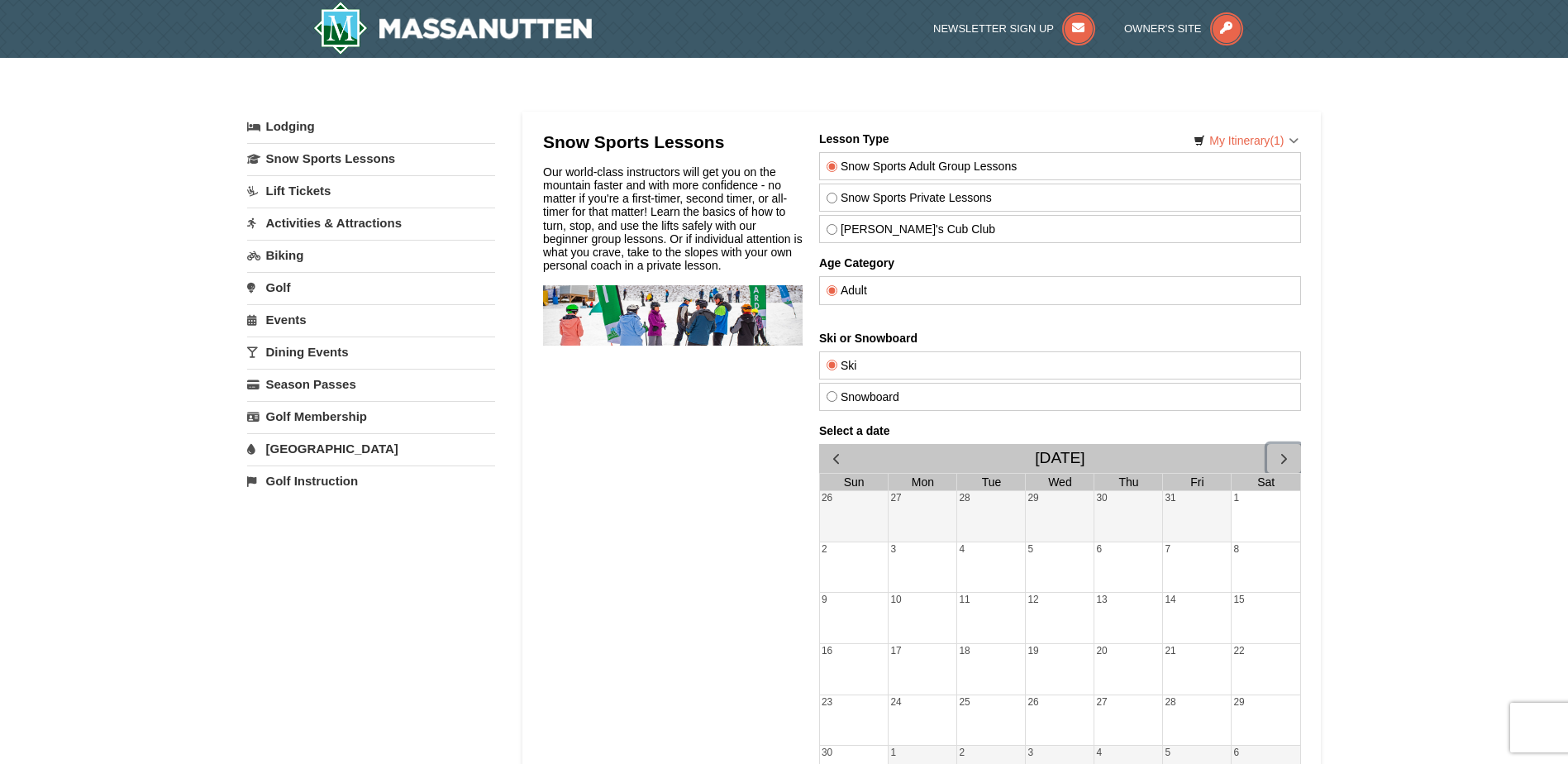
click at [1281, 458] on span "button" at bounding box center [1284, 459] width 18 height 18
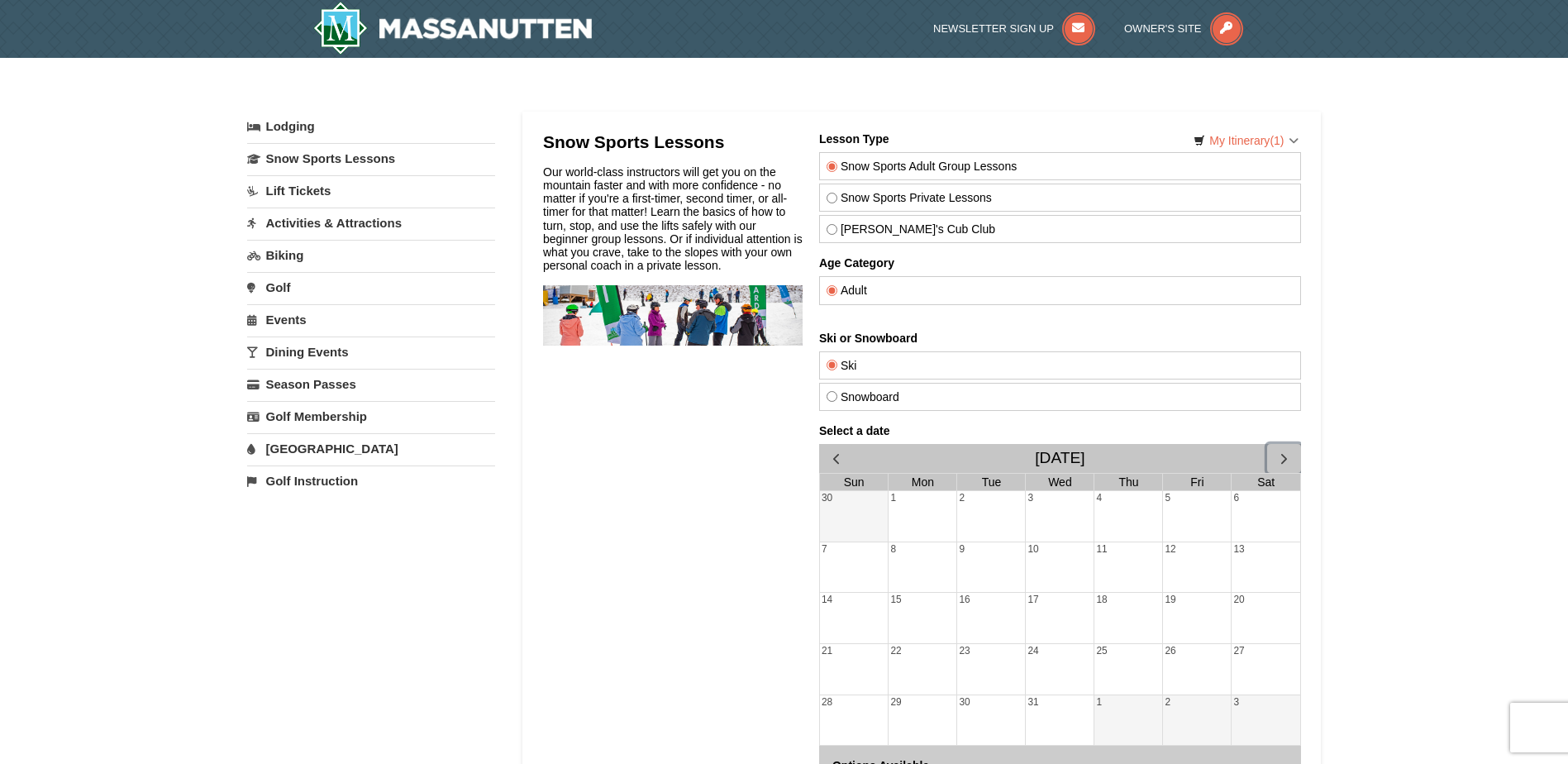
click at [1277, 457] on span "button" at bounding box center [1284, 459] width 18 height 18
click at [1276, 457] on span "button" at bounding box center [1284, 459] width 18 height 18
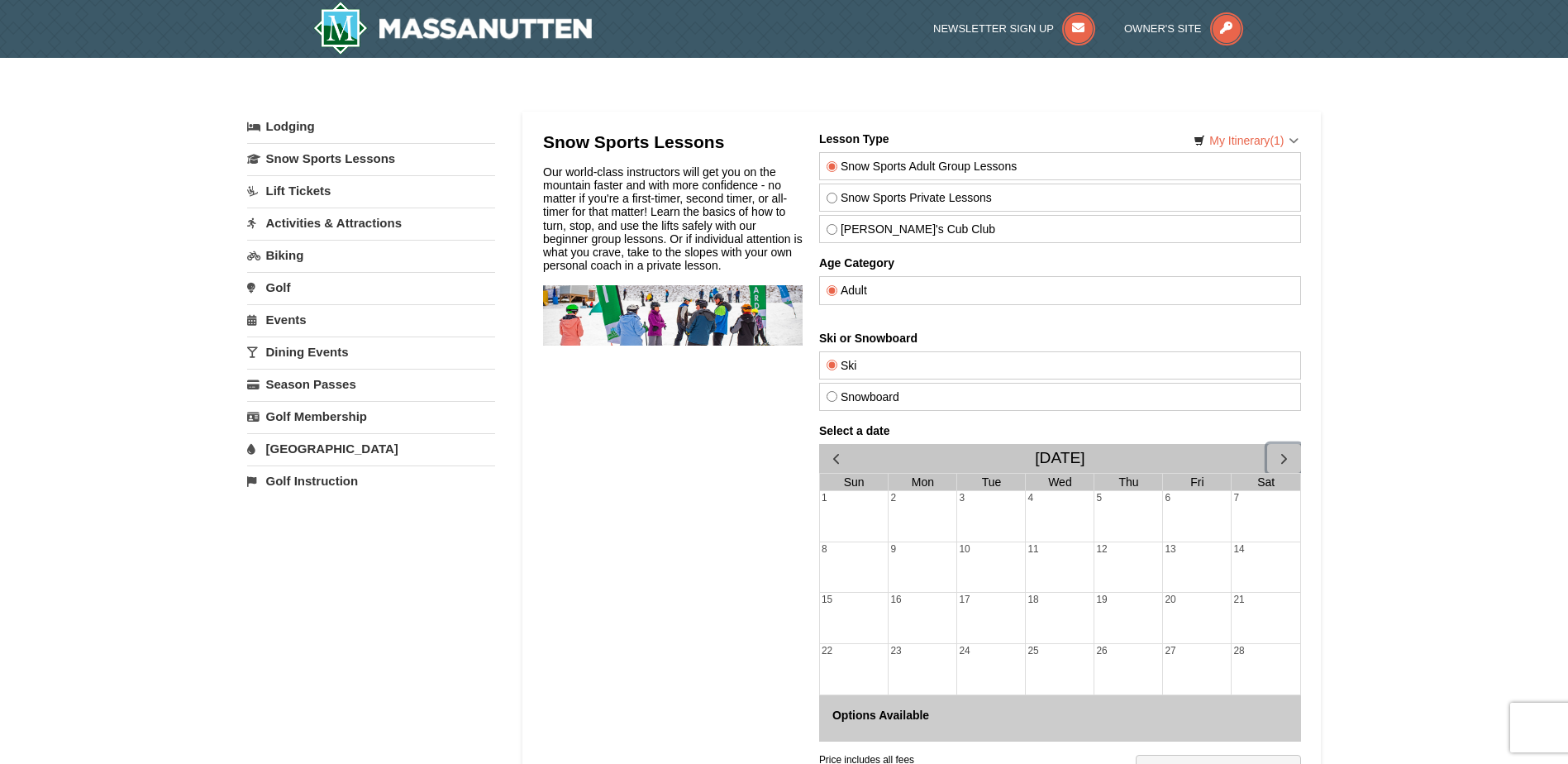
click at [1276, 457] on span "button" at bounding box center [1284, 459] width 18 height 18
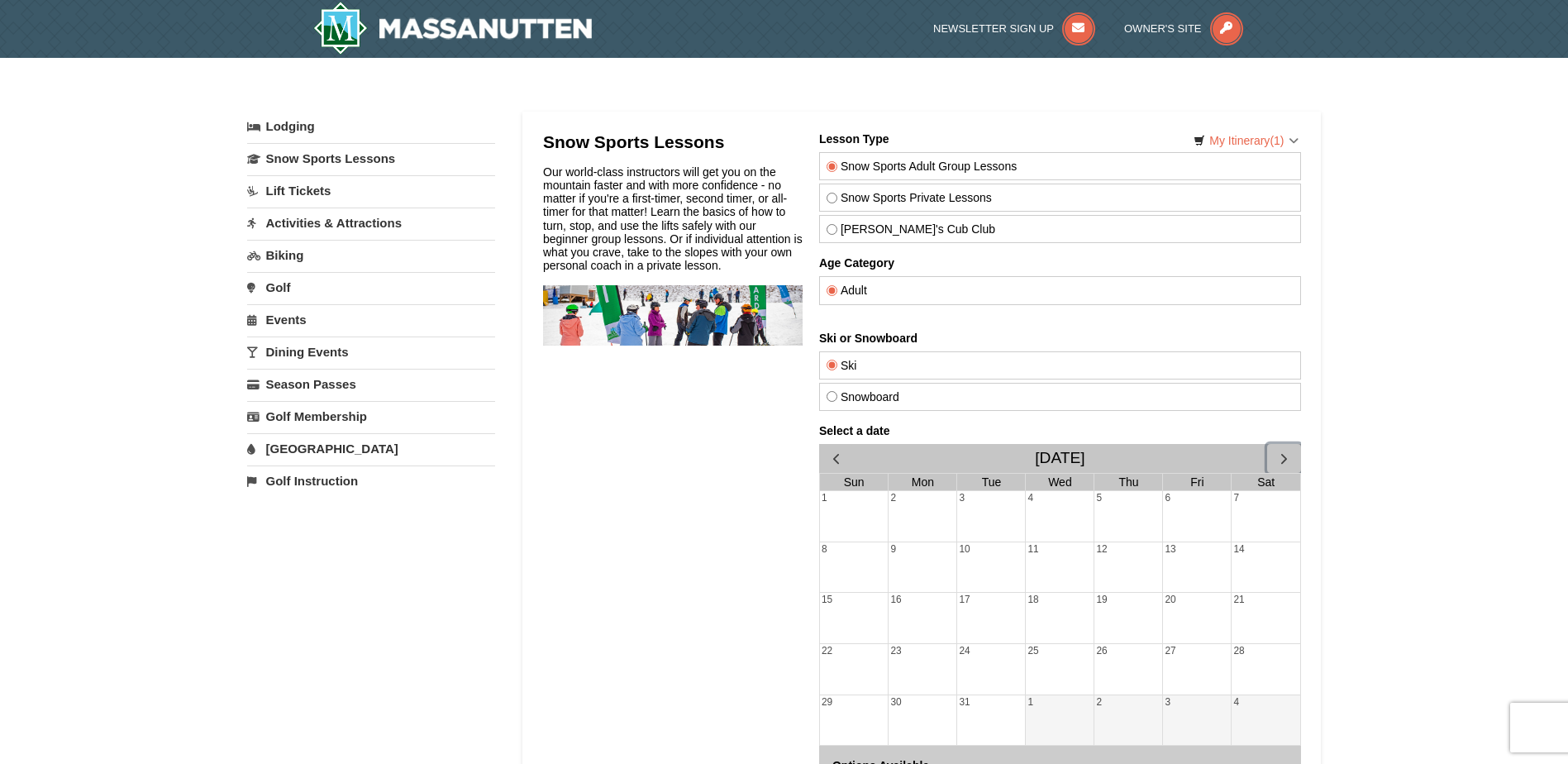
click at [1273, 457] on button "button" at bounding box center [1283, 458] width 34 height 29
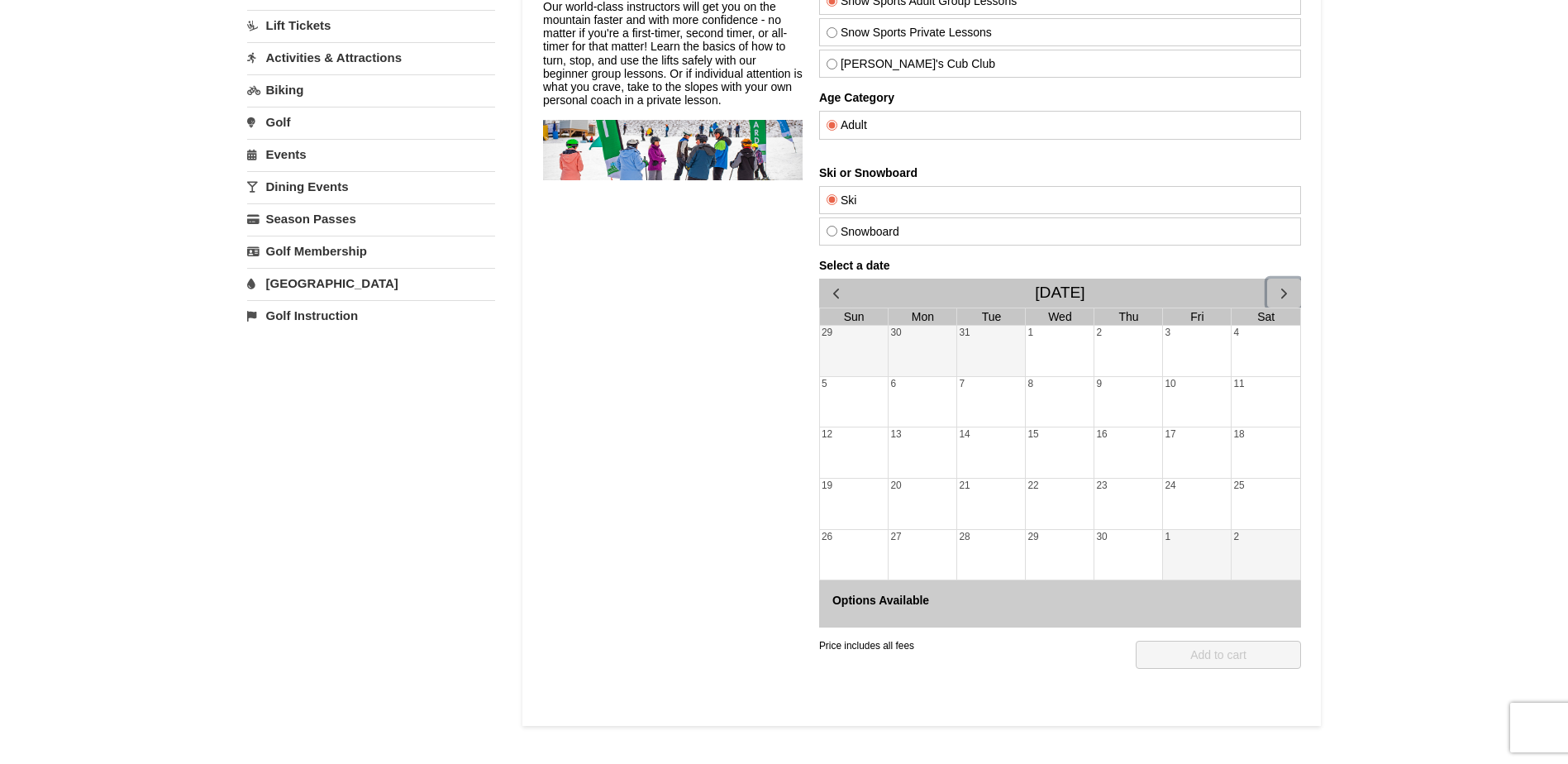
scroll to position [82, 0]
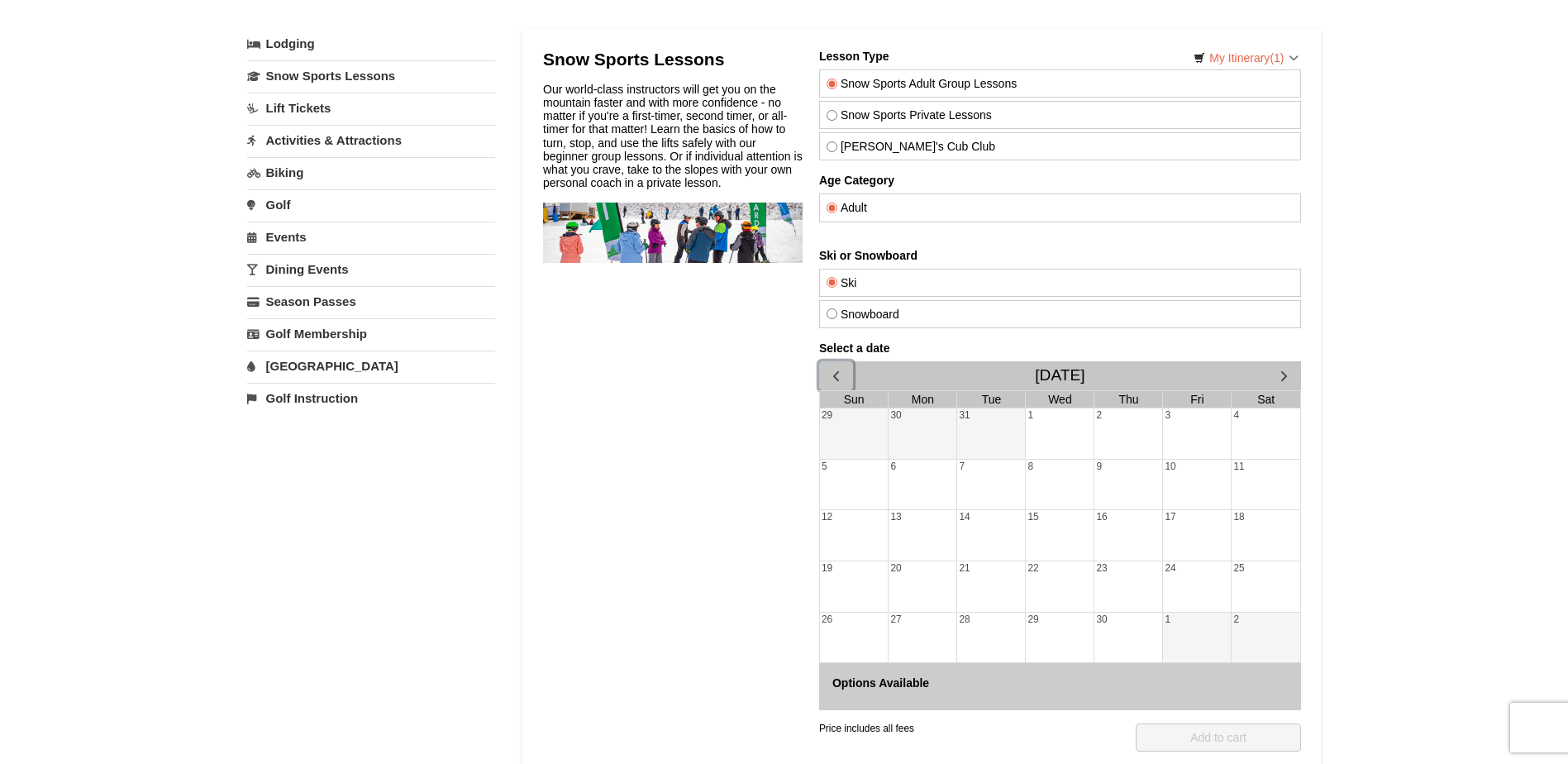
click at [831, 379] on span "button" at bounding box center [836, 376] width 18 height 18
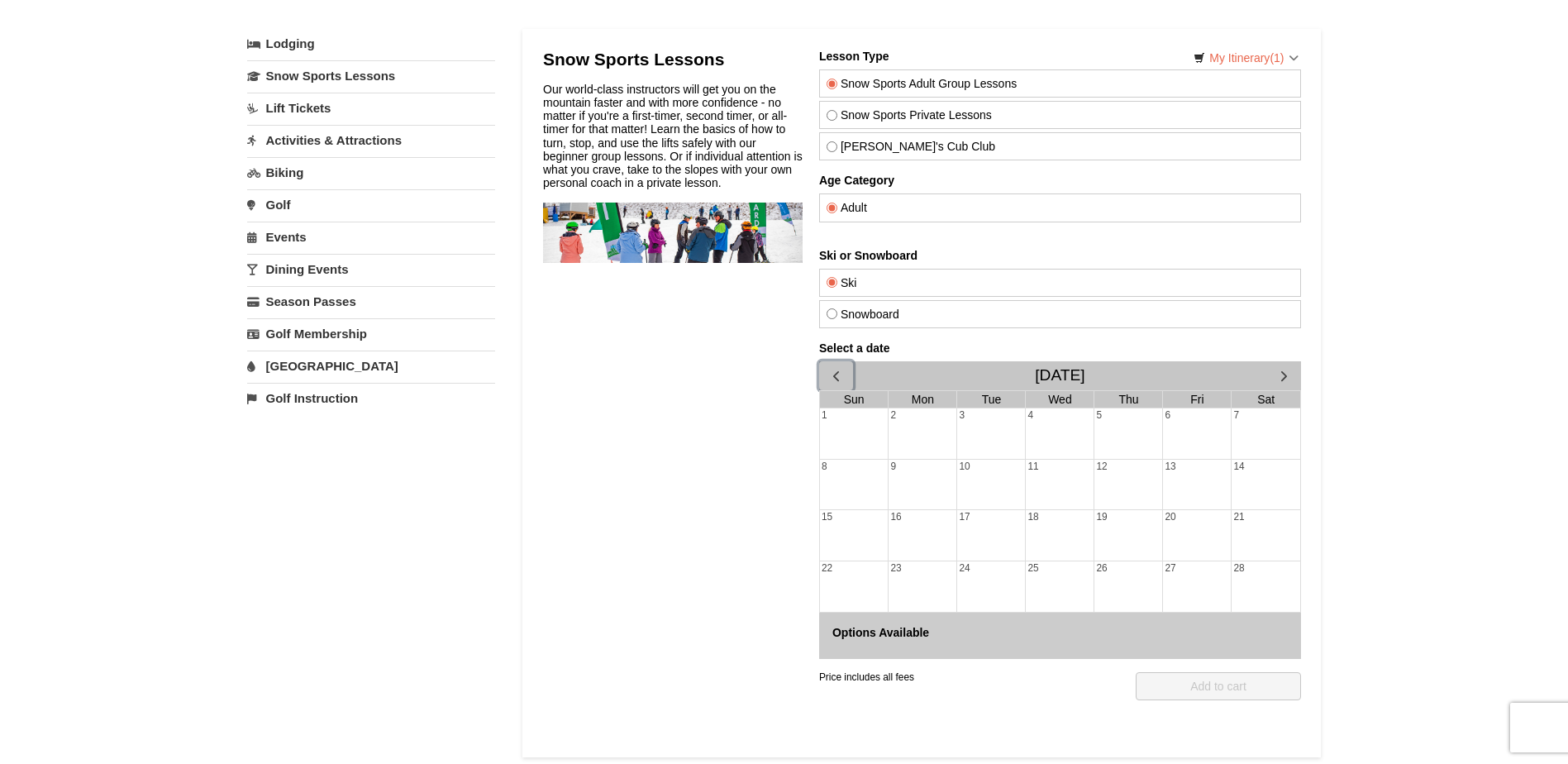
click at [831, 379] on span "button" at bounding box center [836, 376] width 18 height 18
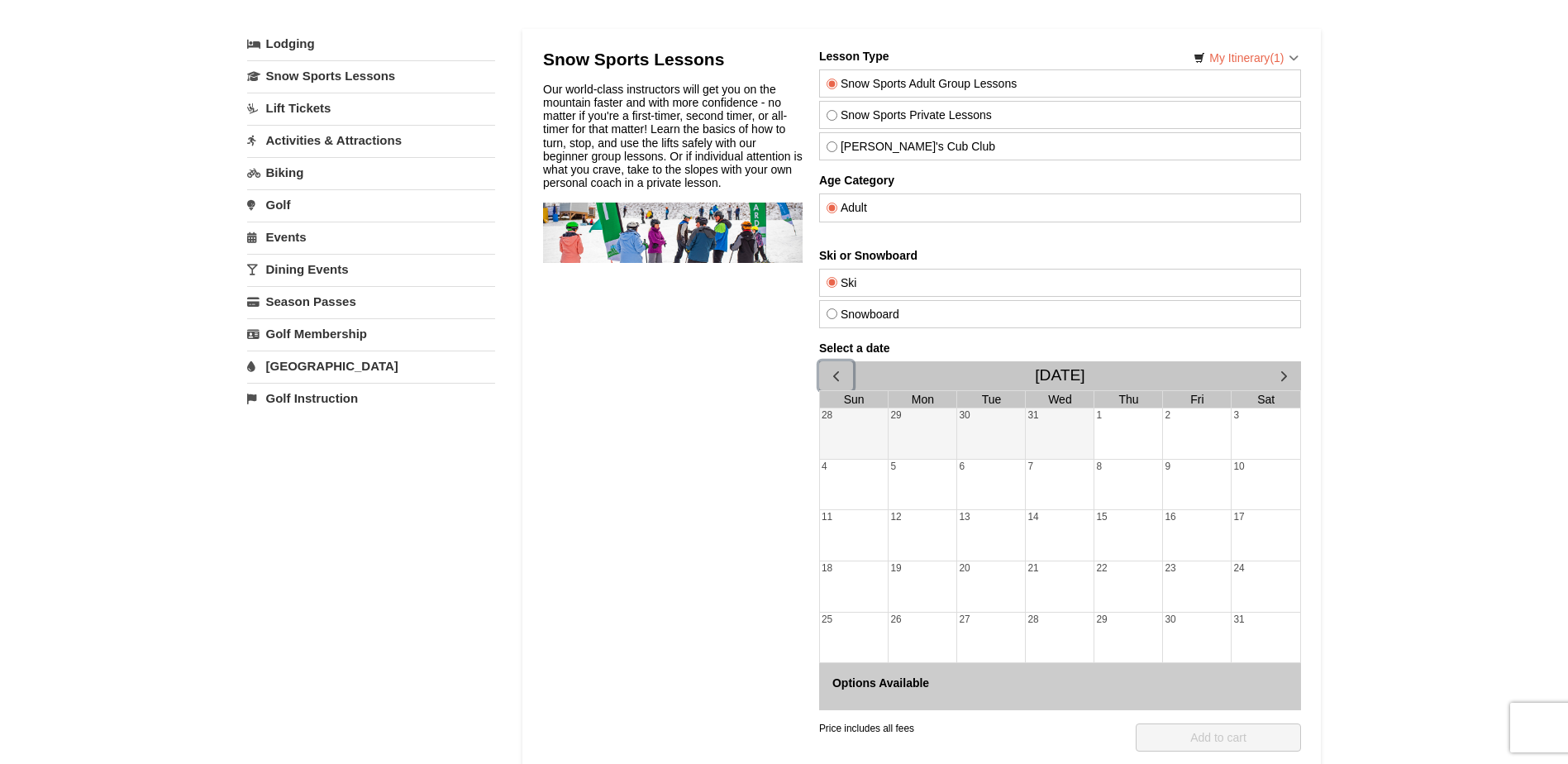
click at [830, 377] on span "button" at bounding box center [836, 376] width 18 height 18
click at [854, 214] on label "Adult" at bounding box center [1060, 207] width 467 height 13
click at [837, 213] on input "Adult" at bounding box center [831, 208] width 11 height 11
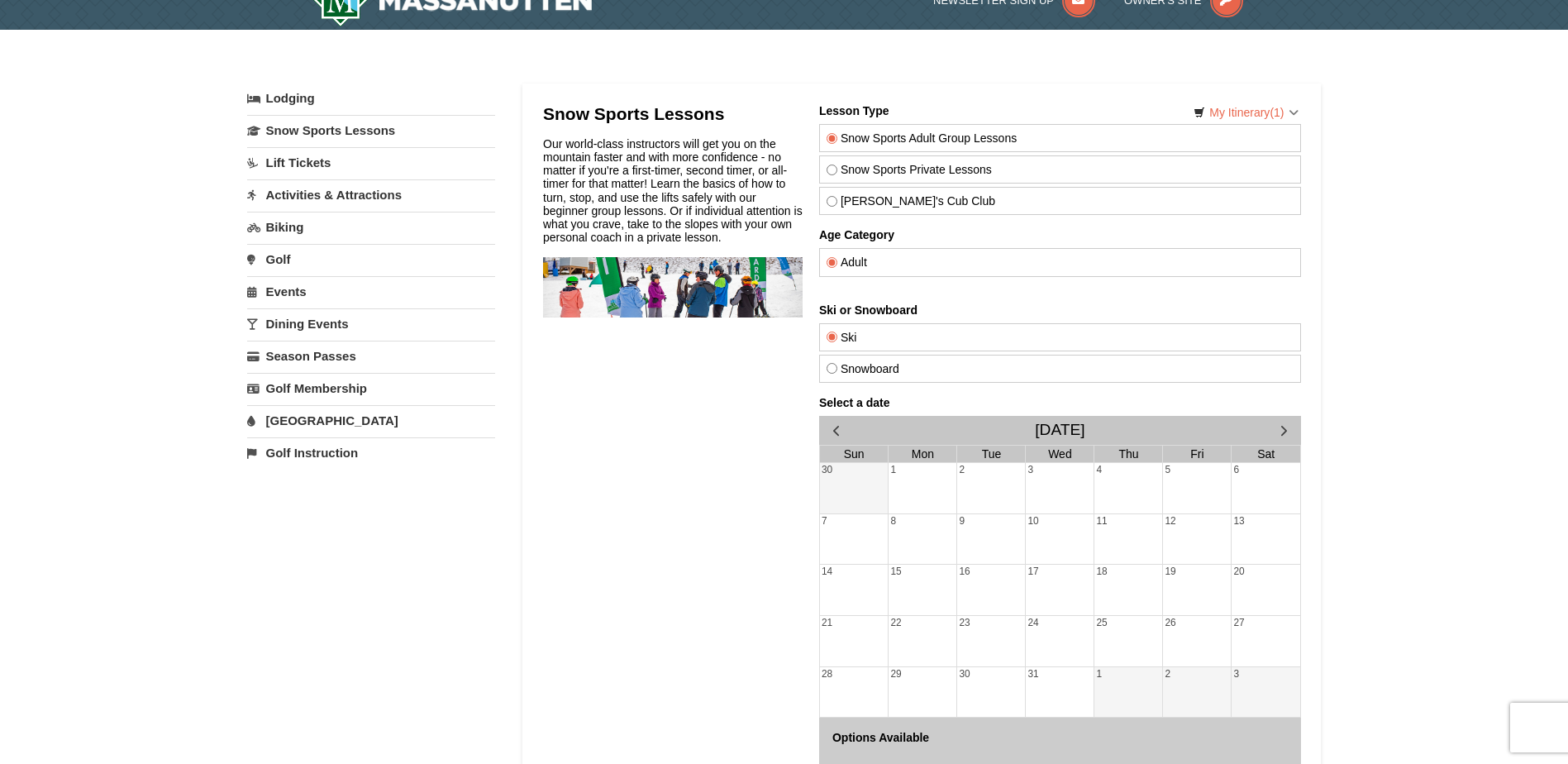
scroll to position [0, 0]
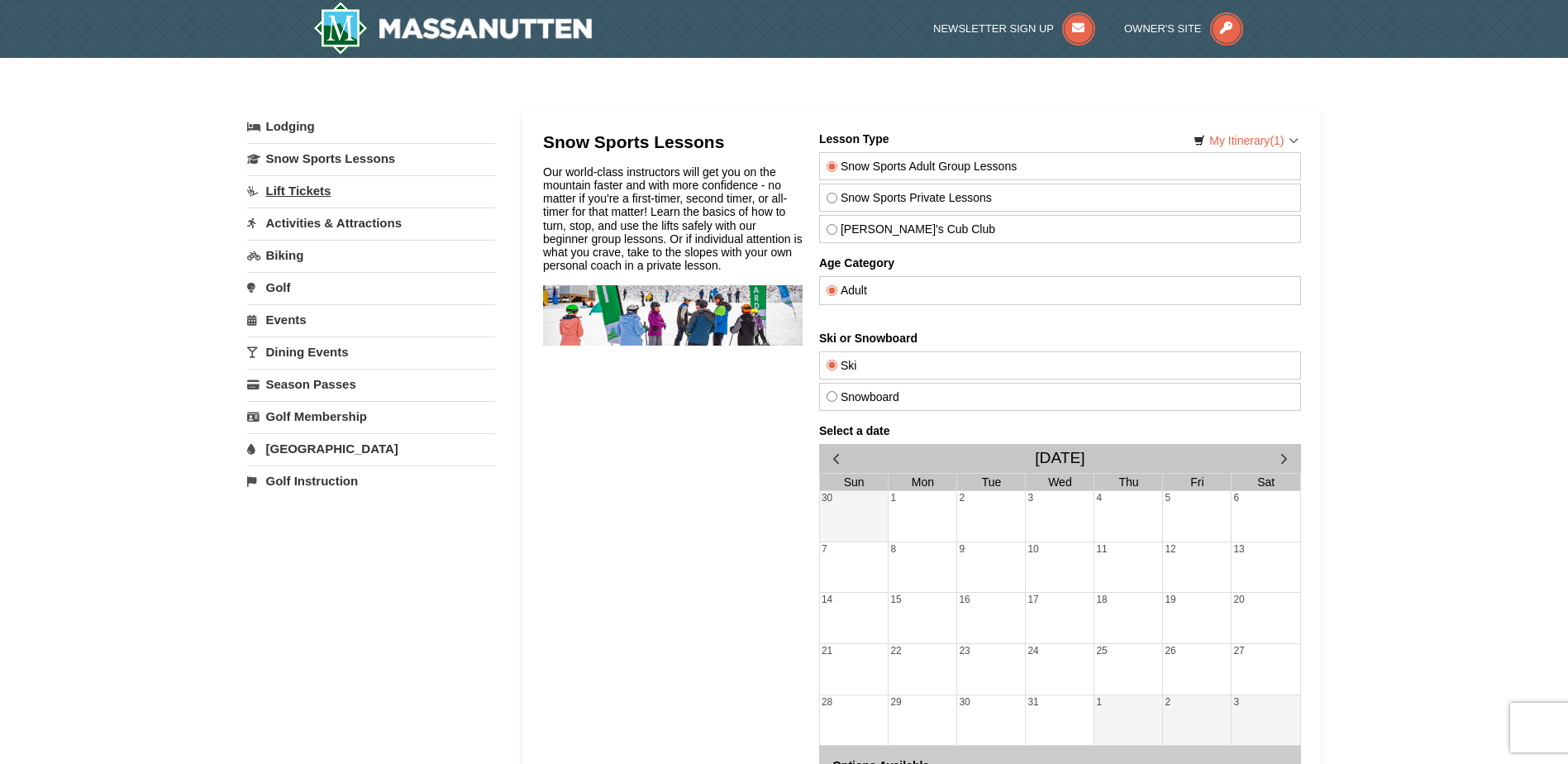
click at [313, 183] on link "Lift Tickets" at bounding box center [371, 190] width 248 height 31
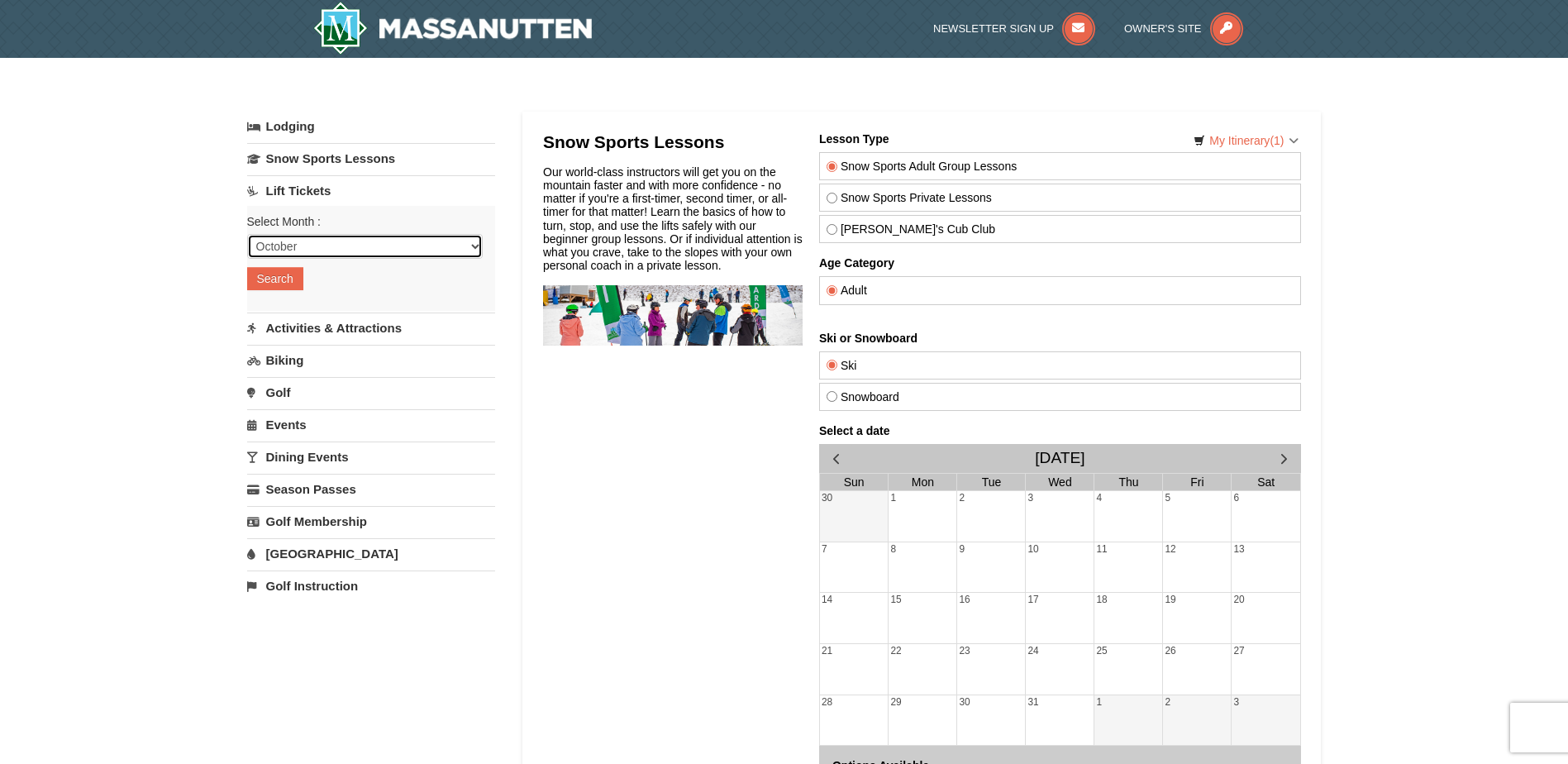
click at [332, 247] on select "October November December January February March April May June July August Sep…" at bounding box center [365, 246] width 236 height 25
select select "11"
click at [247, 234] on select "October November December January February March April May June July August Sep…" at bounding box center [365, 246] width 236 height 25
click at [295, 281] on button "Search" at bounding box center [274, 279] width 56 height 23
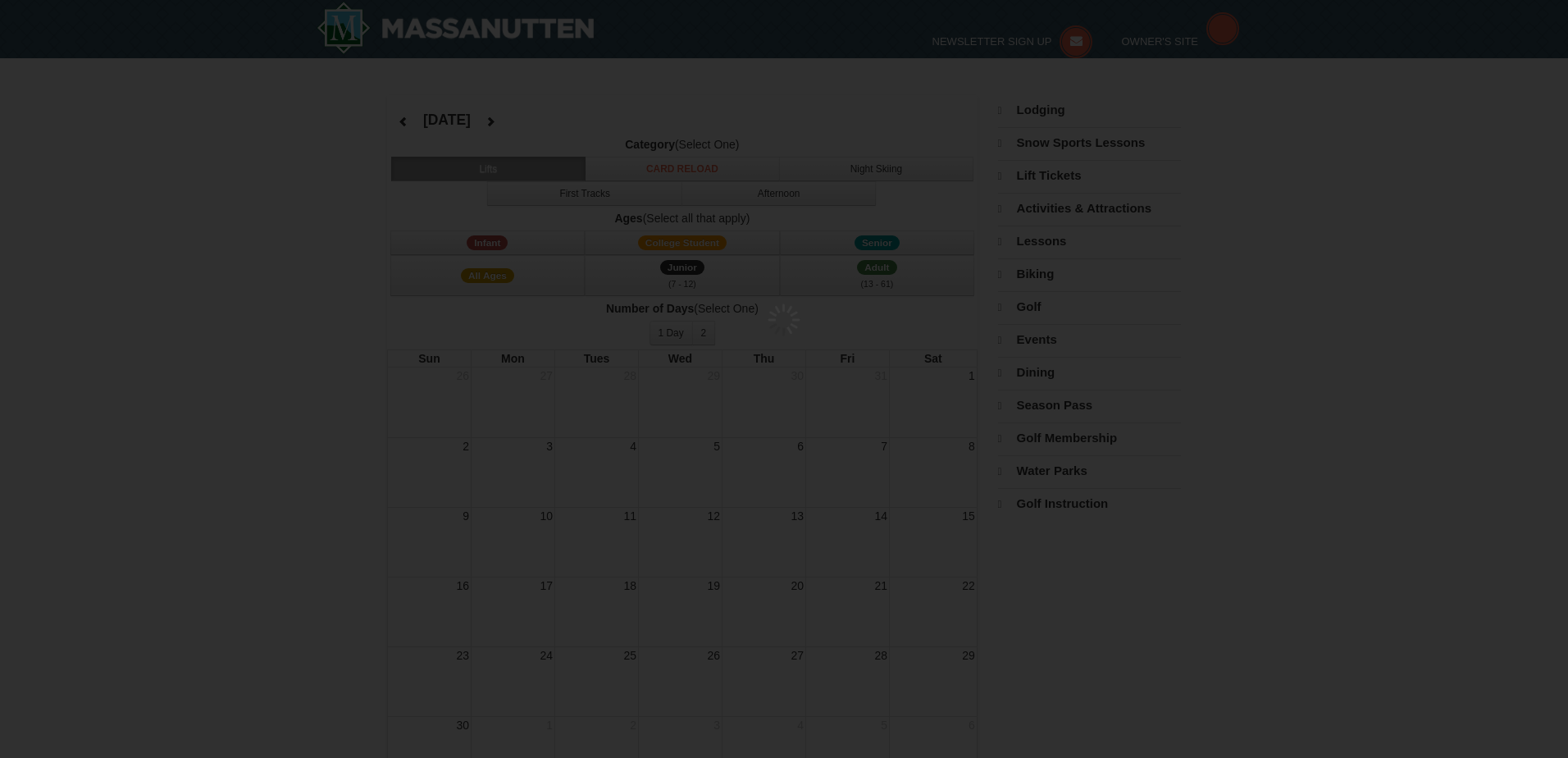
select select "11"
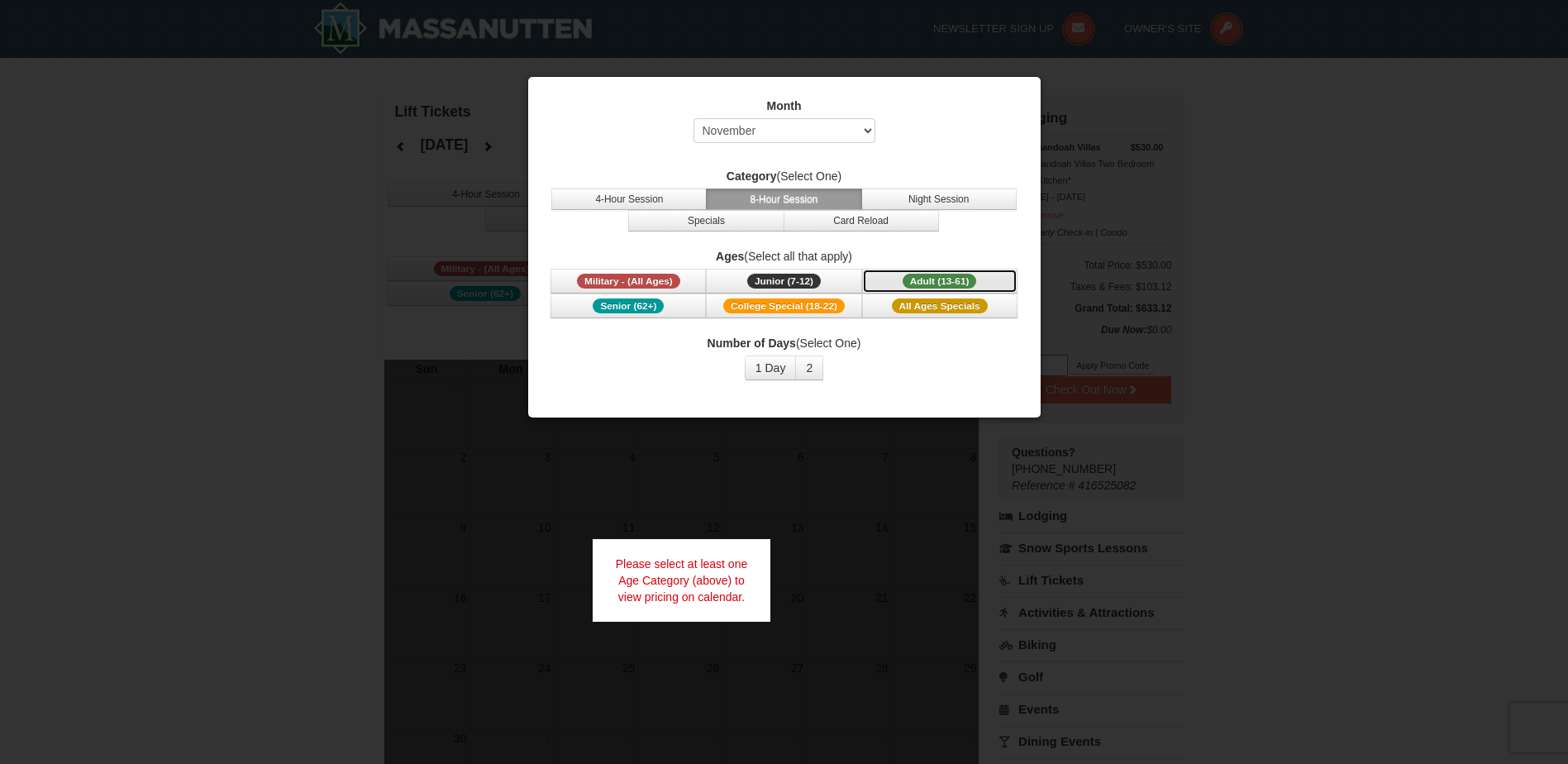
click at [907, 280] on span "Adult (13-61)" at bounding box center [940, 281] width 74 height 15
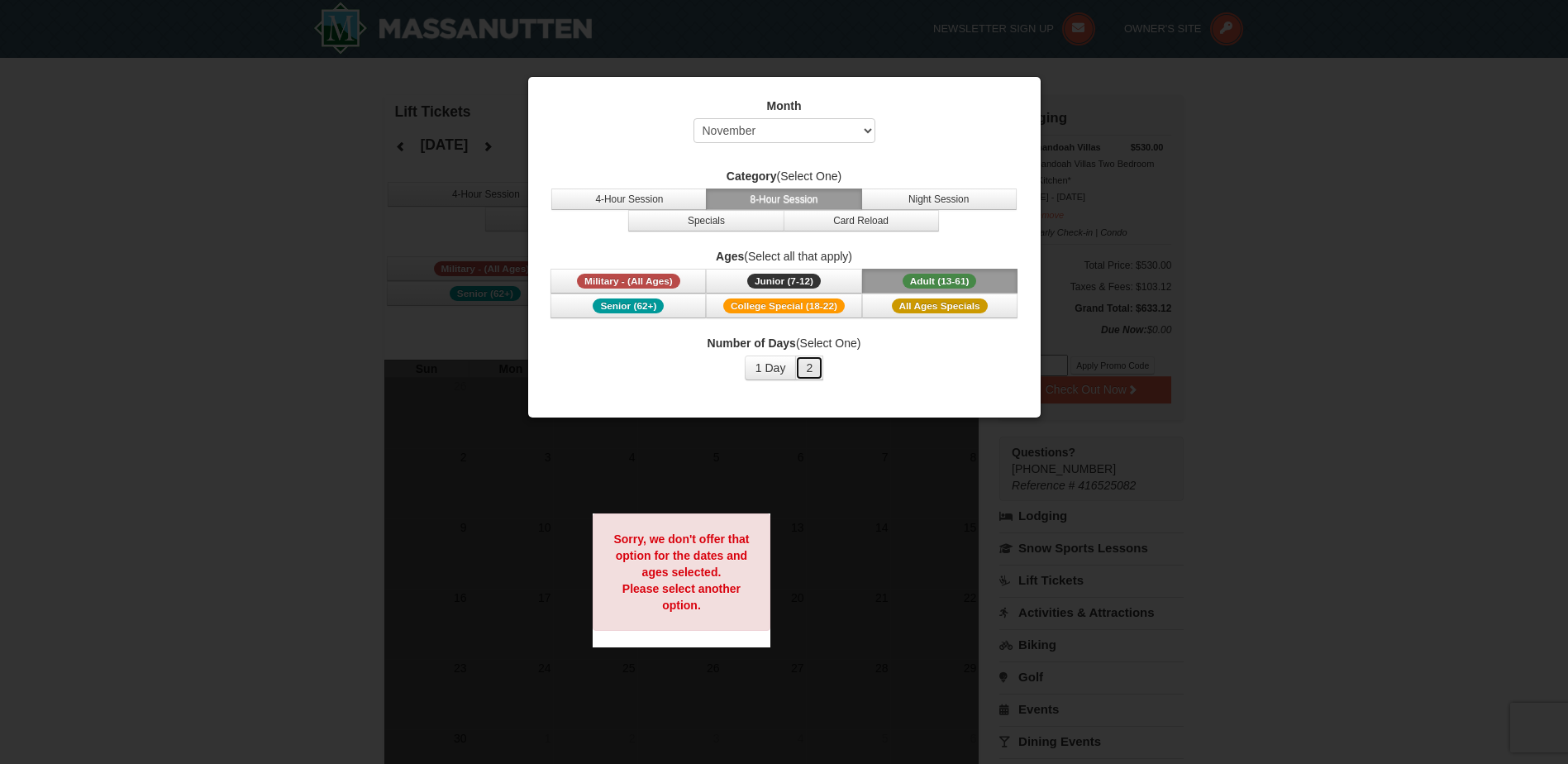
click at [807, 367] on button "2" at bounding box center [809, 367] width 28 height 25
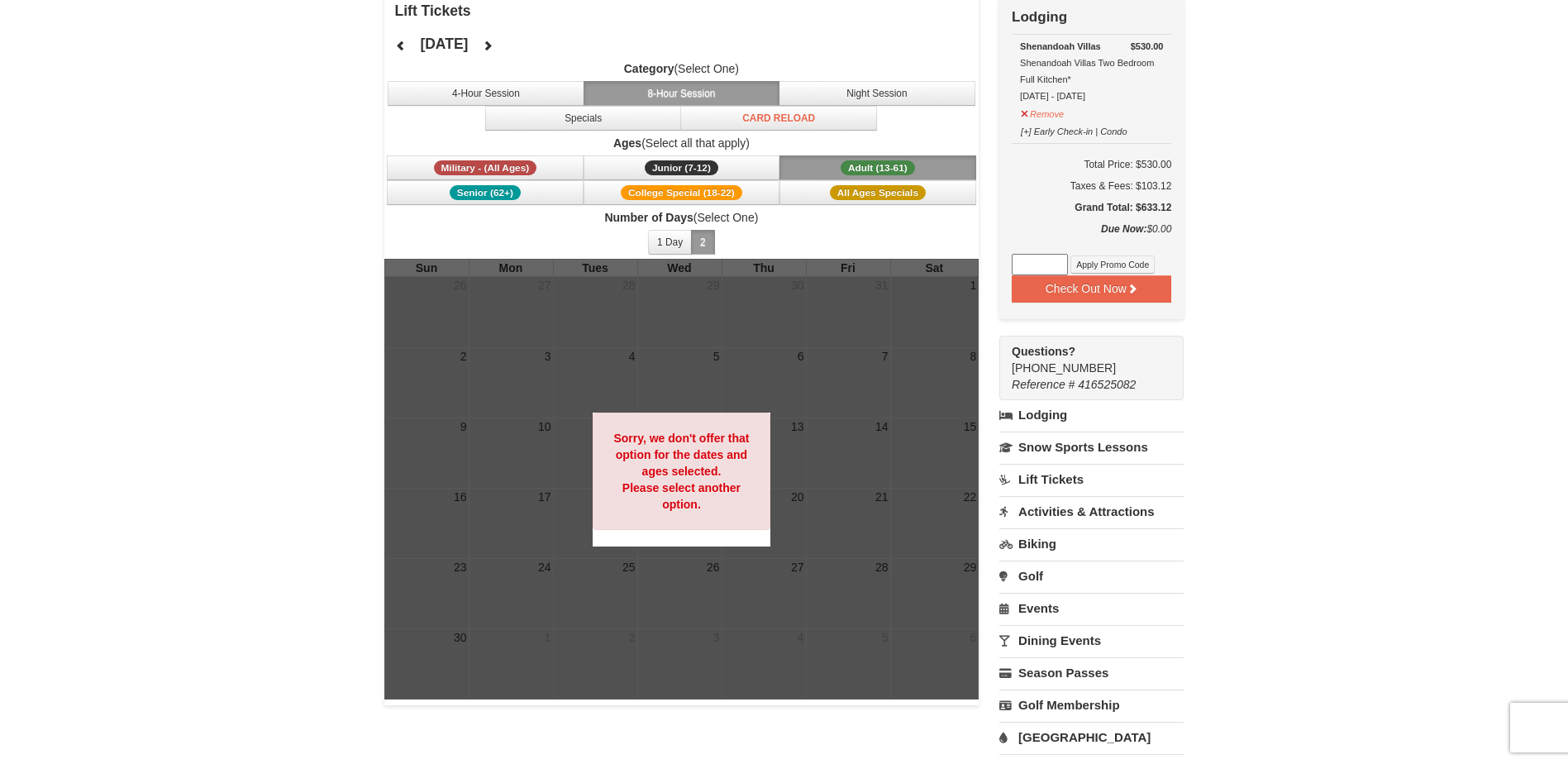
scroll to position [82, 0]
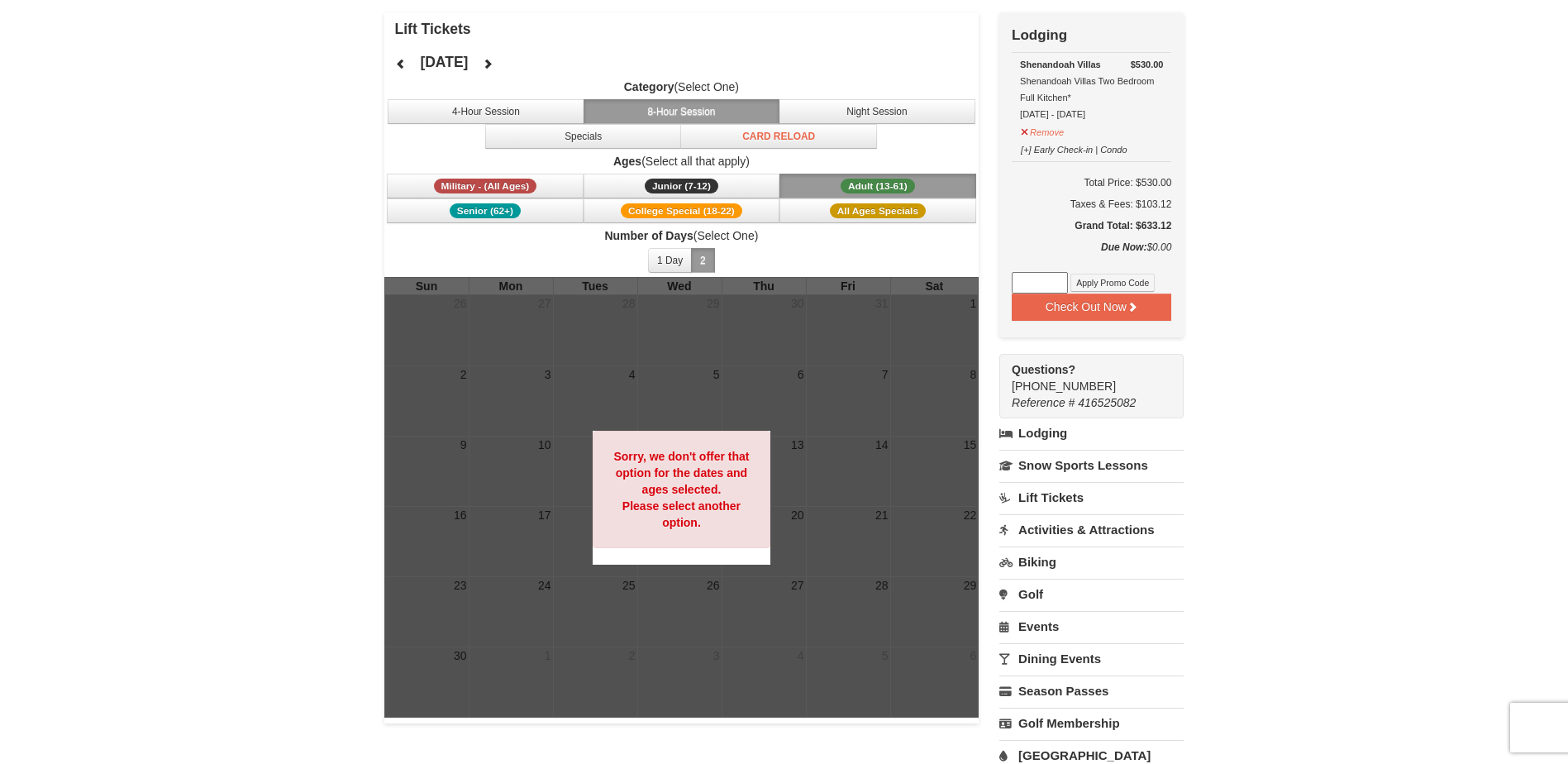
click at [861, 188] on span "Adult (13-61)" at bounding box center [878, 186] width 74 height 15
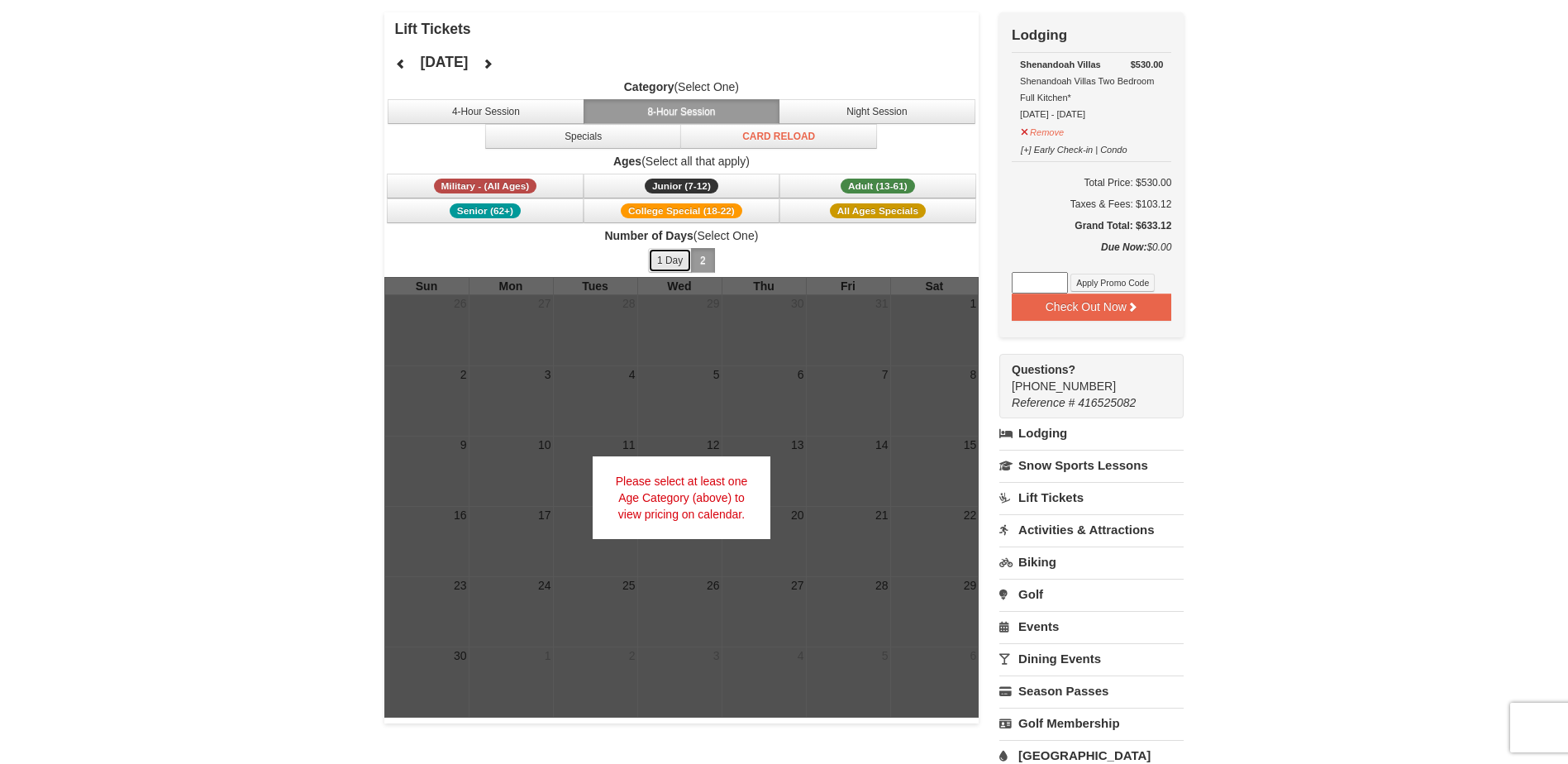
click at [662, 270] on button "1 Day" at bounding box center [669, 260] width 43 height 25
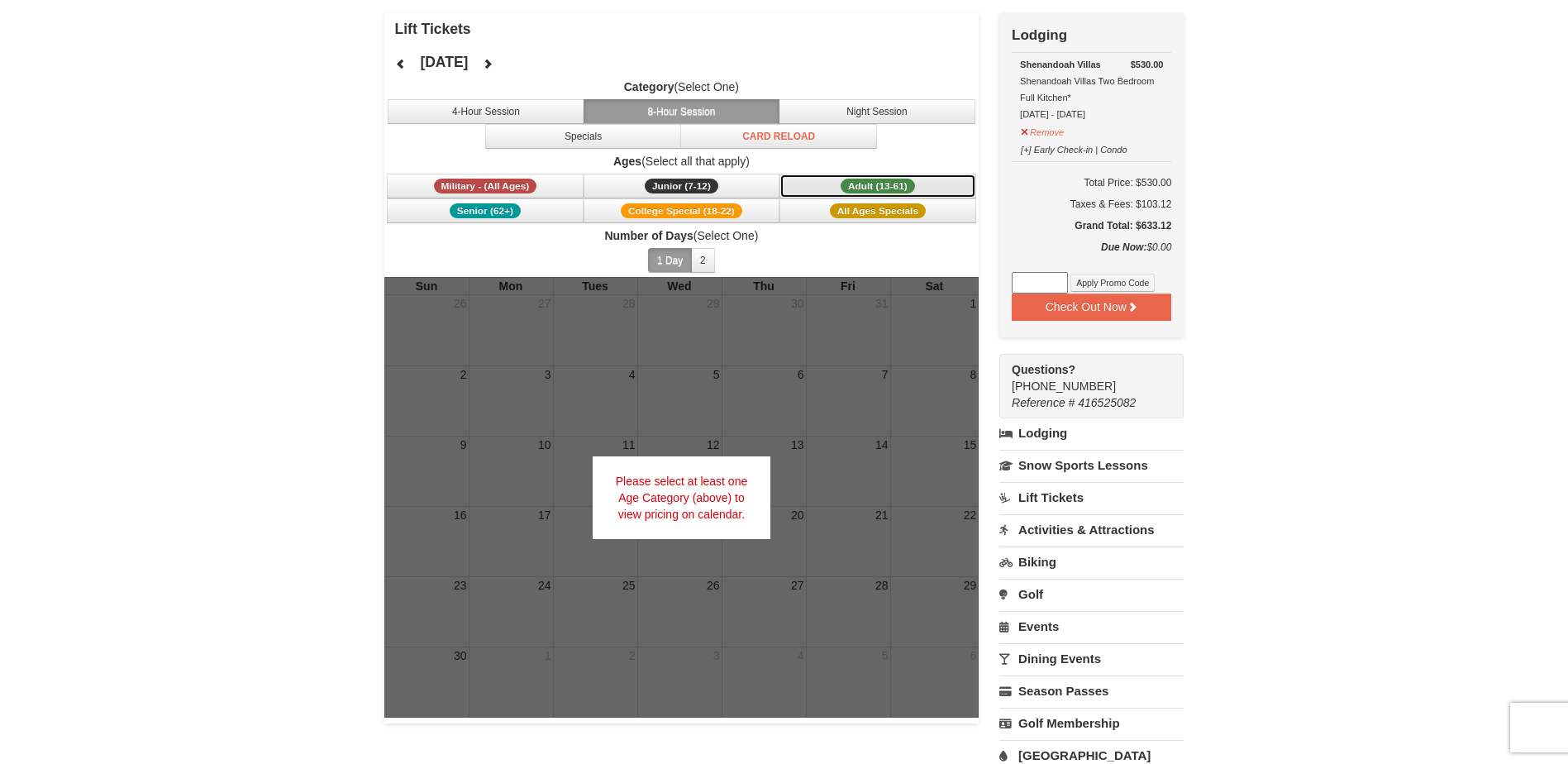
click at [885, 181] on span "Adult (13-61)" at bounding box center [878, 186] width 74 height 15
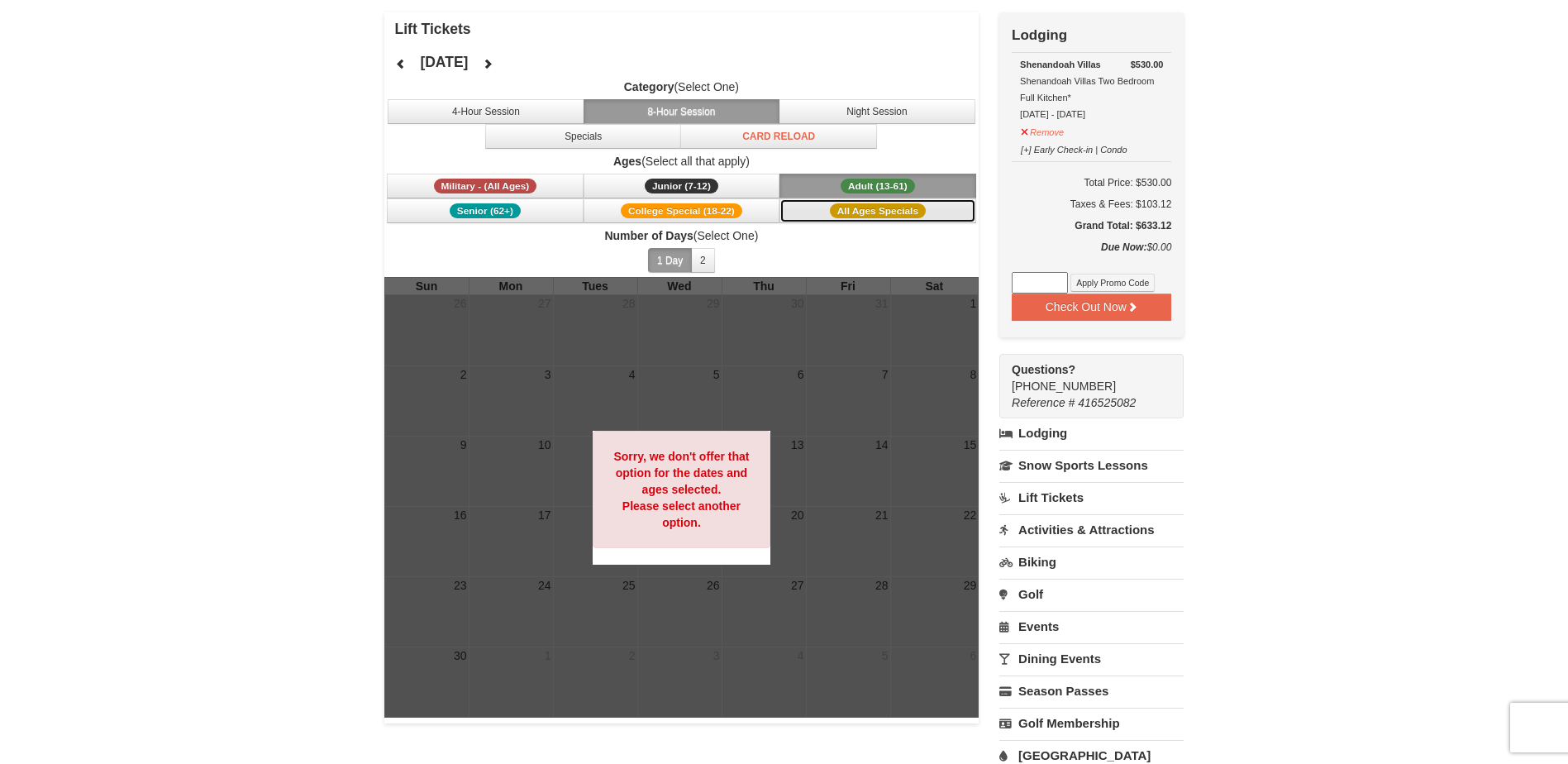
click at [891, 214] on span "All Ages Specials" at bounding box center [877, 211] width 96 height 15
click at [831, 192] on button "Adult (13-61) (13 - 61)" at bounding box center [877, 186] width 197 height 25
click at [695, 263] on button "2" at bounding box center [703, 260] width 24 height 25
click at [672, 264] on button "1 Day" at bounding box center [669, 260] width 43 height 25
click at [477, 114] on button "4-Hour Session" at bounding box center [486, 112] width 197 height 25
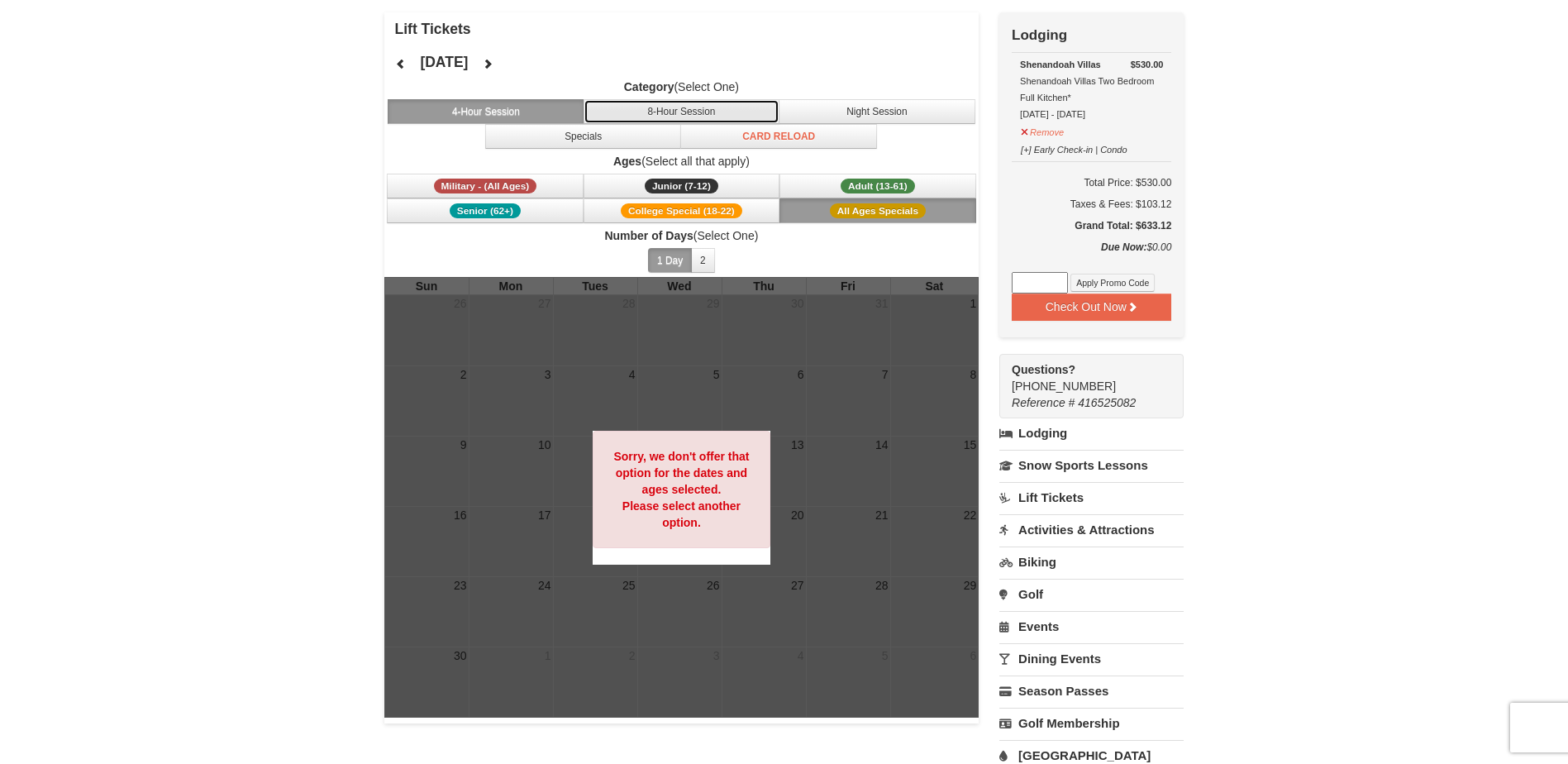
click at [632, 109] on button "8-Hour Session" at bounding box center [682, 112] width 197 height 25
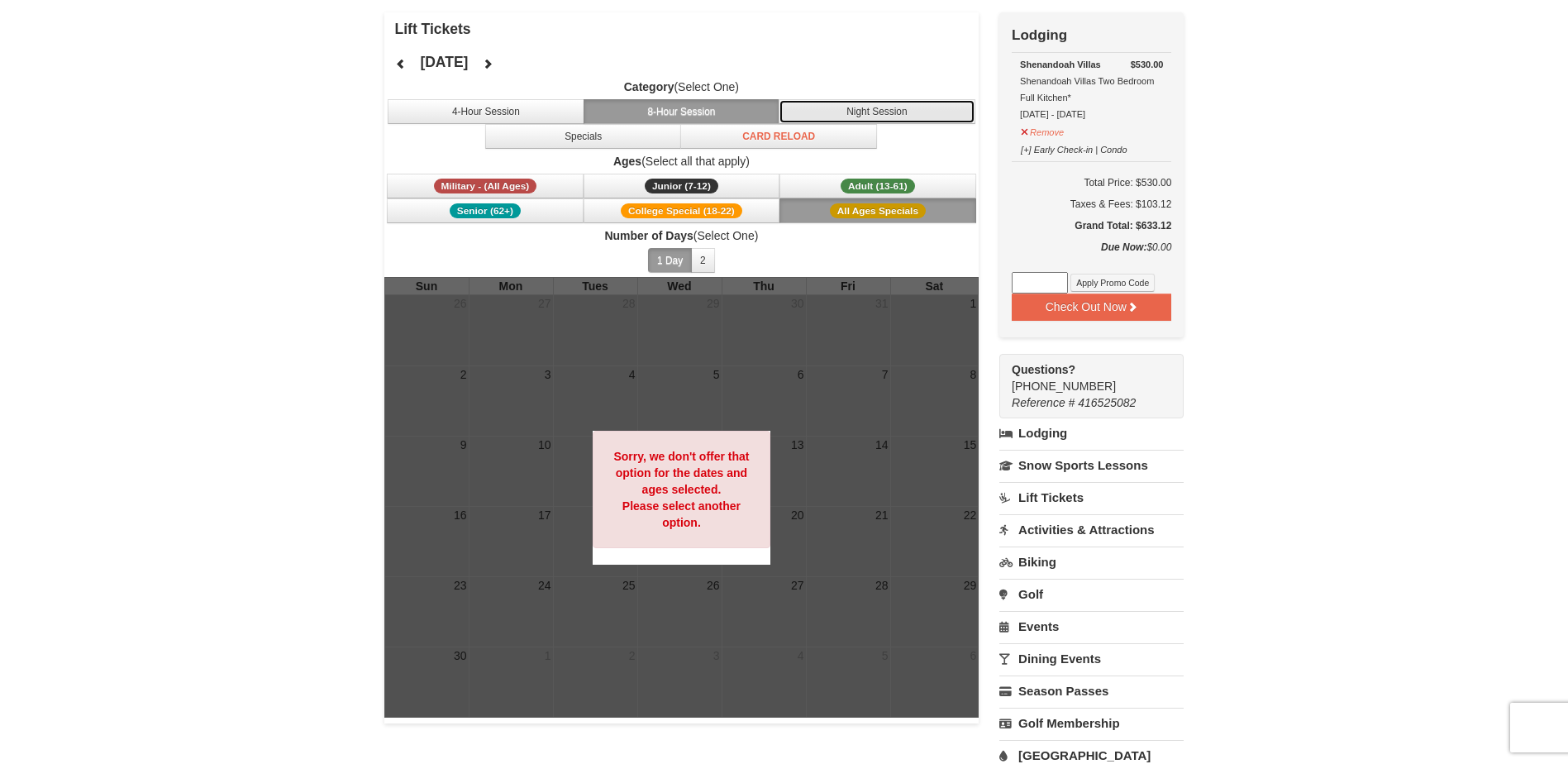
click at [895, 106] on button "Night Session" at bounding box center [877, 112] width 197 height 25
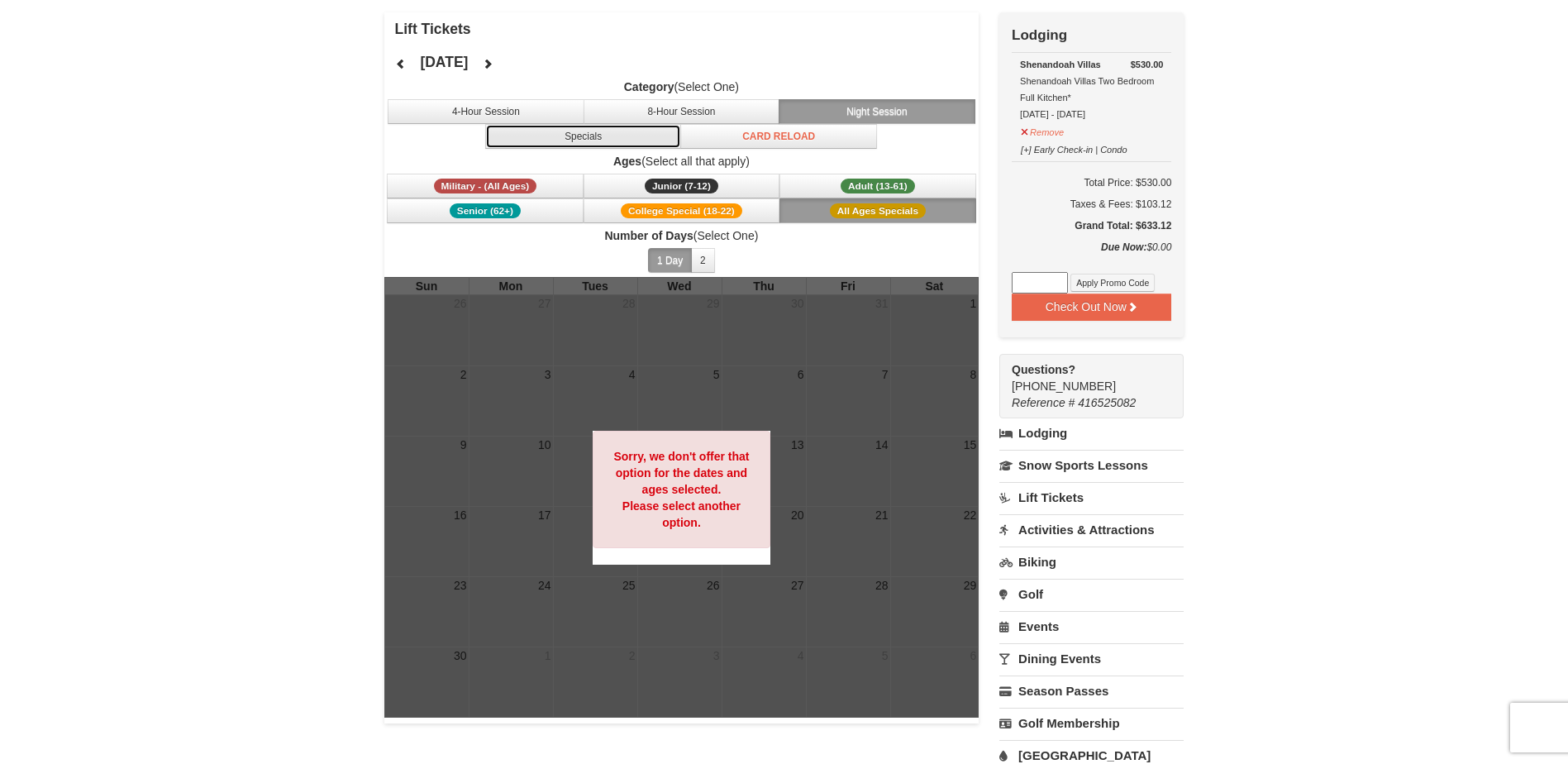
click at [579, 138] on button "Specials" at bounding box center [583, 136] width 197 height 25
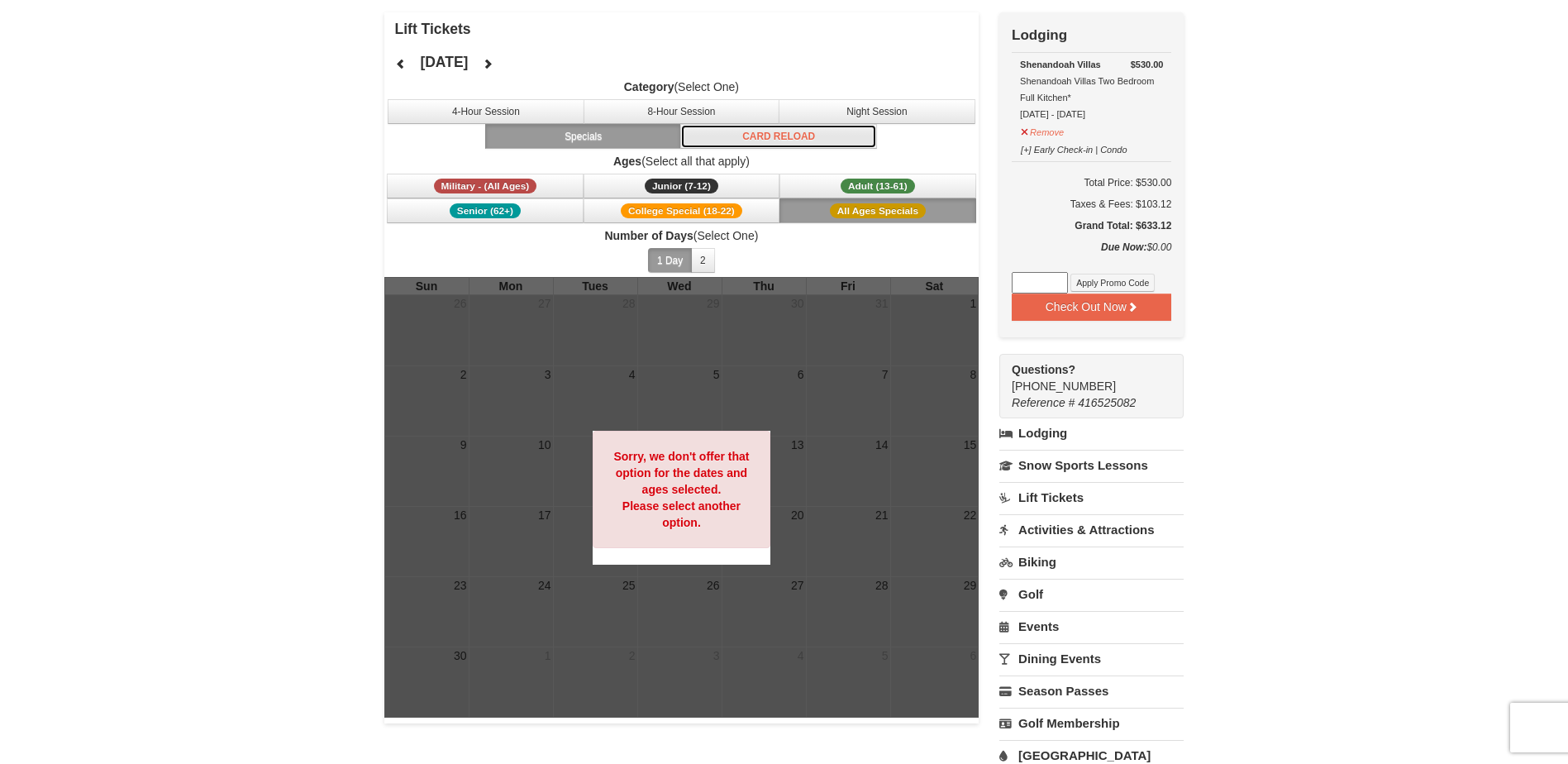
click at [756, 138] on button "Card Reload" at bounding box center [778, 136] width 197 height 25
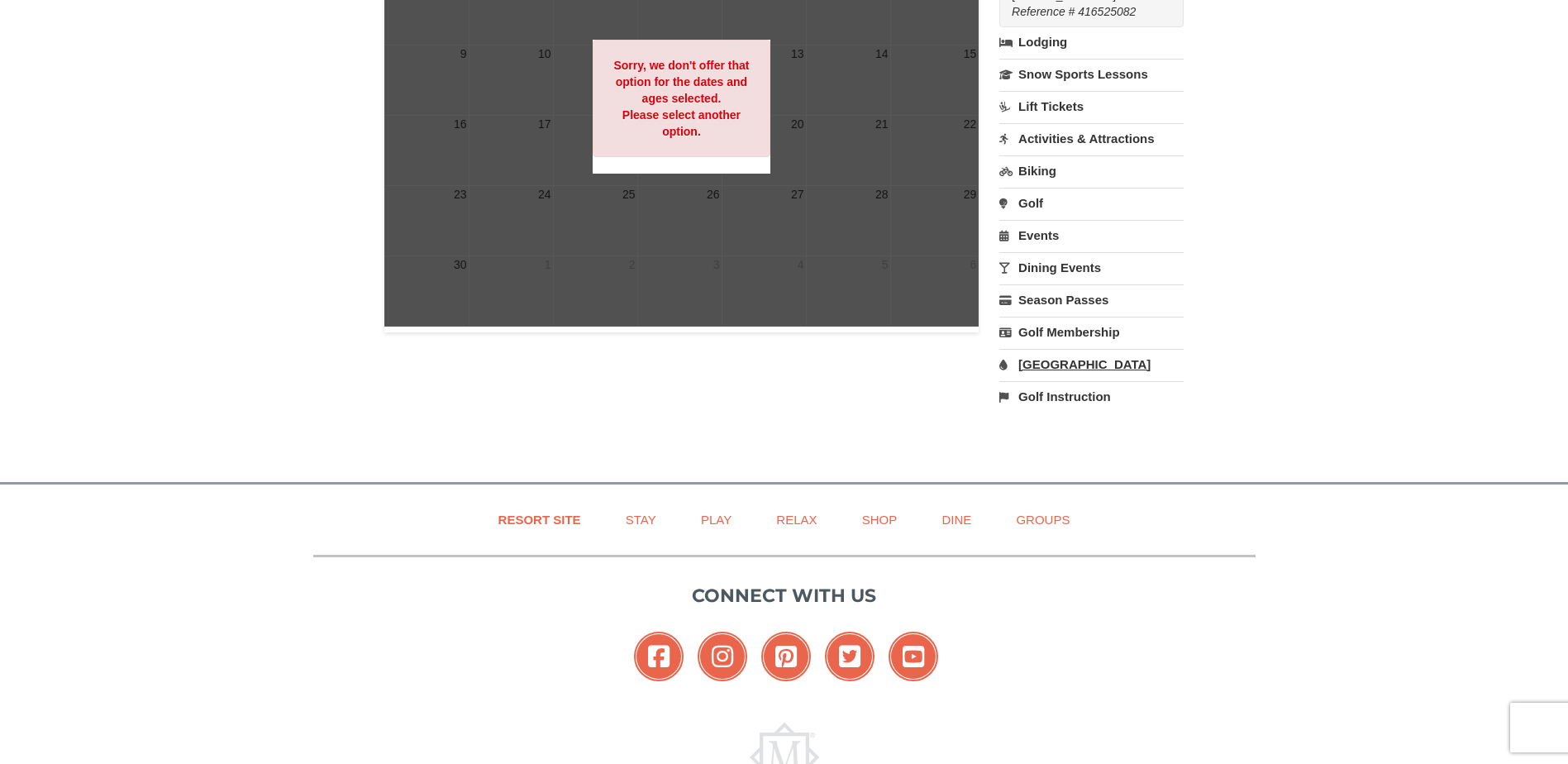
scroll to position [496, 0]
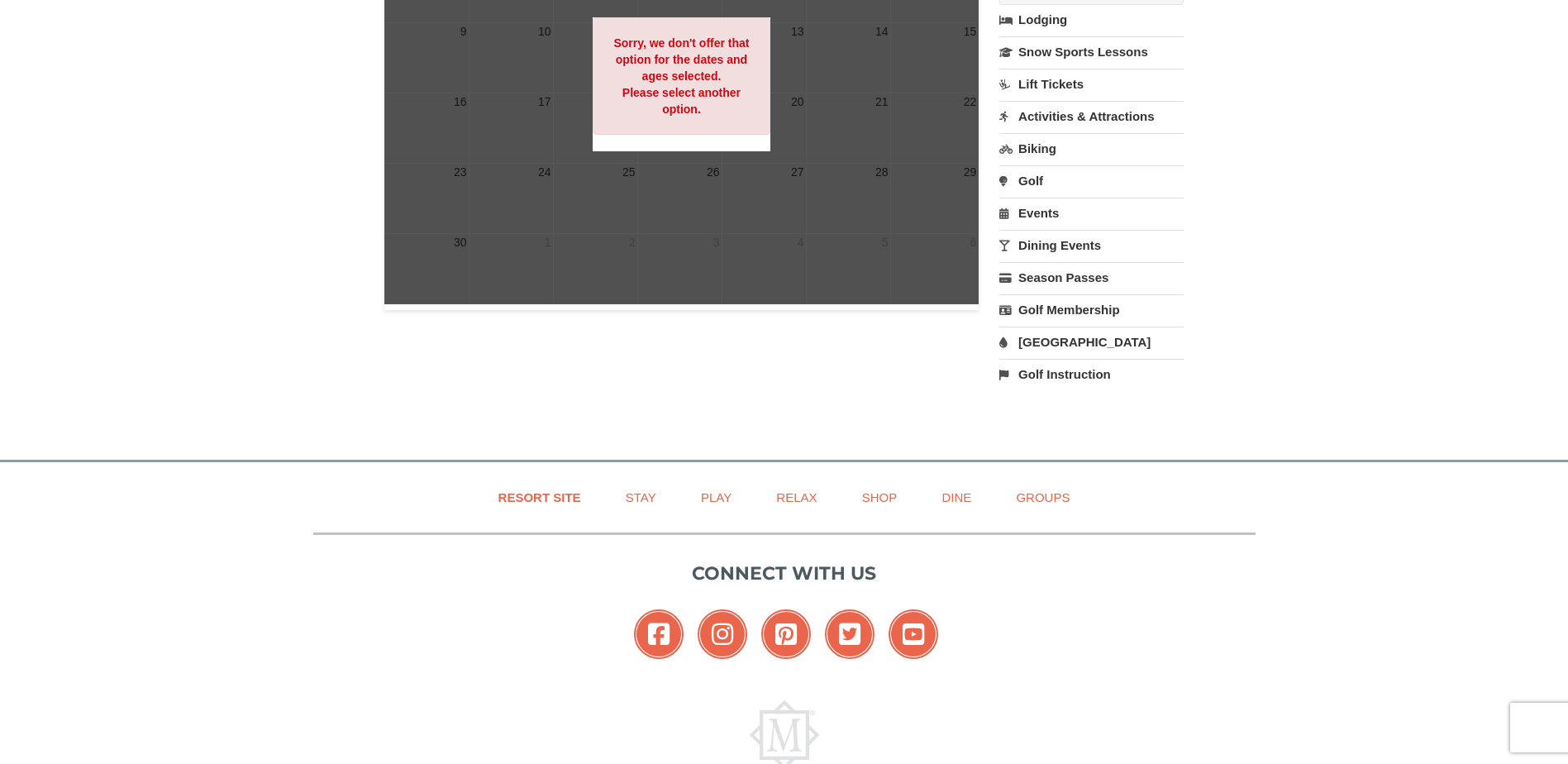
click at [1034, 212] on link "Events" at bounding box center [1092, 212] width 184 height 31
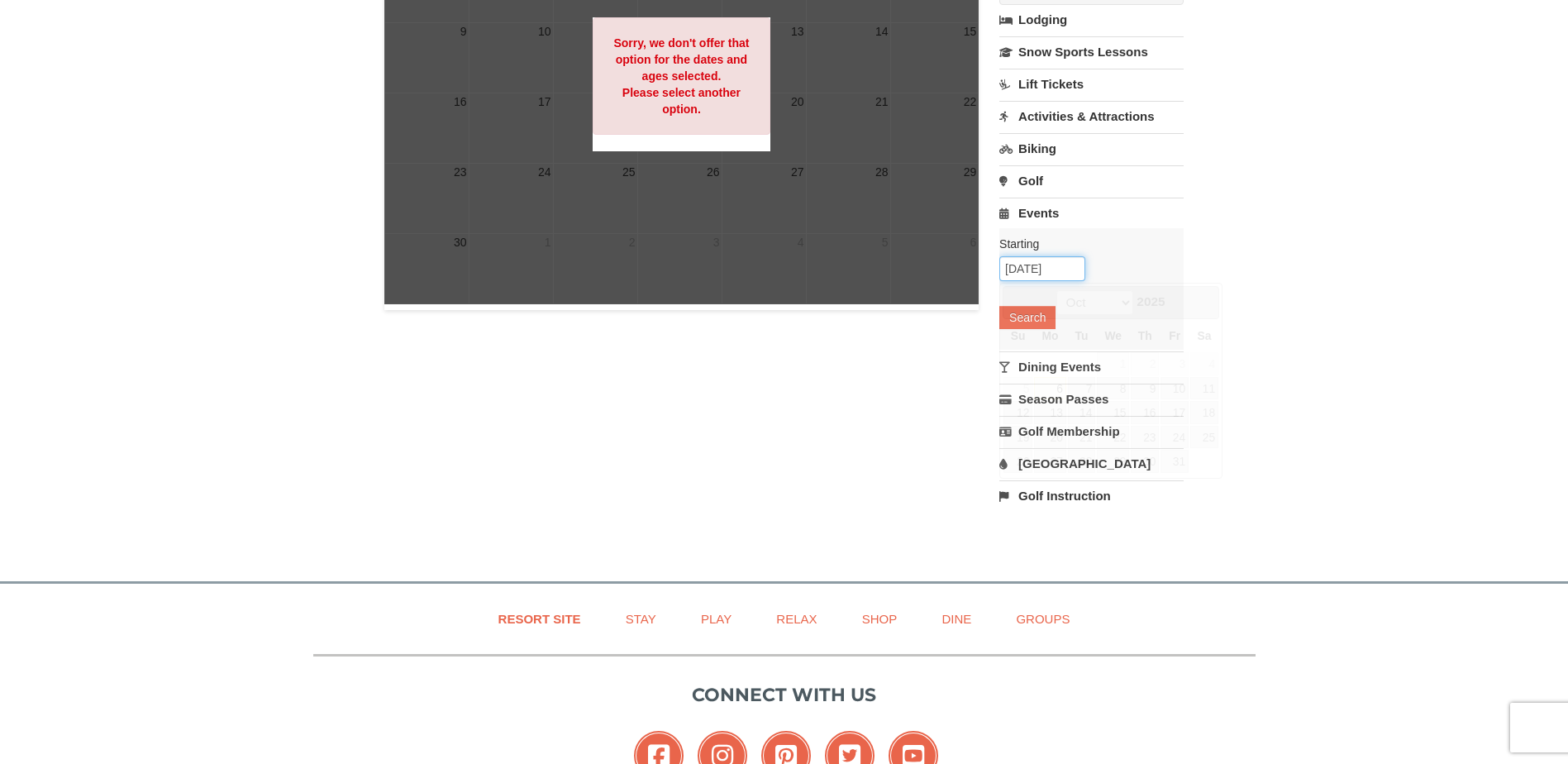
click at [1040, 274] on input "10/06/2025" at bounding box center [1042, 268] width 86 height 25
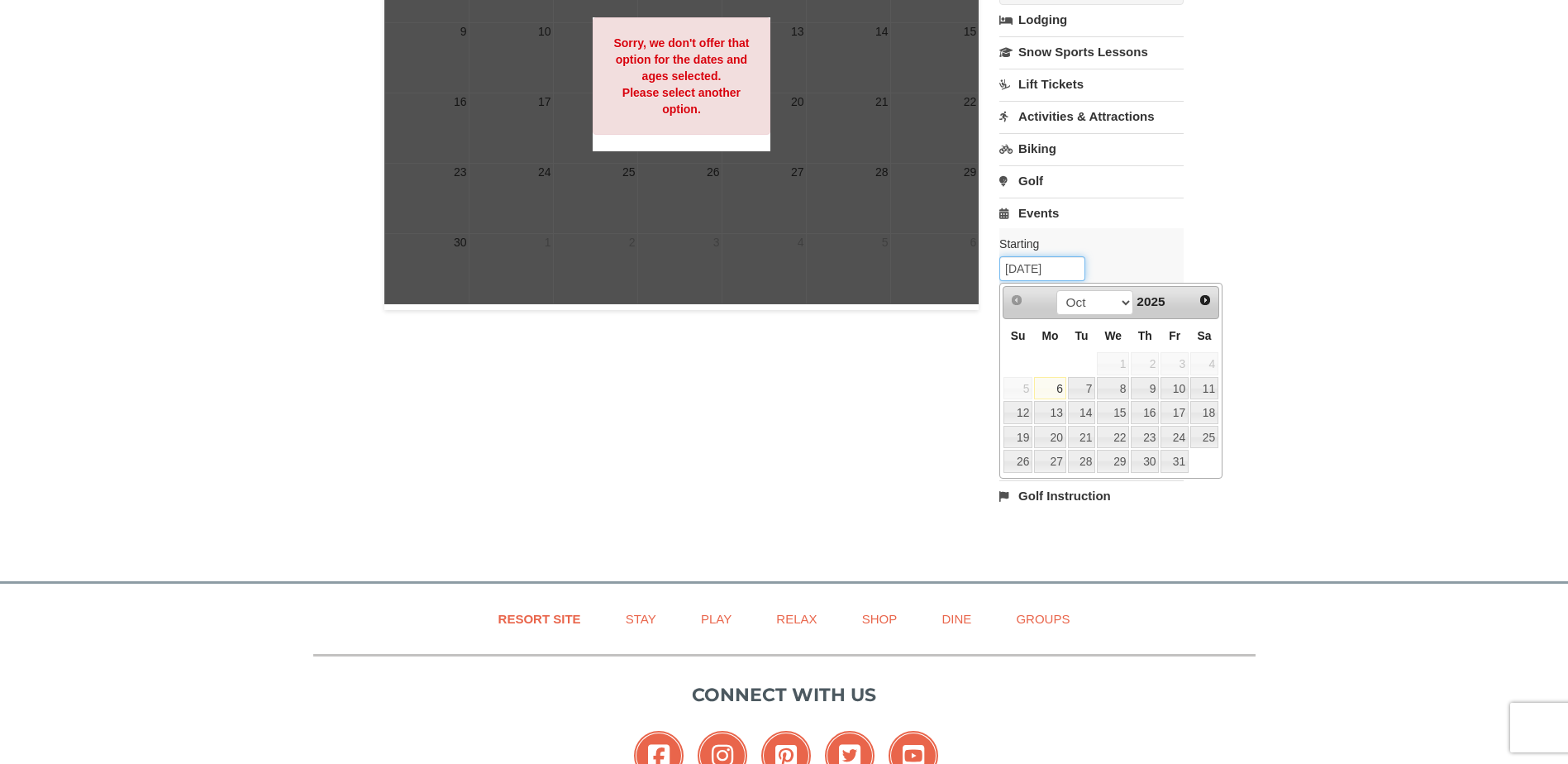
drag, startPoint x: 1074, startPoint y: 268, endPoint x: 928, endPoint y: 268, distance: 146.0
click at [928, 268] on div "Lift Tickets November 2025 Category (Select One) 4-Hour Session 8-Hour Session …" at bounding box center [784, 63] width 800 height 928
click at [1120, 304] on select "Oct Nov Dec" at bounding box center [1094, 303] width 77 height 25
click at [1178, 462] on link "28" at bounding box center [1175, 461] width 28 height 23
type input "11/28/2025"
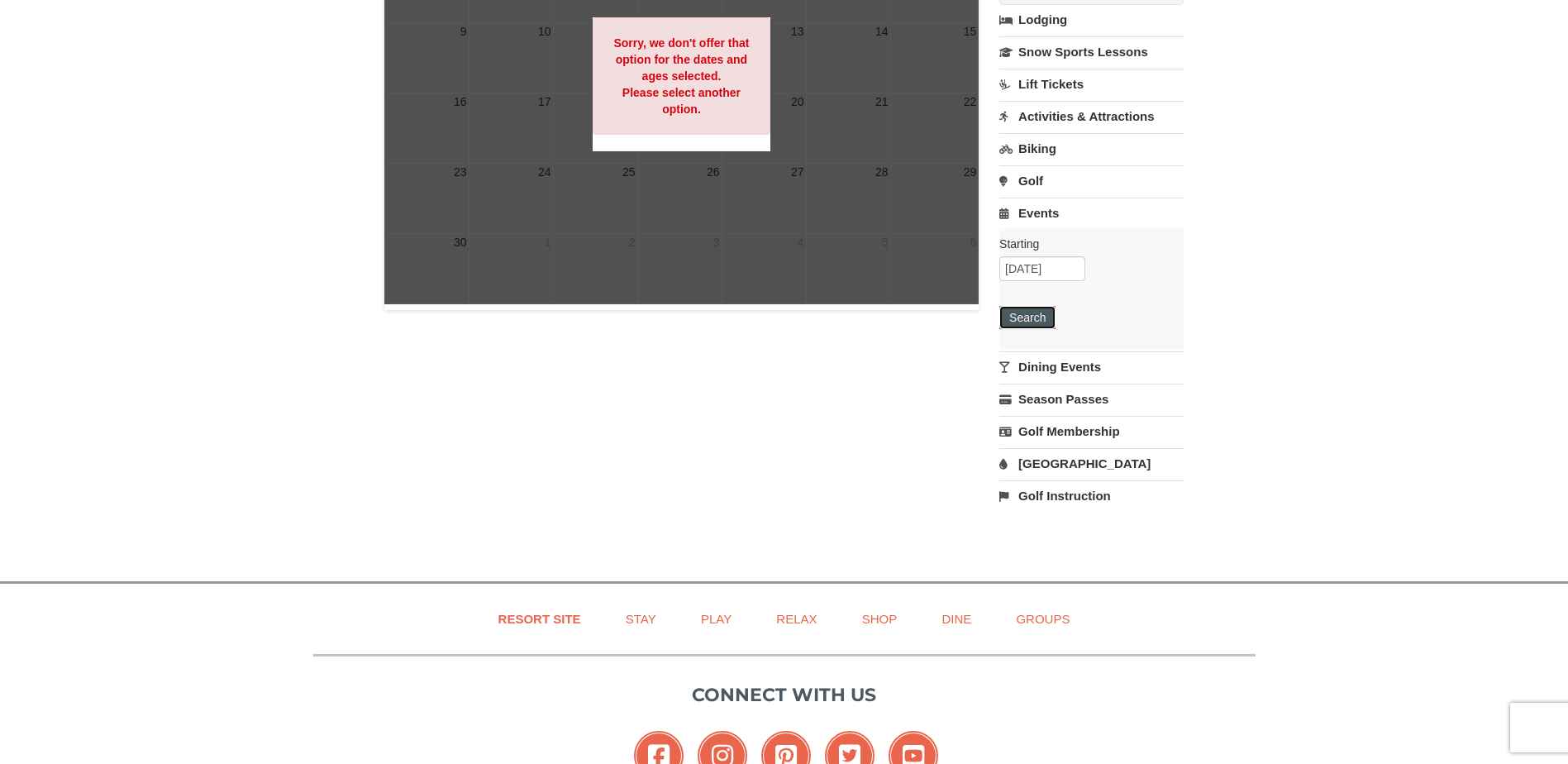
click at [1039, 325] on button "Search" at bounding box center [1027, 317] width 56 height 23
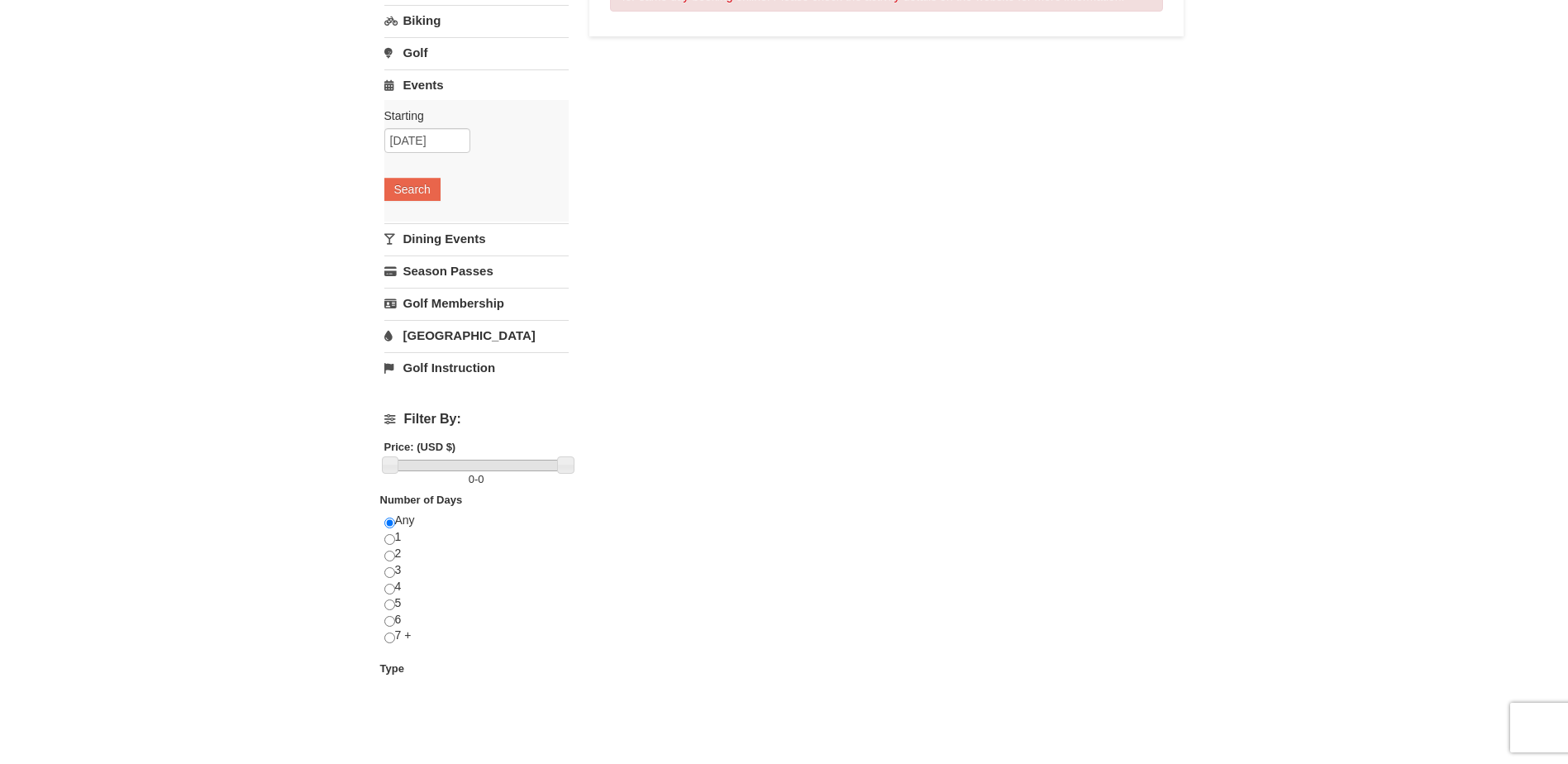
scroll to position [82, 0]
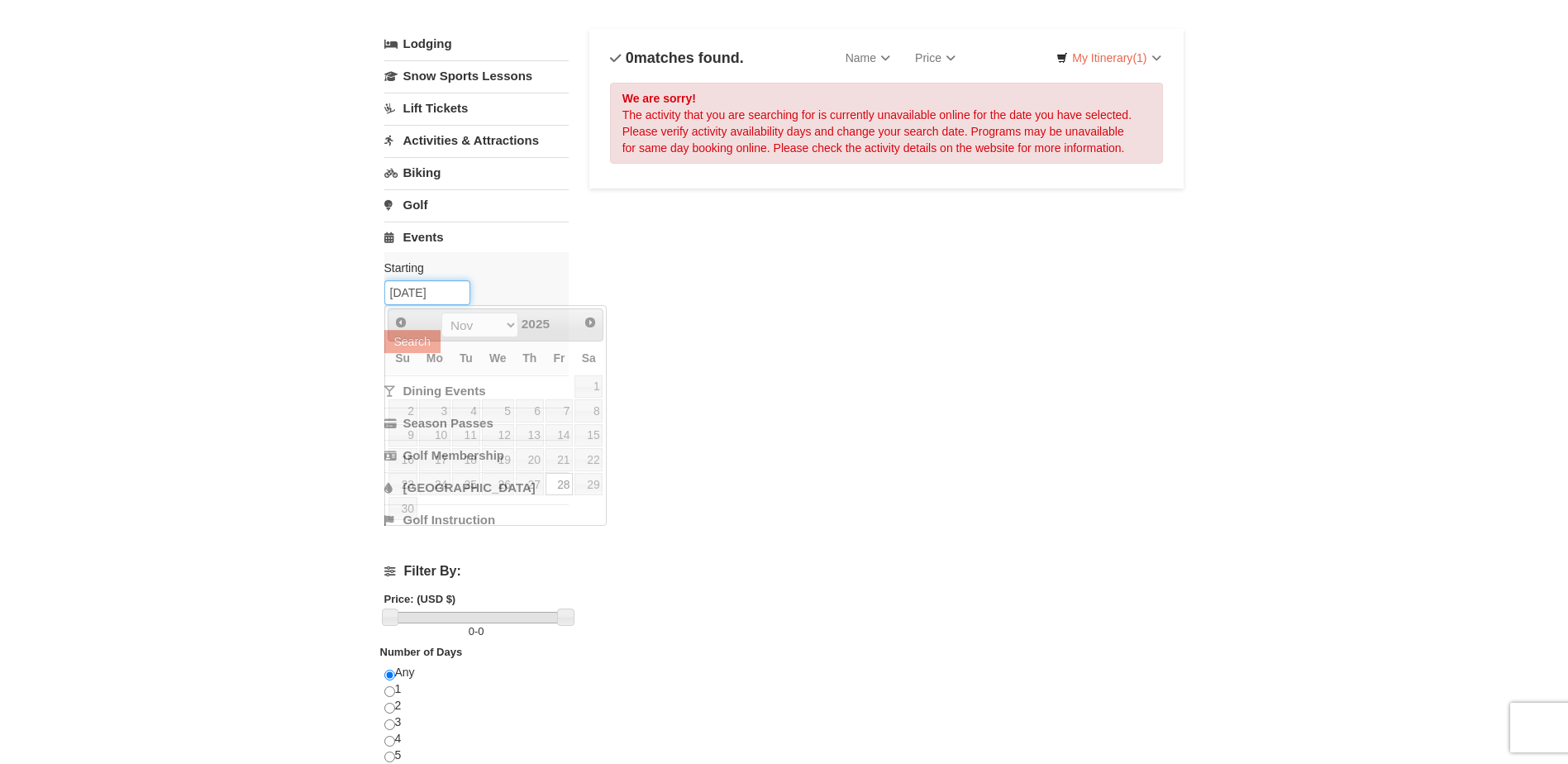
click at [456, 295] on input "[DATE]" at bounding box center [427, 293] width 86 height 25
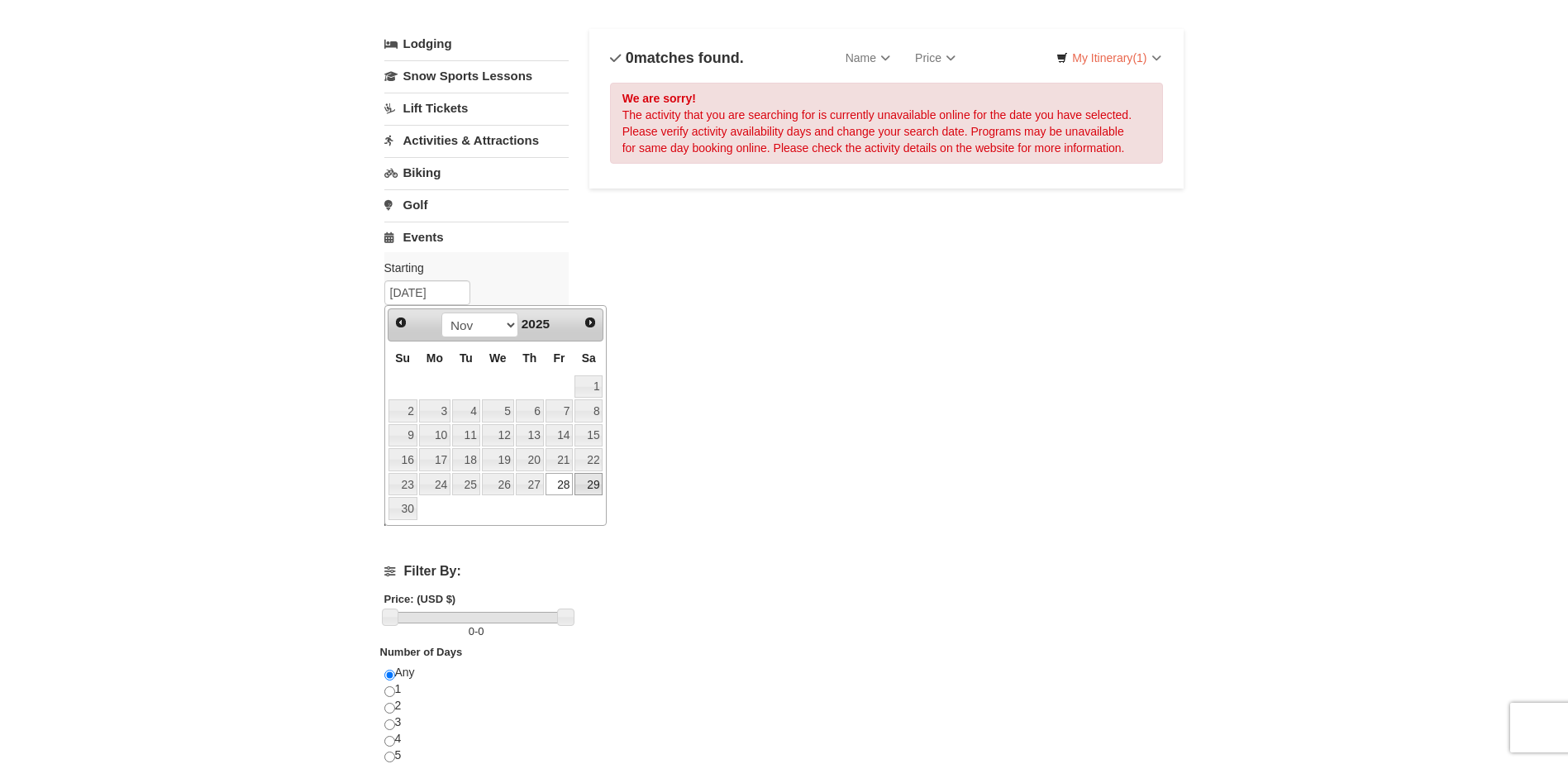
click at [603, 482] on link "29" at bounding box center [589, 484] width 28 height 23
type input "[DATE]"
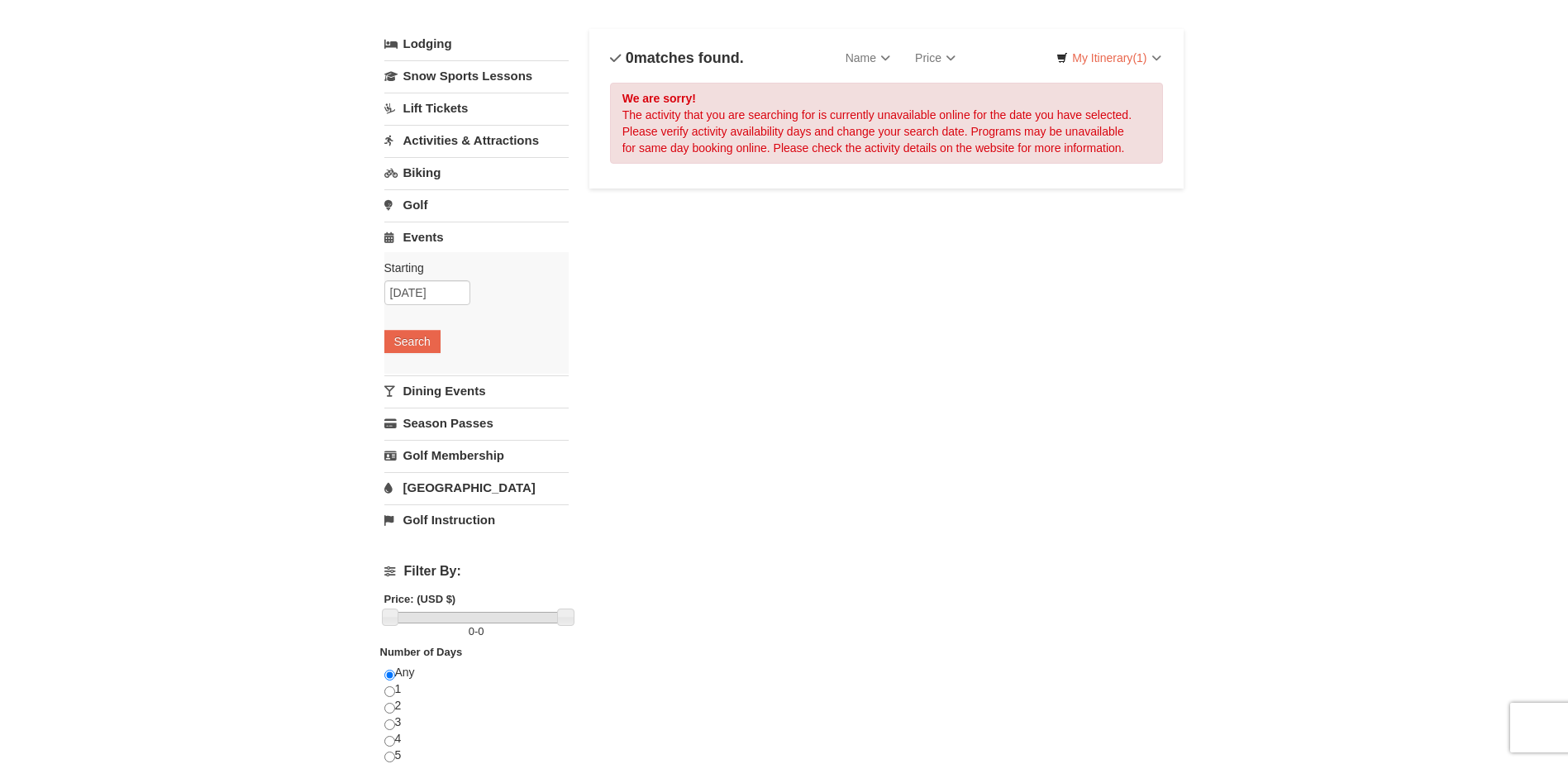
click at [380, 332] on div "× Categories List Filter My Itinerary (1) Check Out Now Lodging $530.00 Shenand…" at bounding box center [784, 445] width 833 height 907
click at [394, 338] on button "Search" at bounding box center [412, 342] width 56 height 23
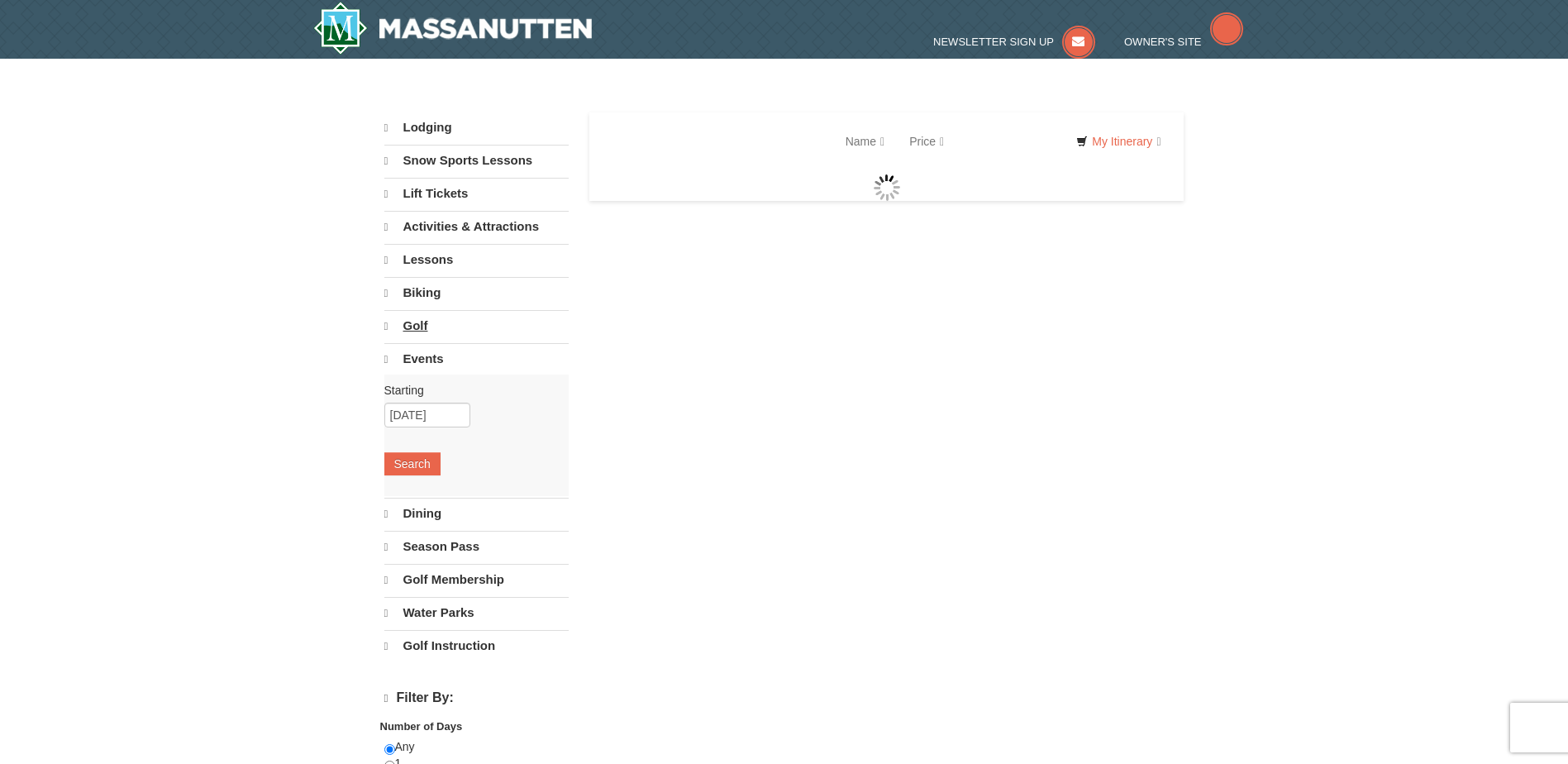
select select "10"
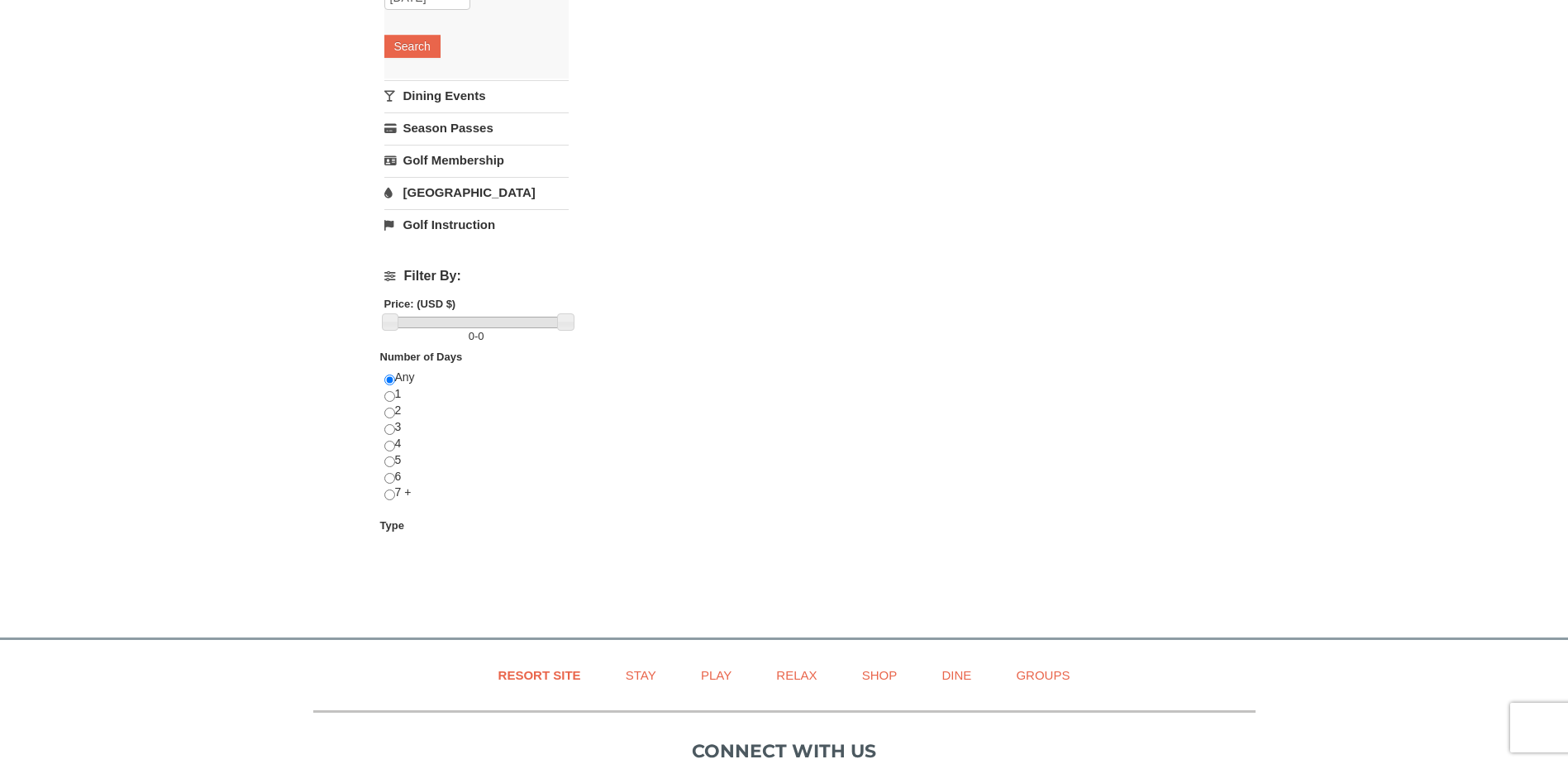
scroll to position [482, 0]
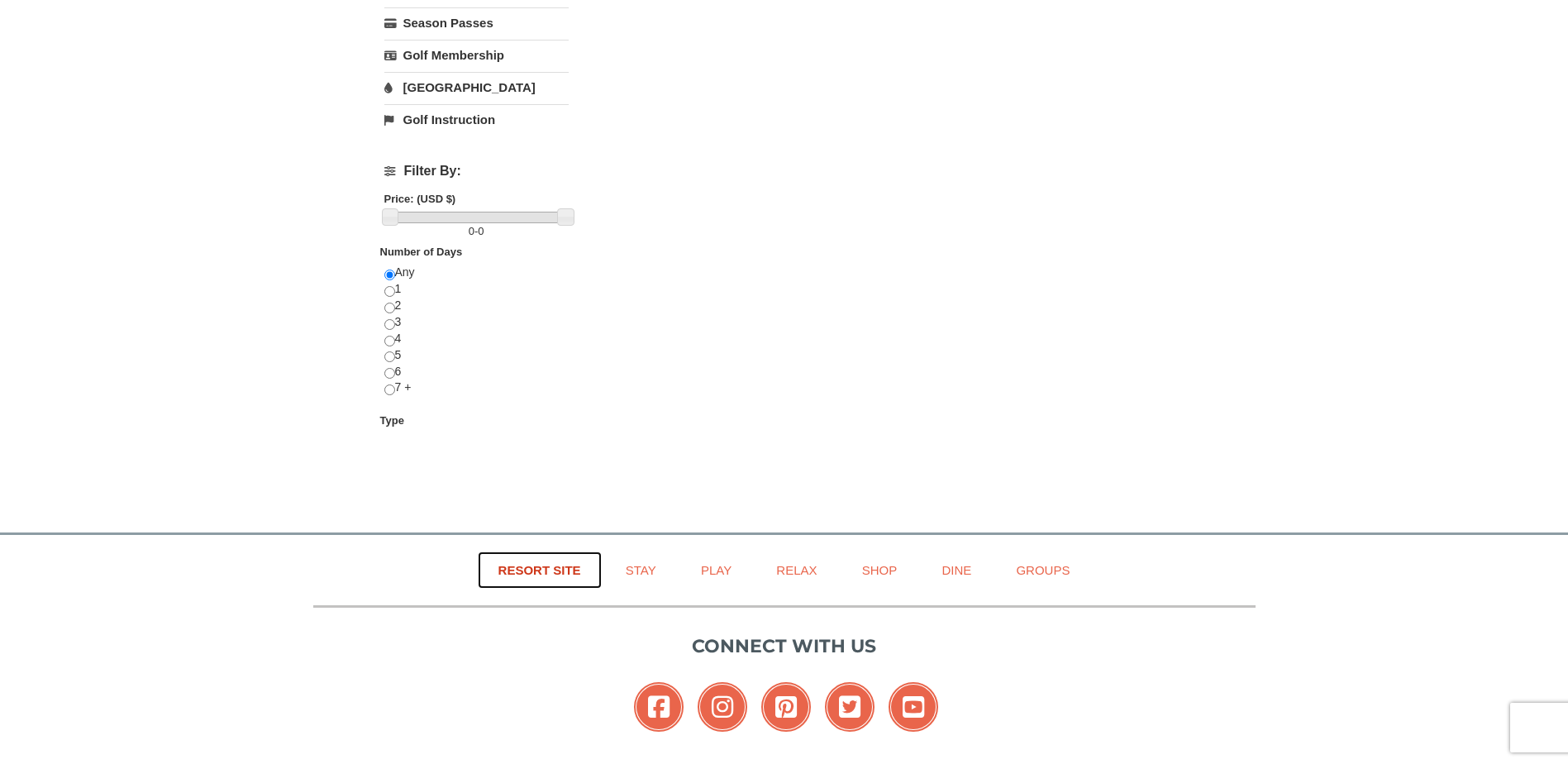
click at [537, 563] on link "Resort Site" at bounding box center [540, 570] width 124 height 37
